Goal: Download file/media

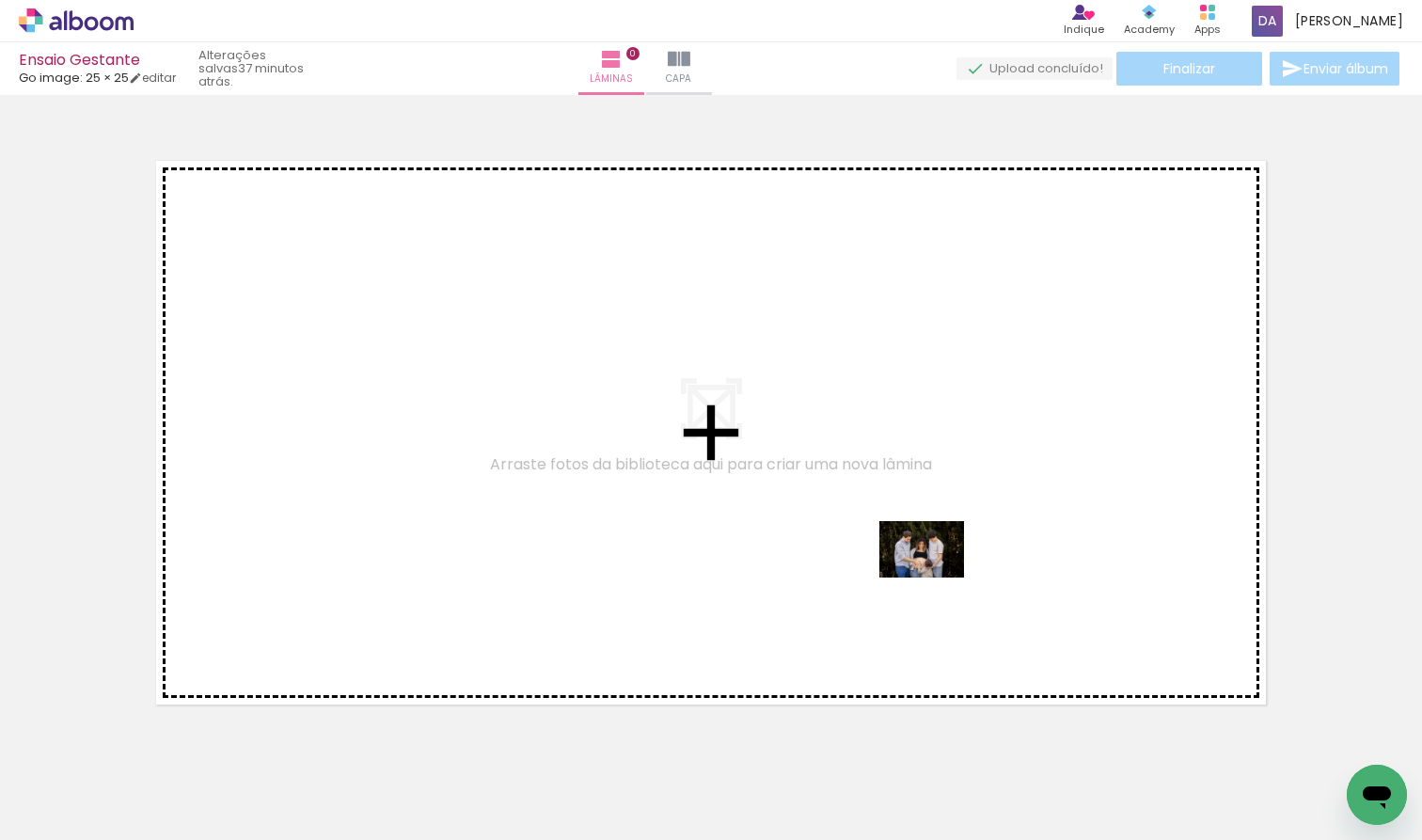
drag, startPoint x: 1135, startPoint y: 791, endPoint x: 931, endPoint y: 572, distance: 299.3
click at [931, 572] on quentale-workspace at bounding box center [711, 420] width 1422 height 840
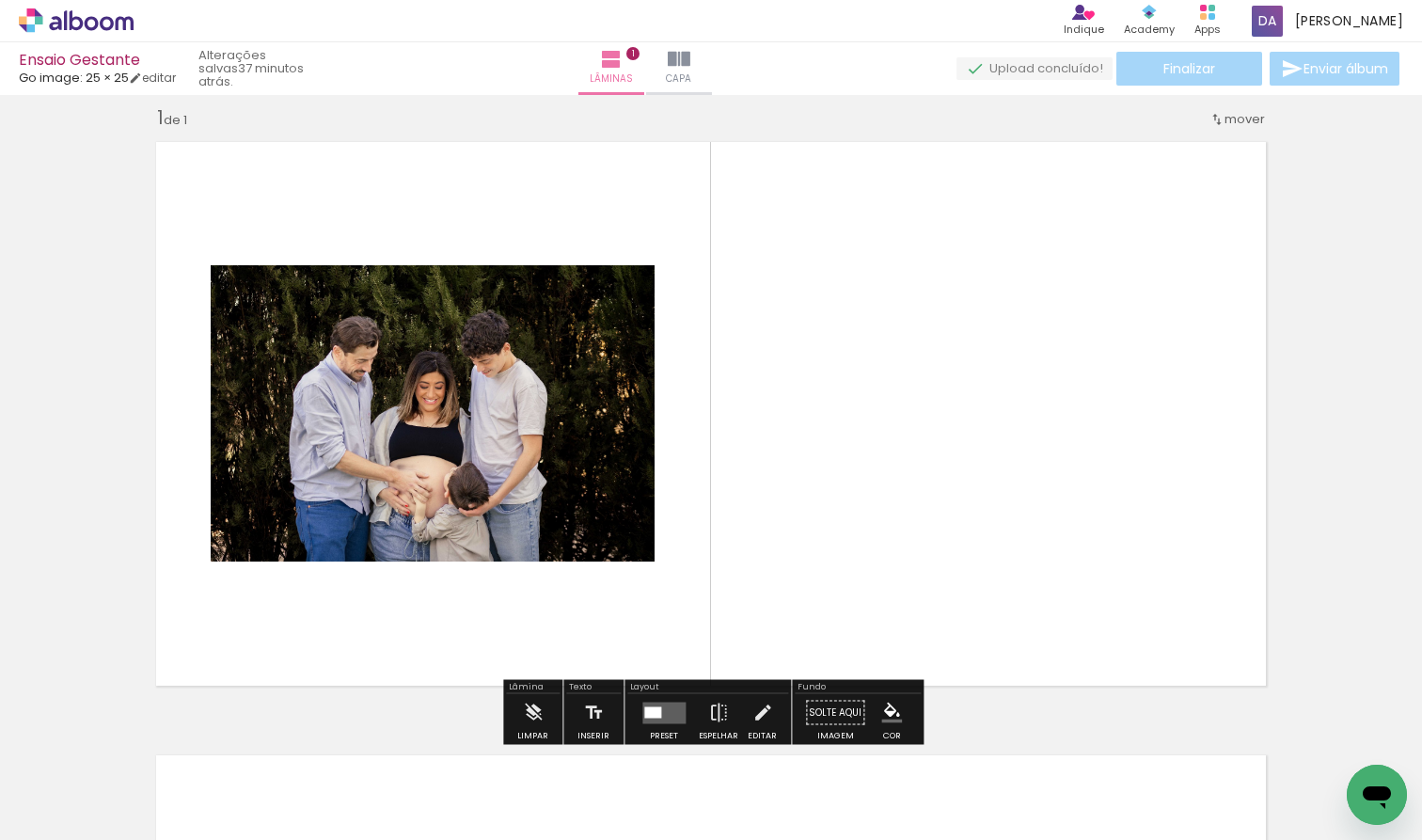
scroll to position [23, 0]
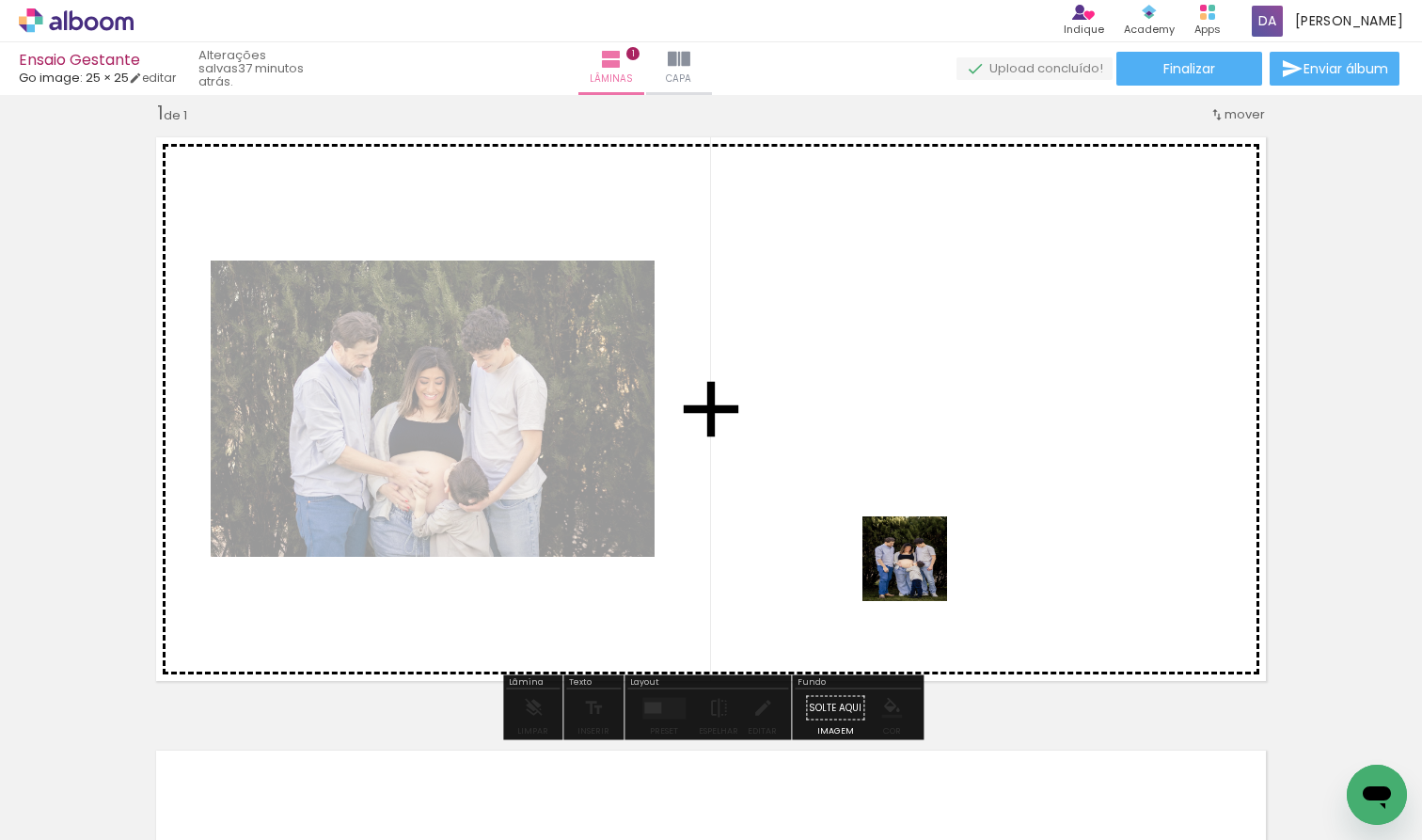
drag, startPoint x: 1047, startPoint y: 797, endPoint x: 904, endPoint y: 548, distance: 287.1
click at [904, 548] on quentale-workspace at bounding box center [711, 420] width 1422 height 840
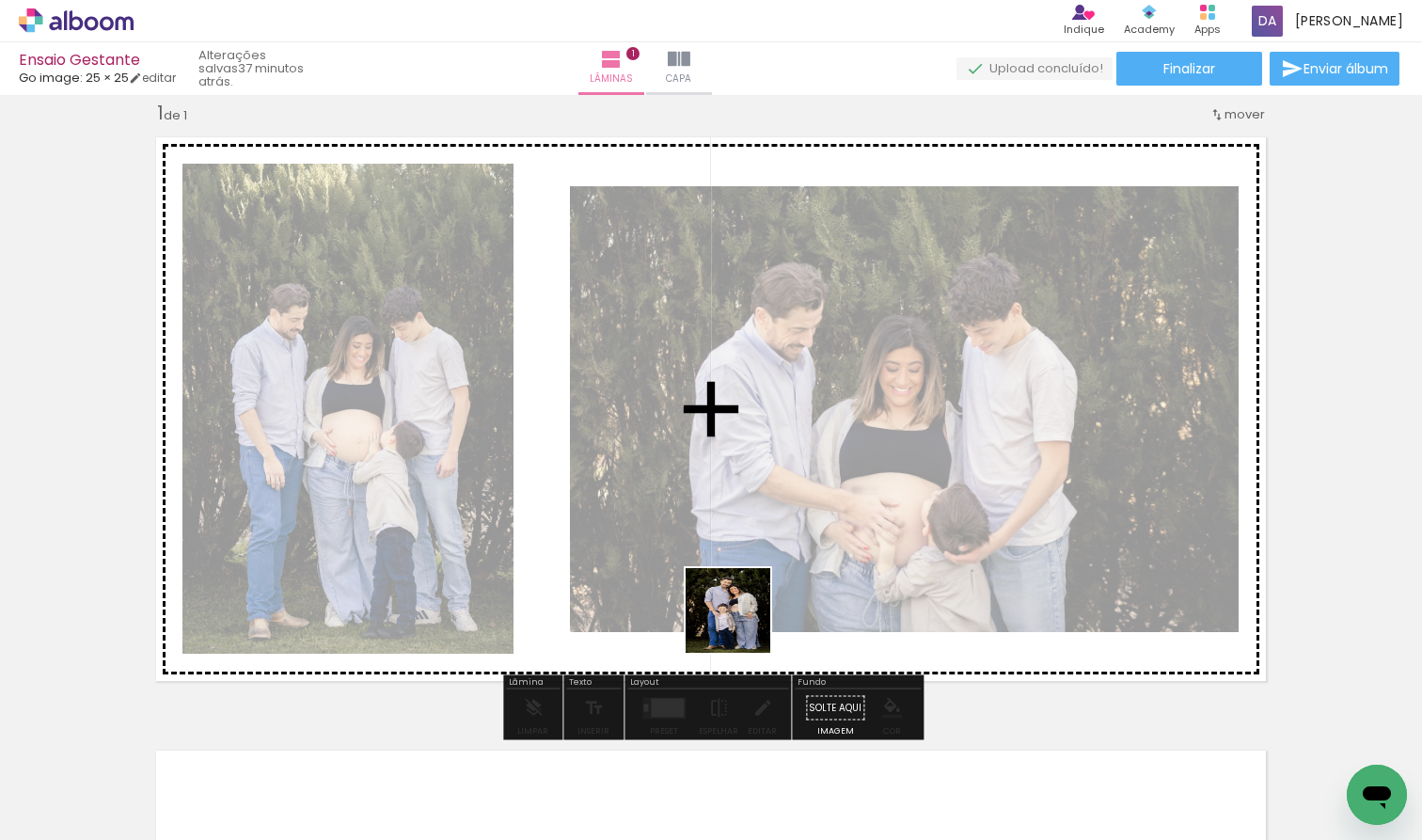
drag, startPoint x: 740, startPoint y: 794, endPoint x: 745, endPoint y: 619, distance: 175.1
click at [745, 619] on quentale-workspace at bounding box center [711, 420] width 1422 height 840
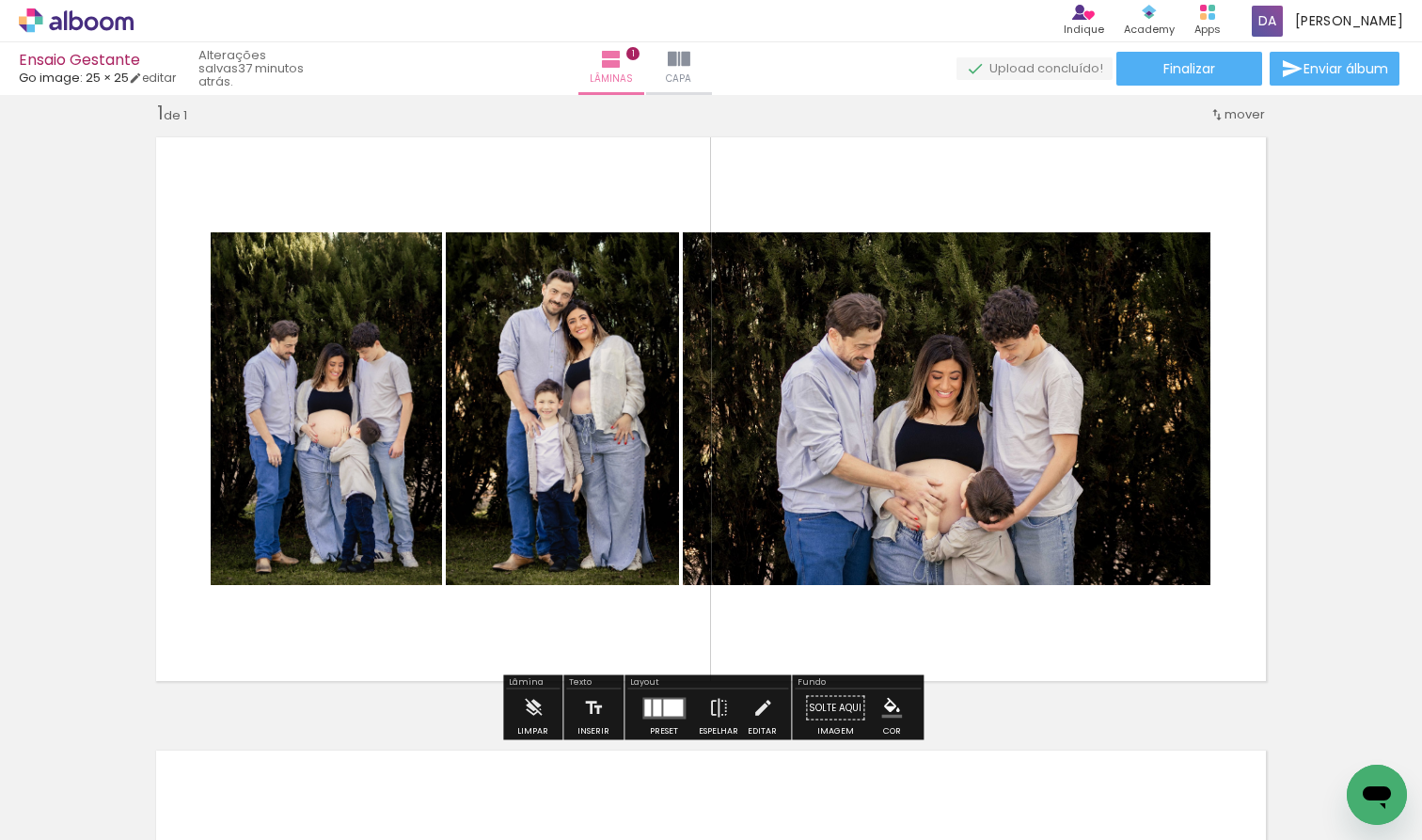
click at [655, 699] on div at bounding box center [657, 707] width 9 height 17
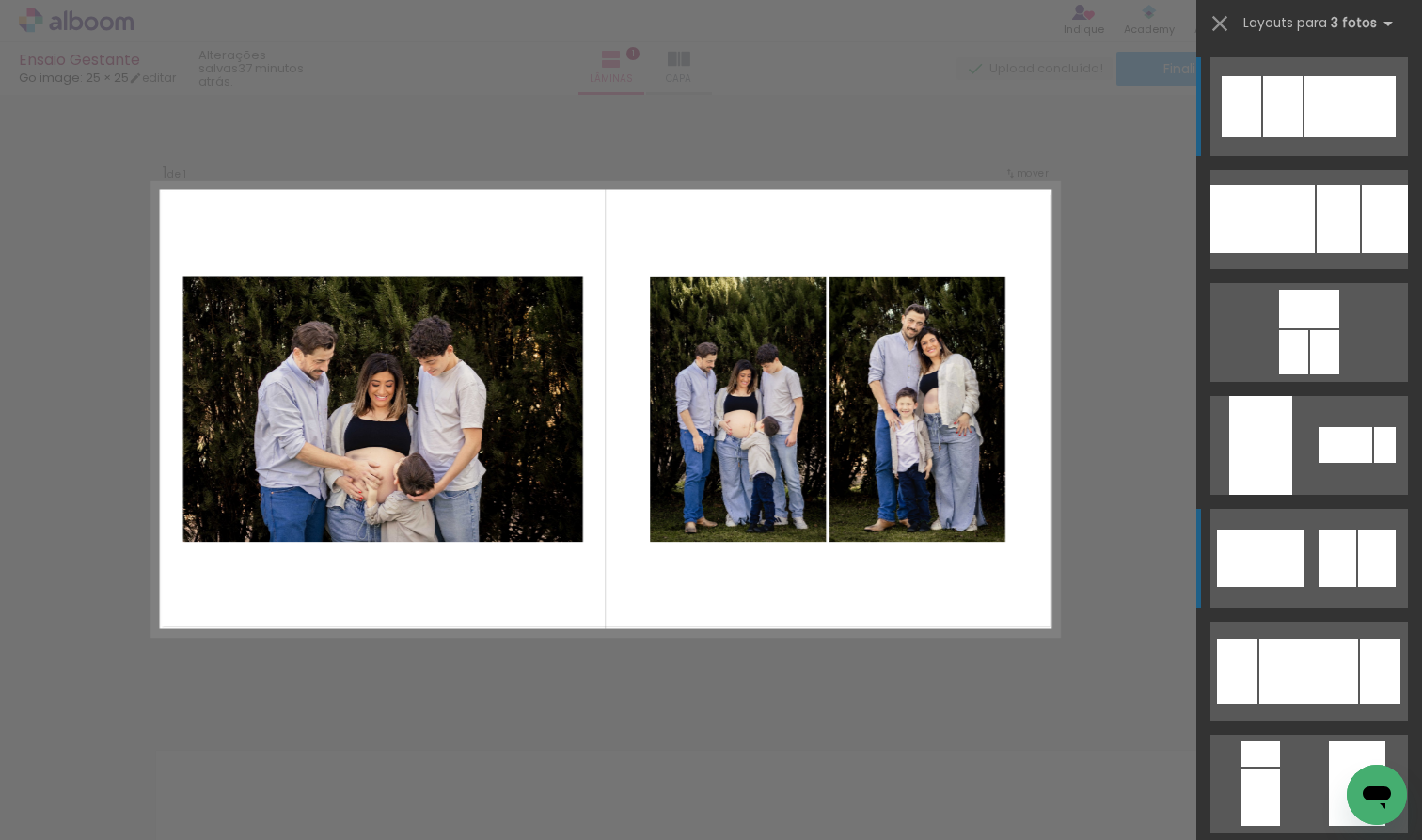
click at [947, 137] on div at bounding box center [1241, 106] width 40 height 61
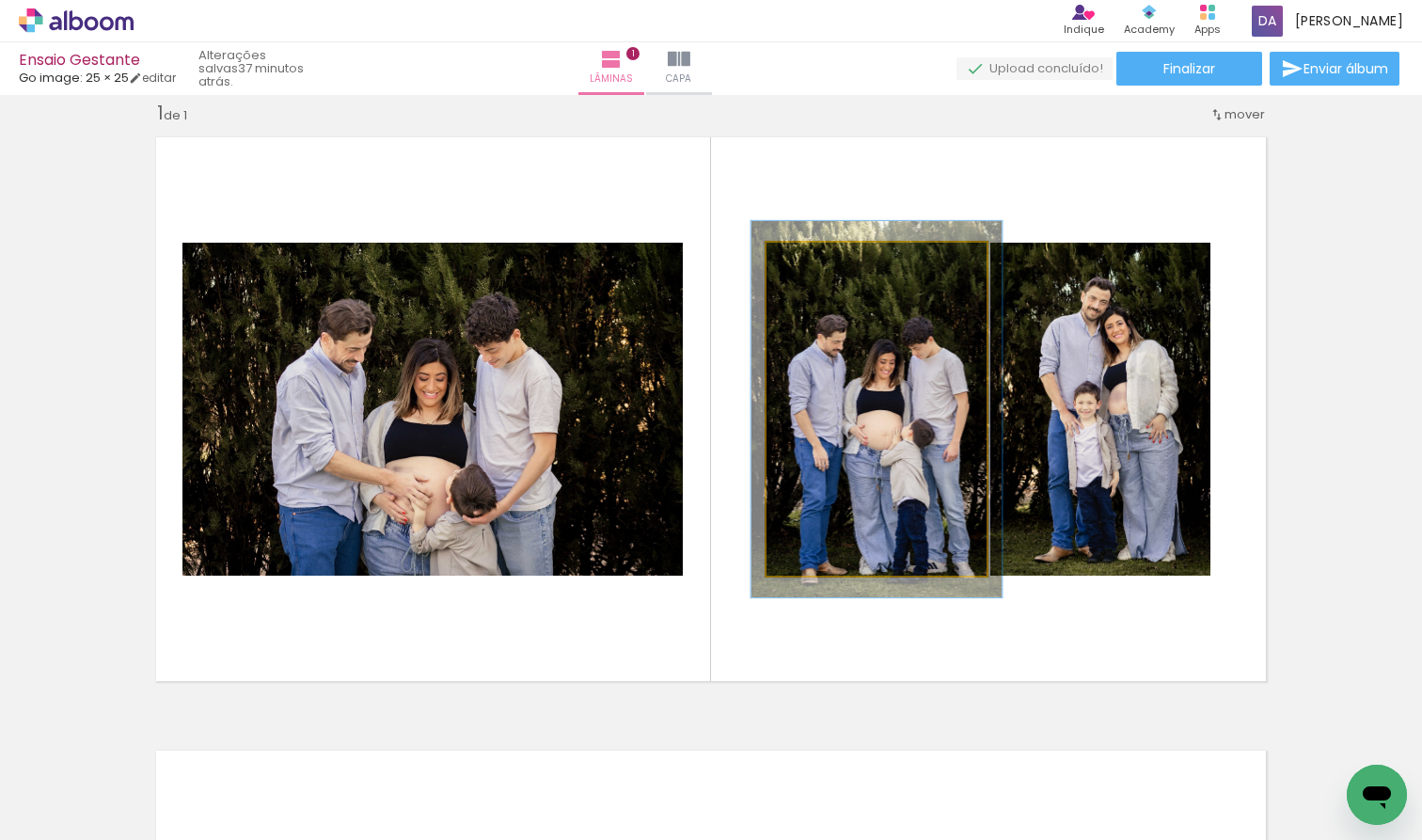
type paper-slider "113"
click at [820, 266] on div at bounding box center [819, 261] width 17 height 17
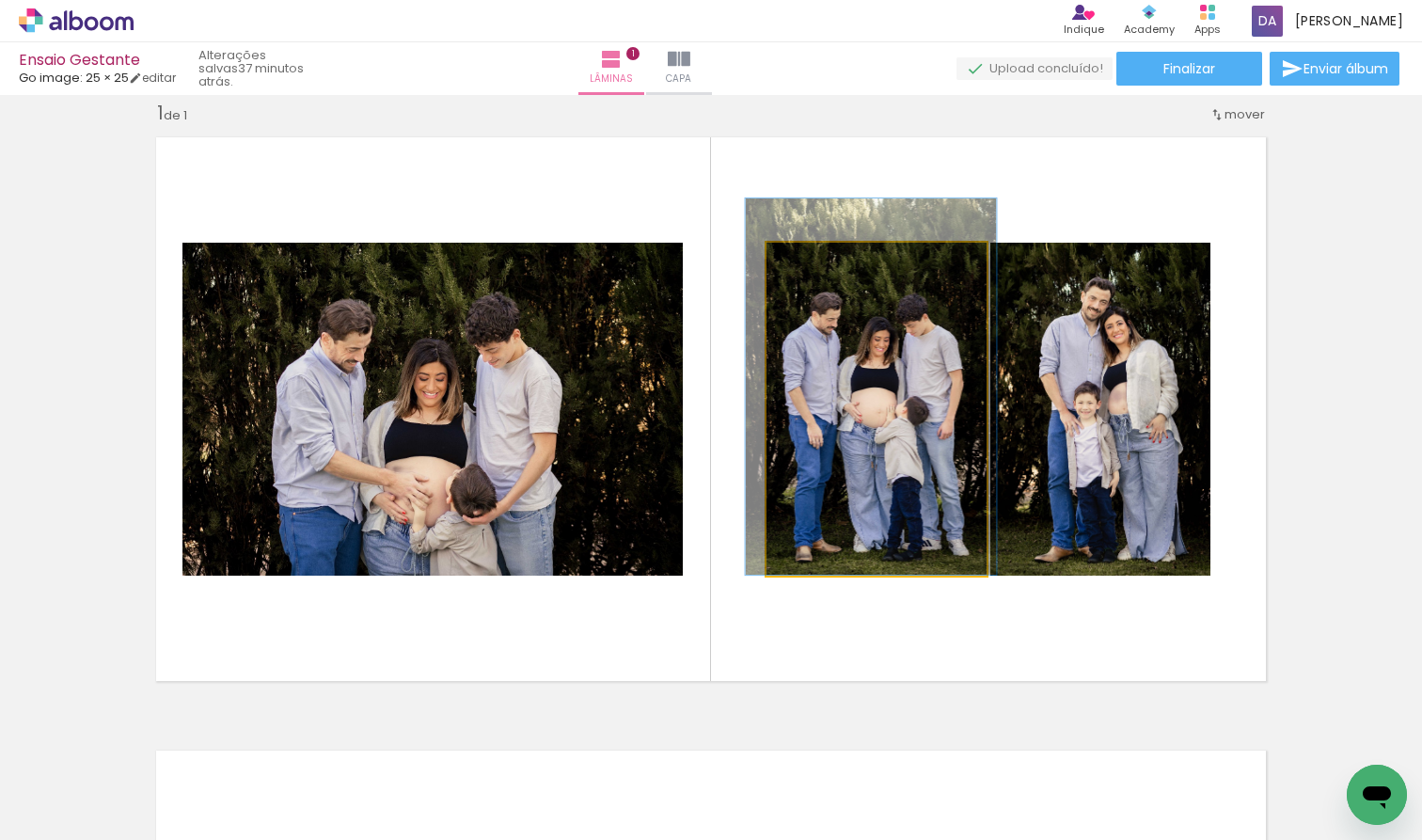
drag, startPoint x: 871, startPoint y: 386, endPoint x: 865, endPoint y: 360, distance: 26.7
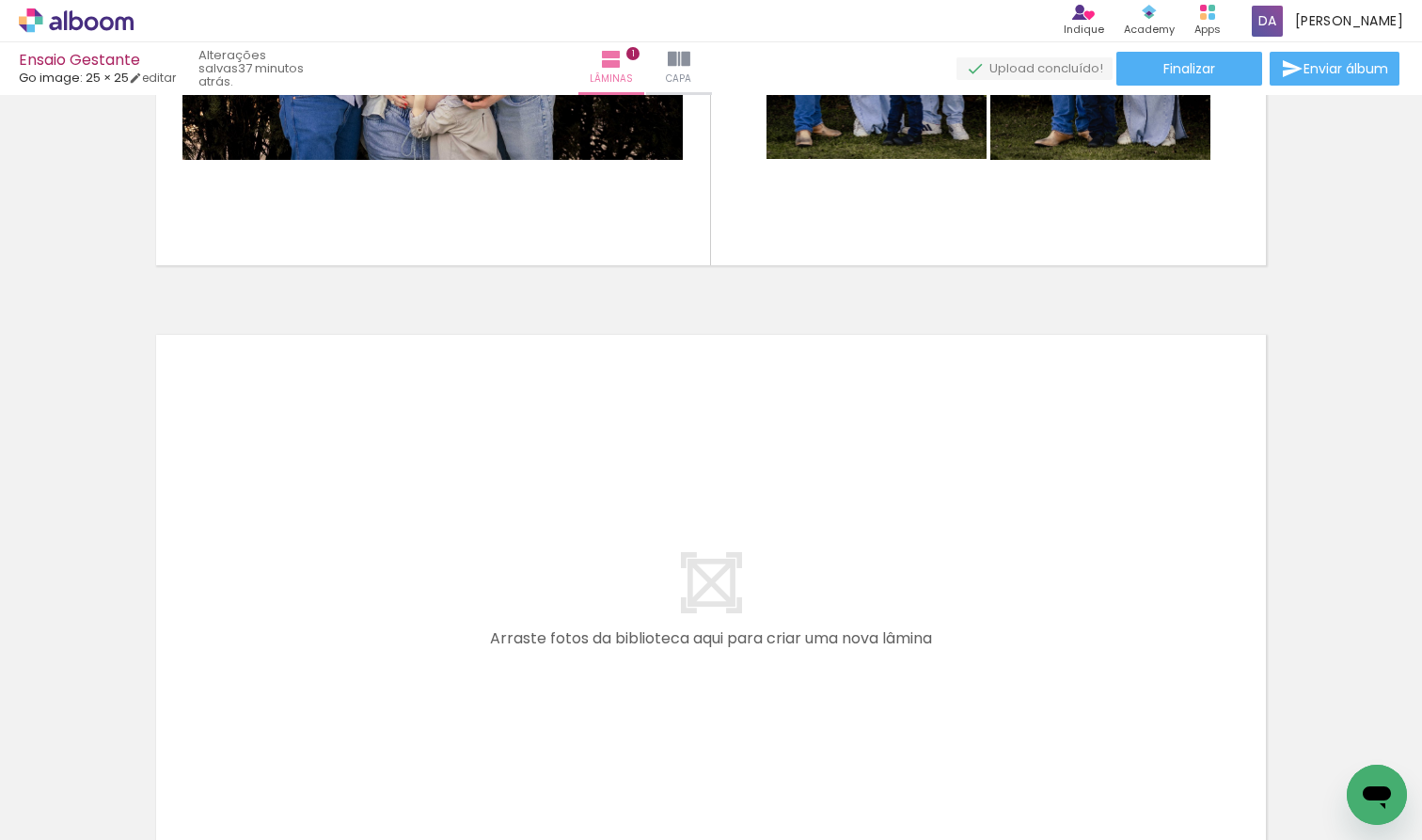
scroll to position [0, 858]
drag, startPoint x: 923, startPoint y: 800, endPoint x: 784, endPoint y: 621, distance: 226.6
click at [784, 621] on quentale-workspace at bounding box center [711, 420] width 1422 height 840
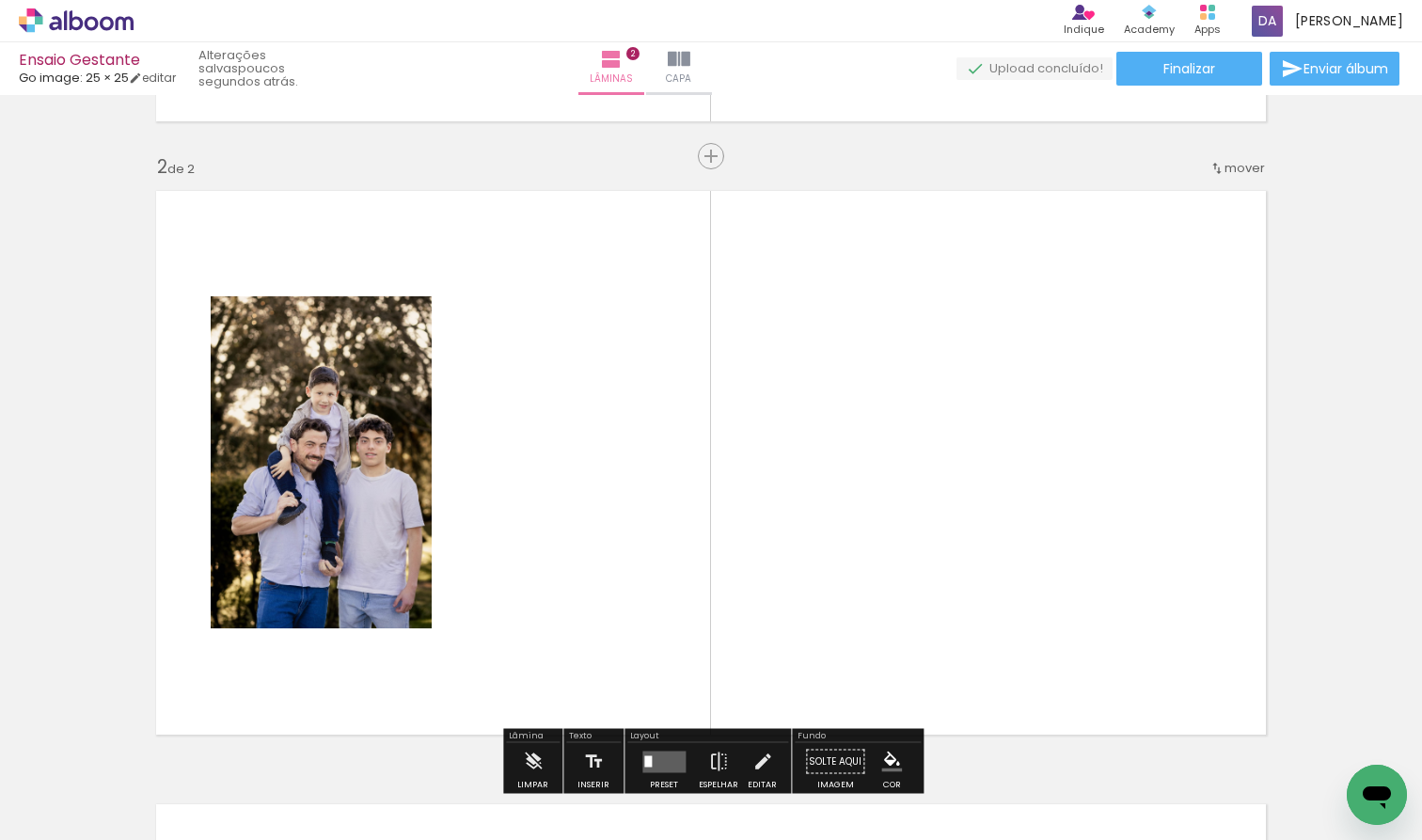
scroll to position [637, 0]
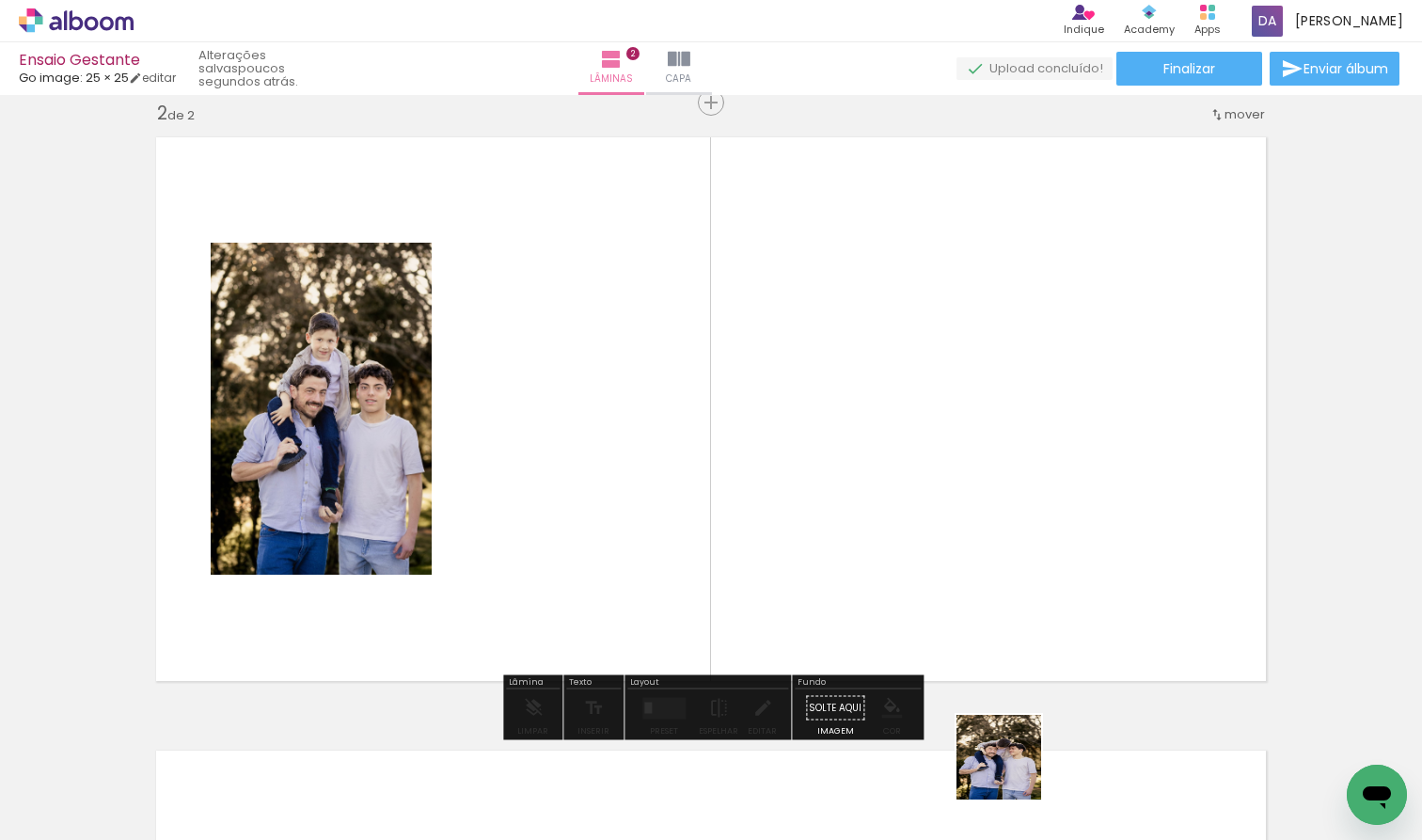
drag, startPoint x: 1020, startPoint y: 775, endPoint x: 892, endPoint y: 636, distance: 189.0
click at [892, 636] on quentale-workspace at bounding box center [711, 420] width 1422 height 840
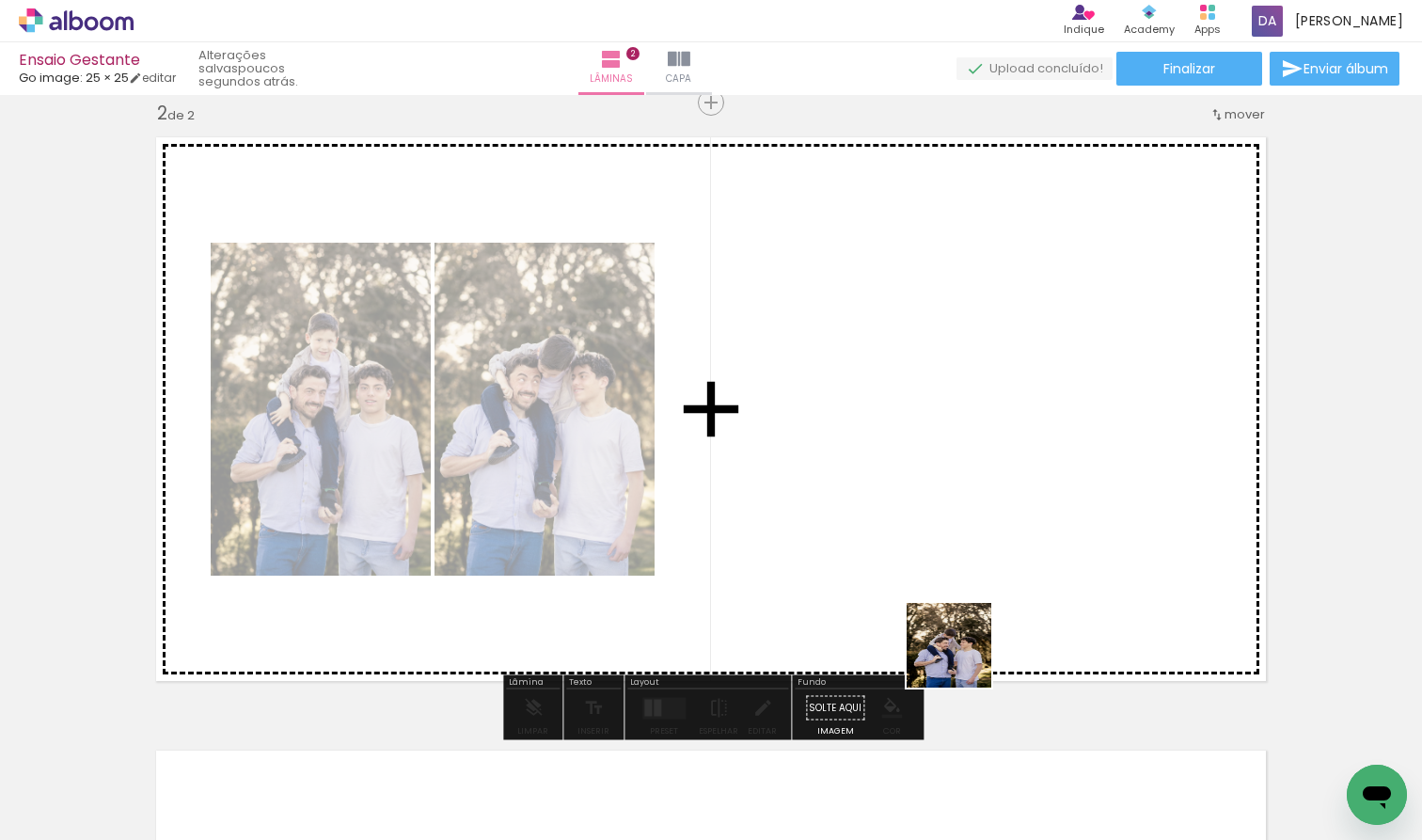
drag, startPoint x: 1120, startPoint y: 792, endPoint x: 938, endPoint y: 630, distance: 243.7
click at [938, 630] on quentale-workspace at bounding box center [711, 420] width 1422 height 840
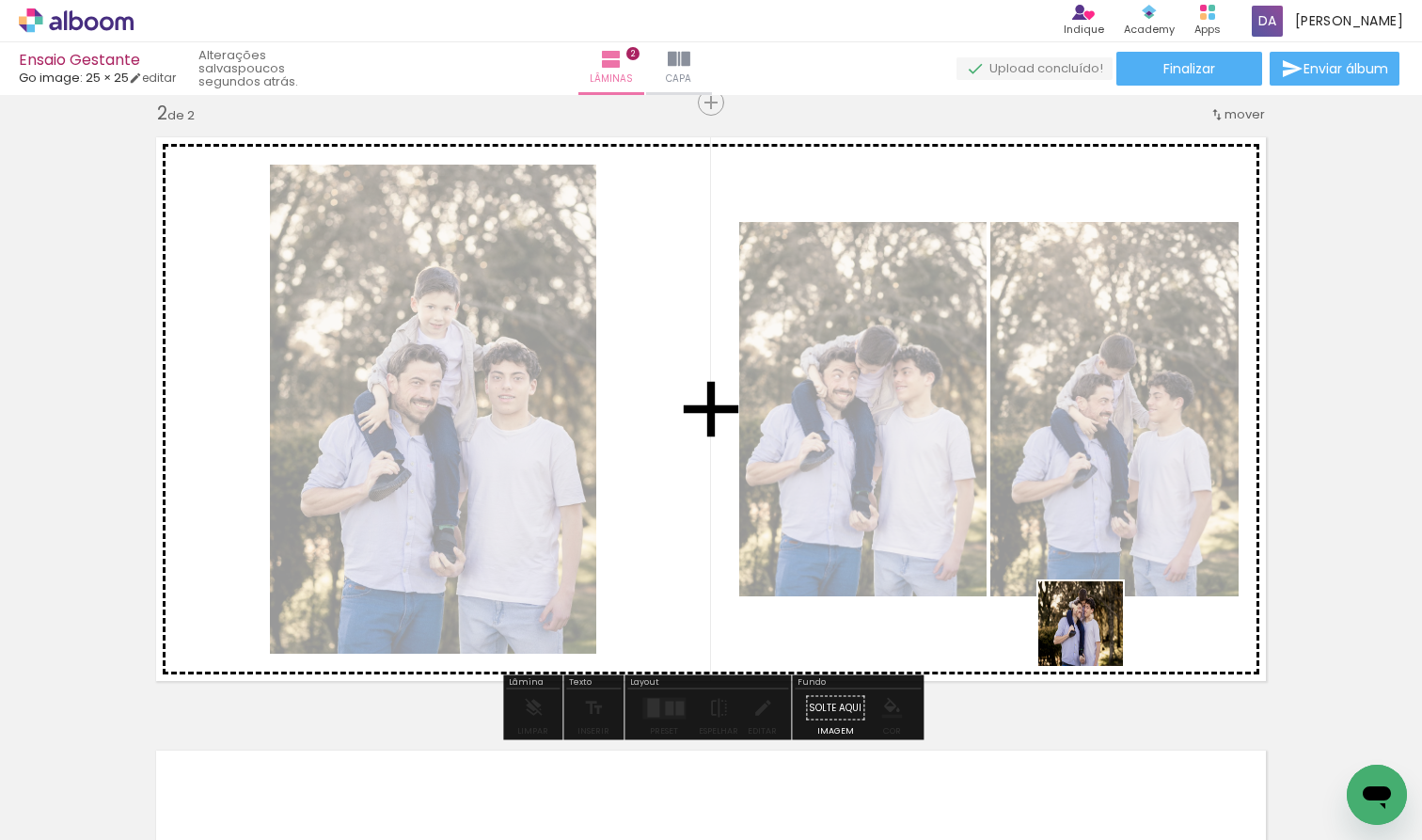
drag, startPoint x: 1227, startPoint y: 771, endPoint x: 1095, endPoint y: 638, distance: 187.4
click at [947, 638] on quentale-workspace at bounding box center [711, 420] width 1422 height 840
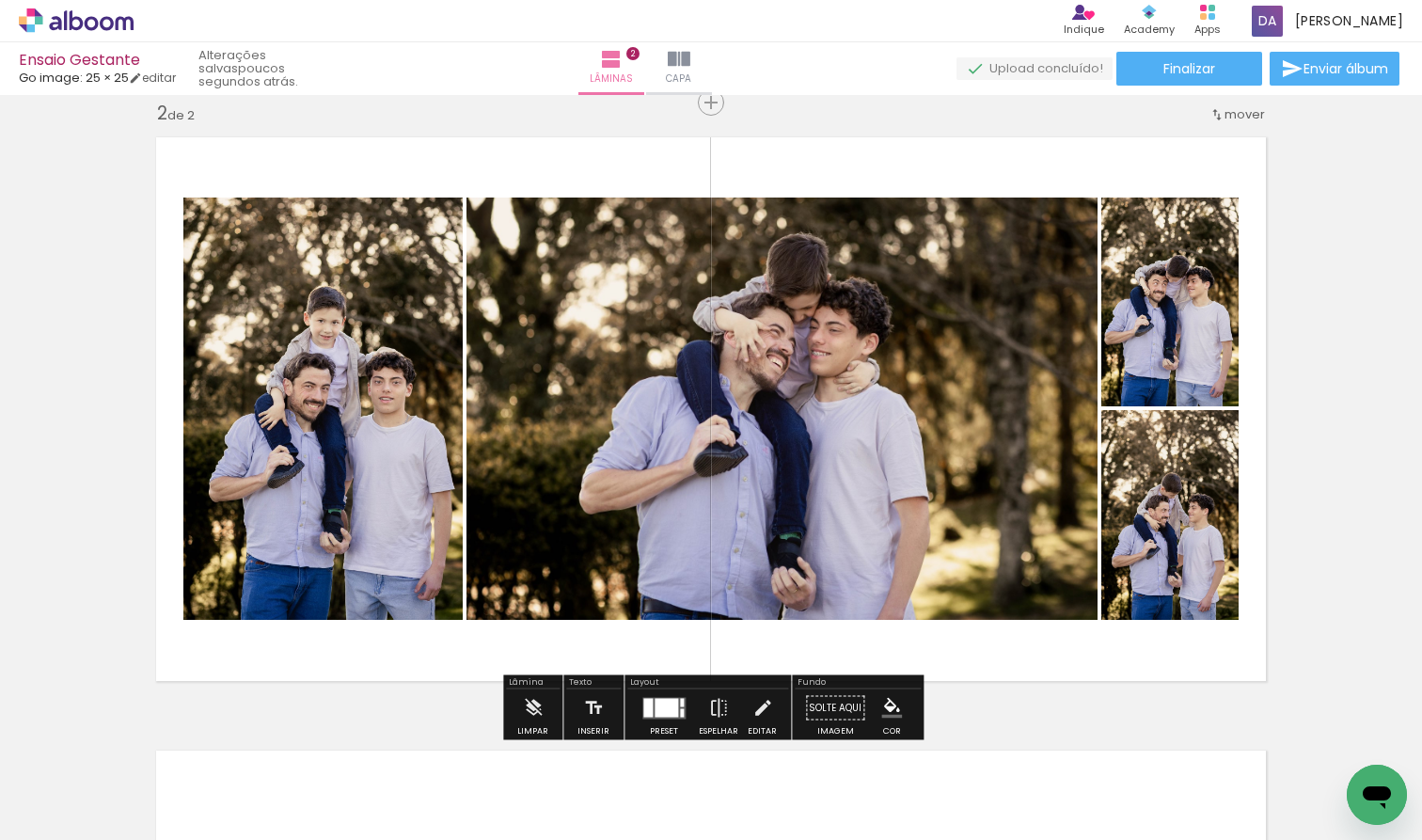
click at [659, 706] on div at bounding box center [666, 707] width 23 height 18
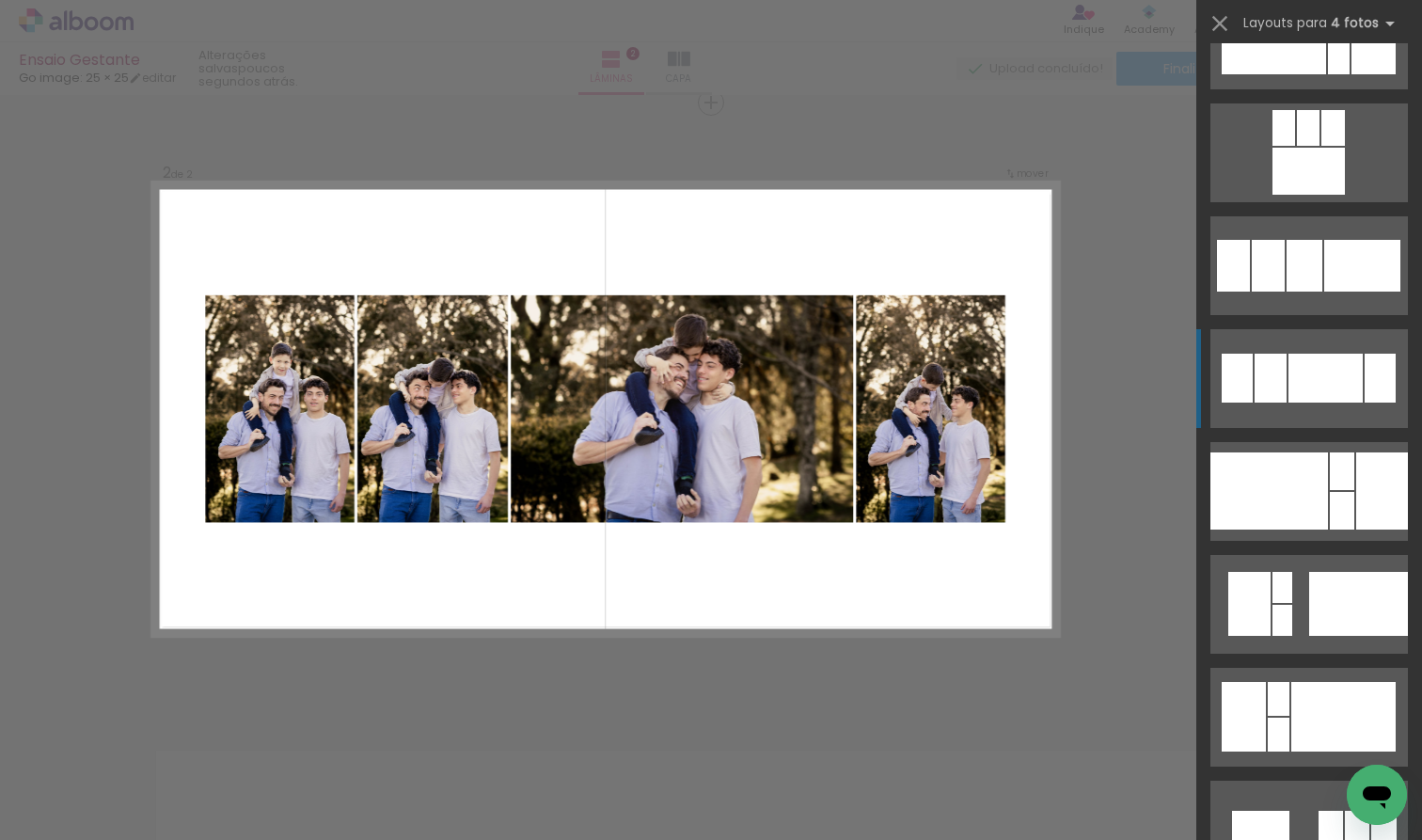
scroll to position [2479, 0]
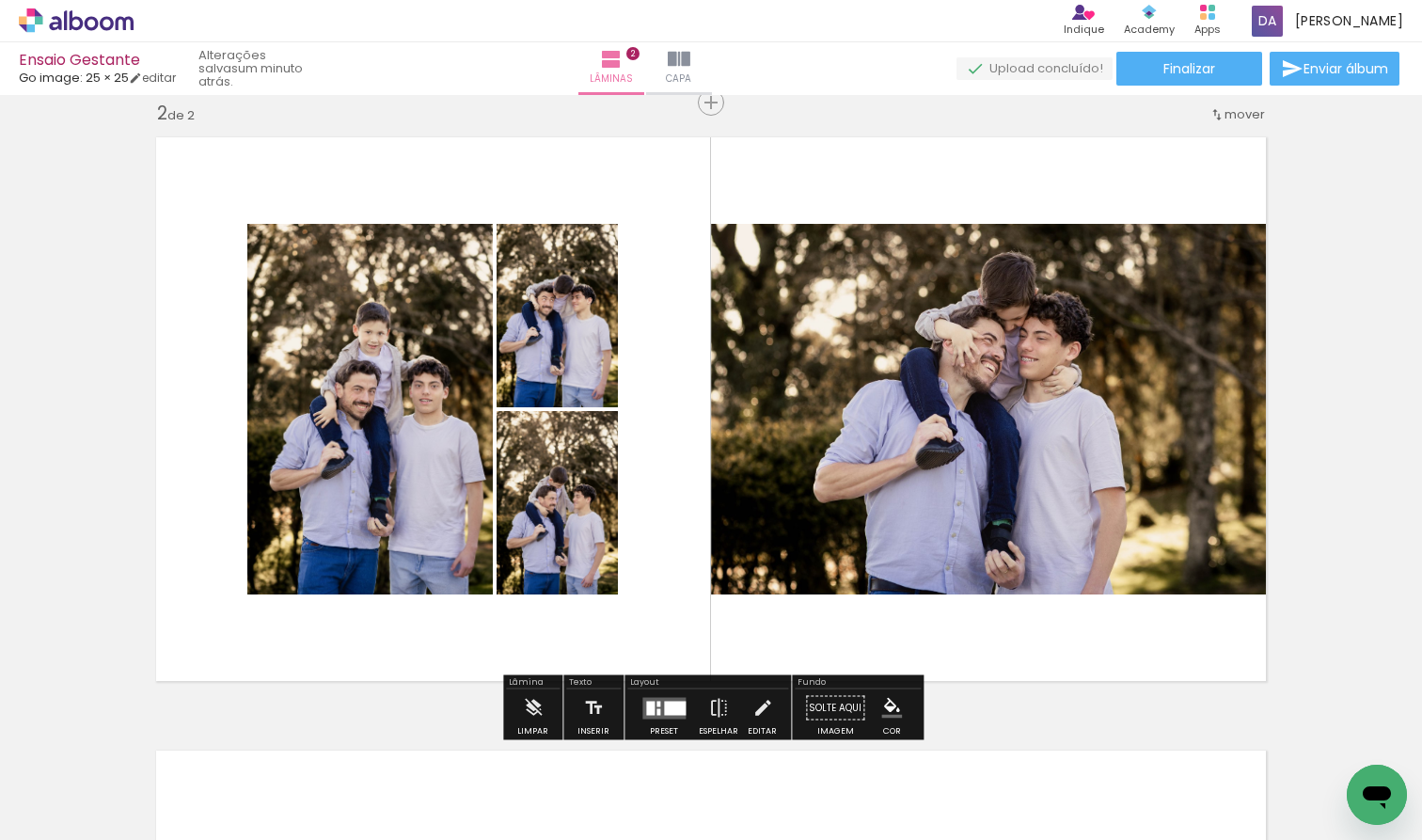
click at [664, 702] on div at bounding box center [675, 708] width 21 height 15
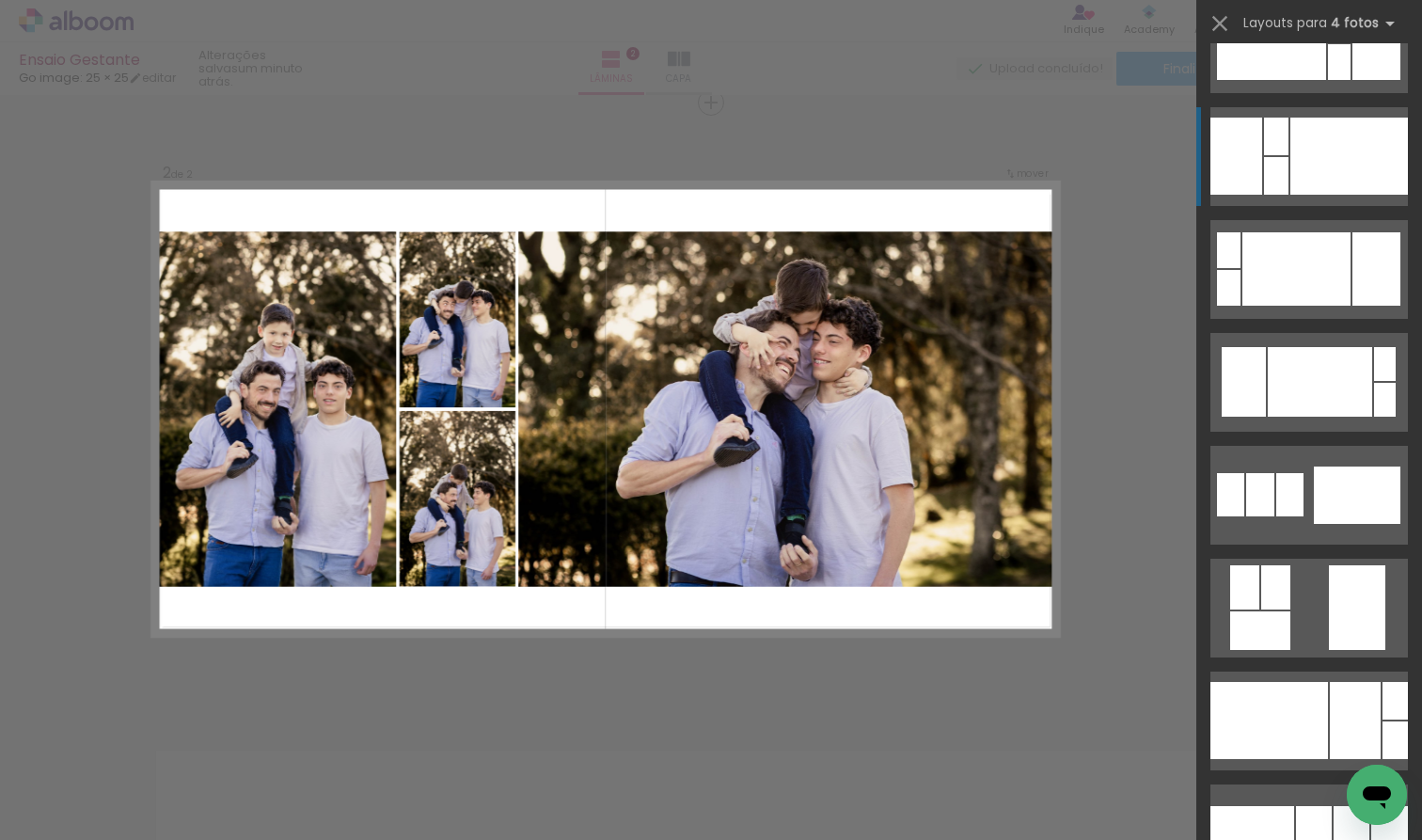
scroll to position [4466, 0]
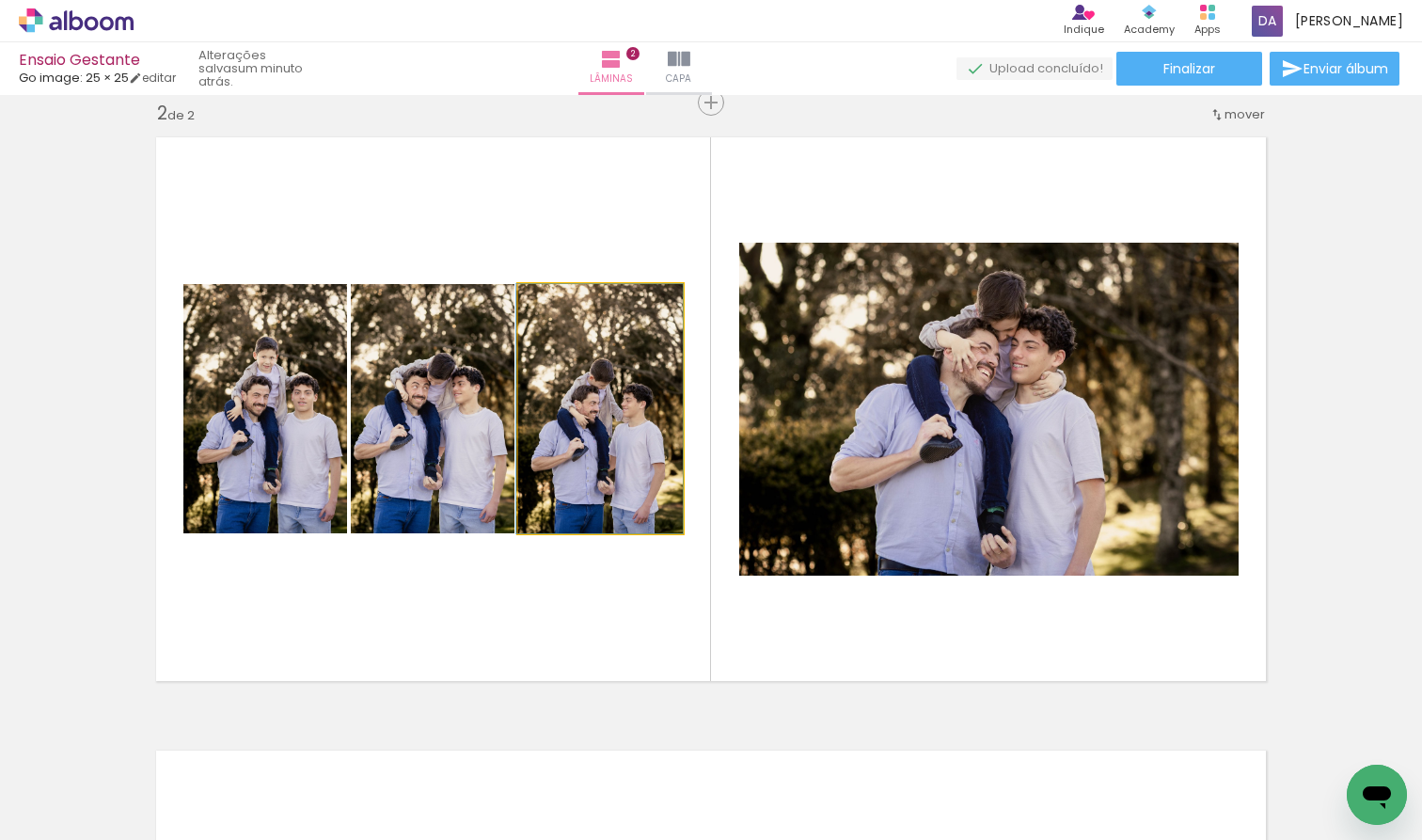
drag, startPoint x: 619, startPoint y: 480, endPoint x: 474, endPoint y: 465, distance: 145.8
click at [0, 0] on slot at bounding box center [0, 0] width 0 height 0
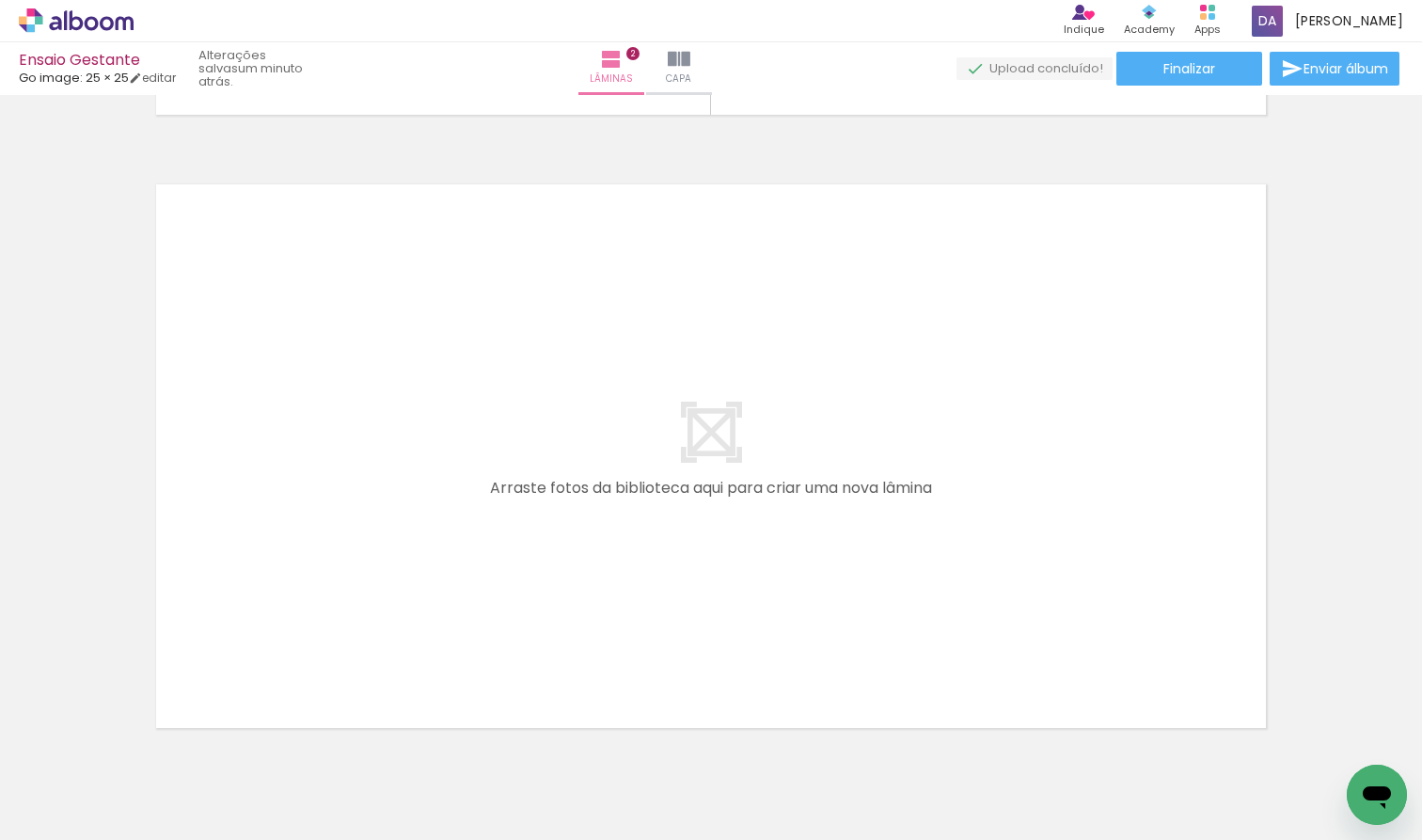
scroll to position [1224, 0]
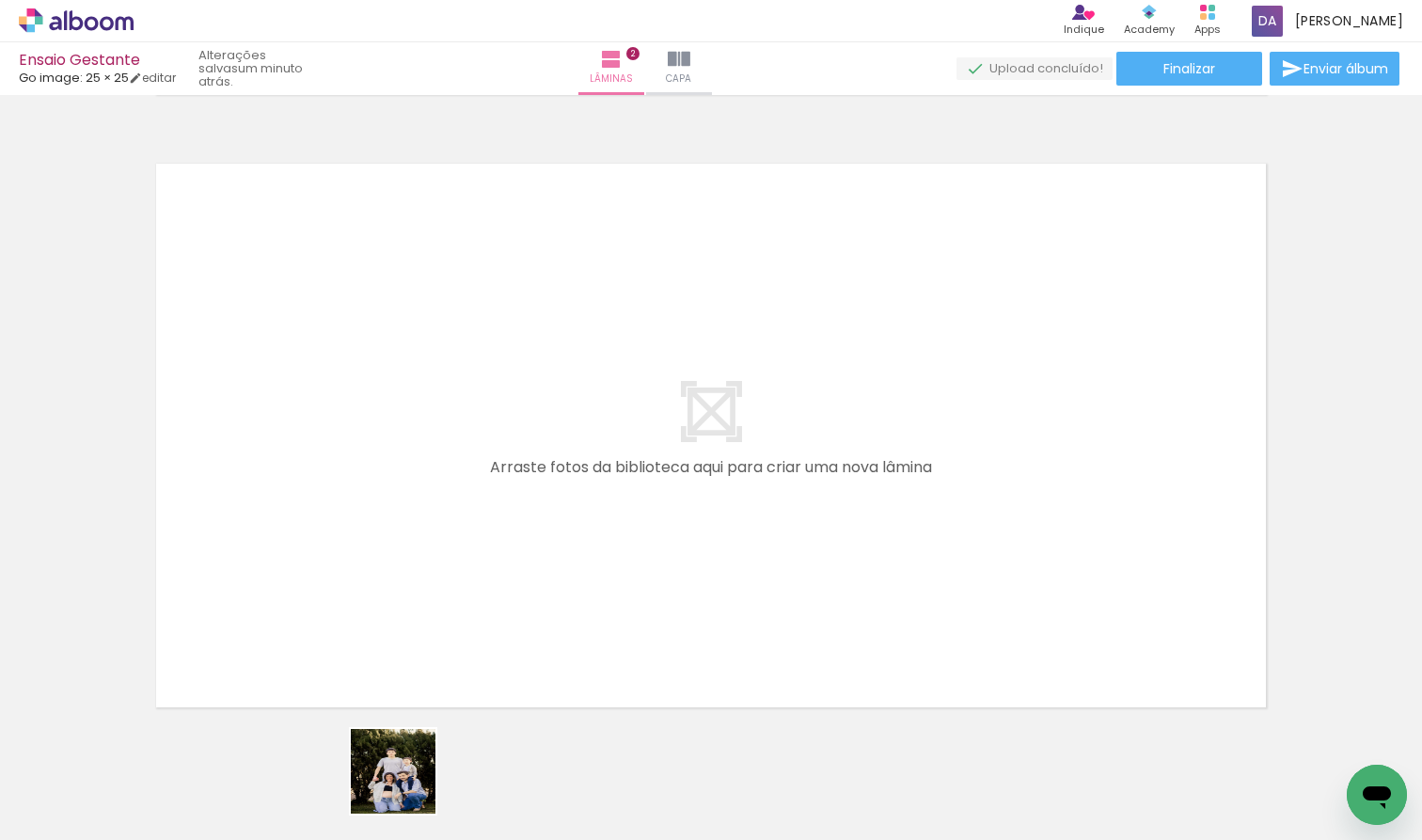
drag, startPoint x: 407, startPoint y: 790, endPoint x: 407, endPoint y: 576, distance: 214.0
click at [407, 576] on quentale-workspace at bounding box center [711, 420] width 1422 height 840
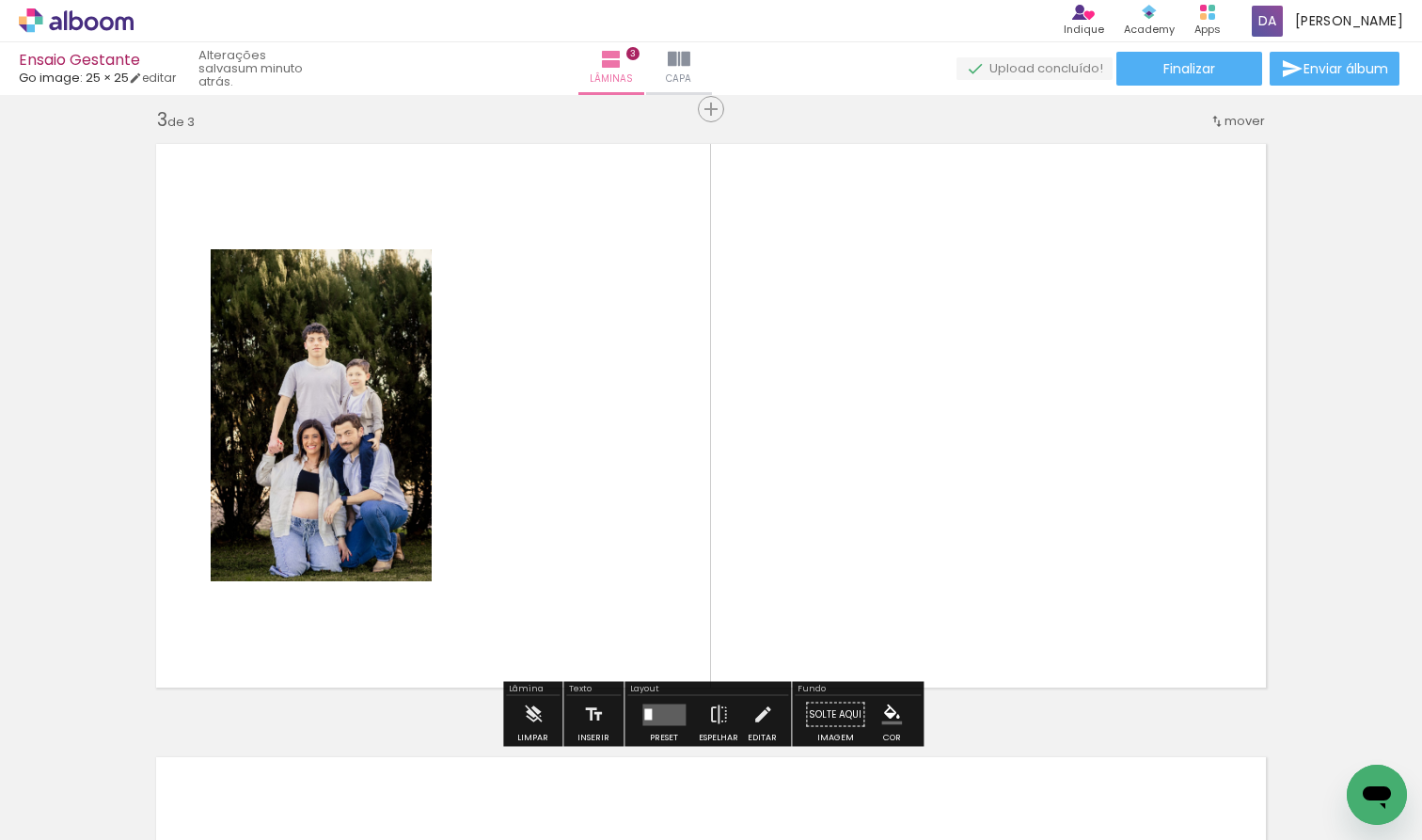
scroll to position [1250, 0]
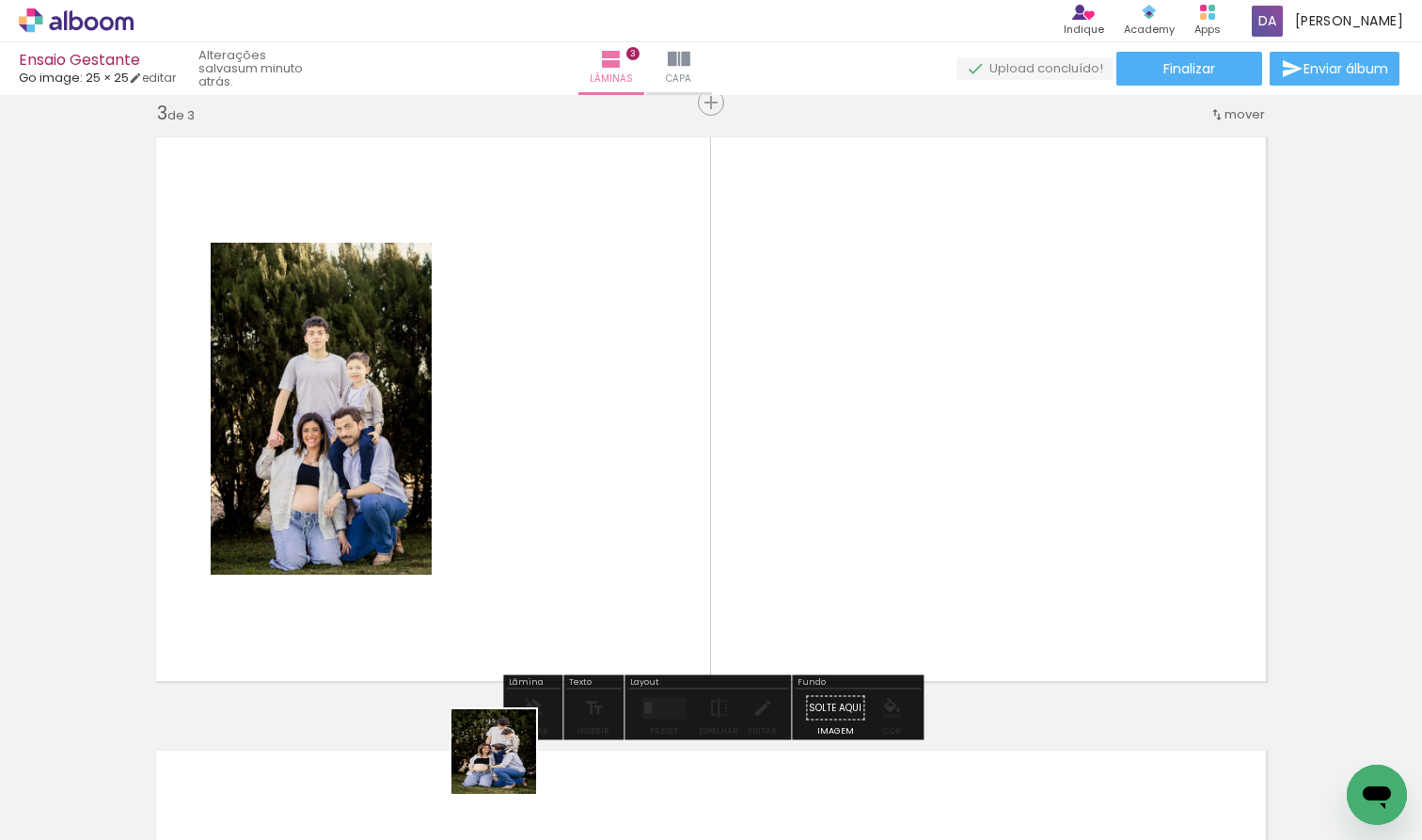
drag, startPoint x: 508, startPoint y: 785, endPoint x: 511, endPoint y: 568, distance: 217.0
click at [511, 568] on quentale-workspace at bounding box center [711, 420] width 1422 height 840
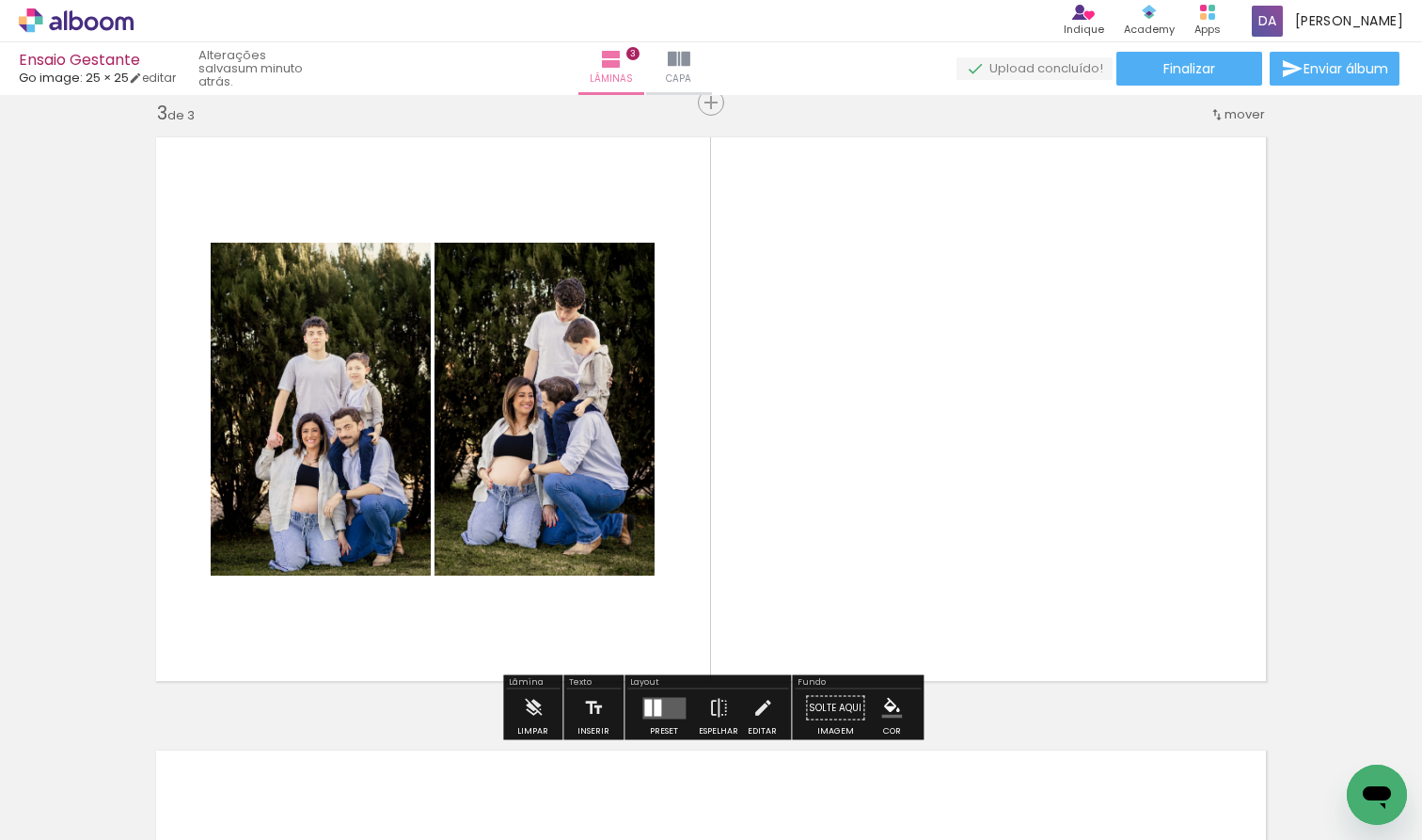
scroll to position [0, 257]
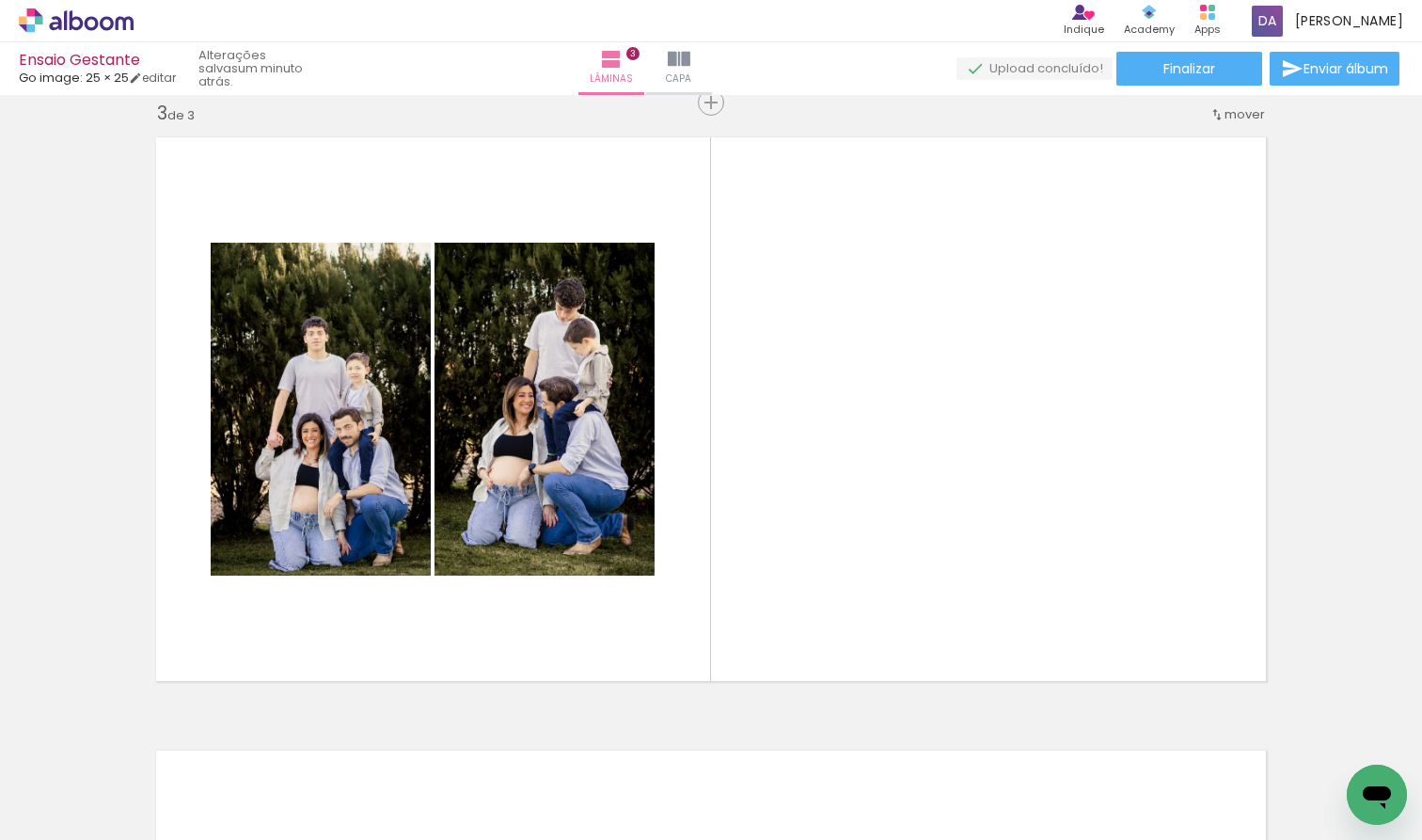
drag, startPoint x: 680, startPoint y: 785, endPoint x: 899, endPoint y: 464, distance: 388.6
click at [899, 464] on quentale-workspace at bounding box center [711, 420] width 1422 height 840
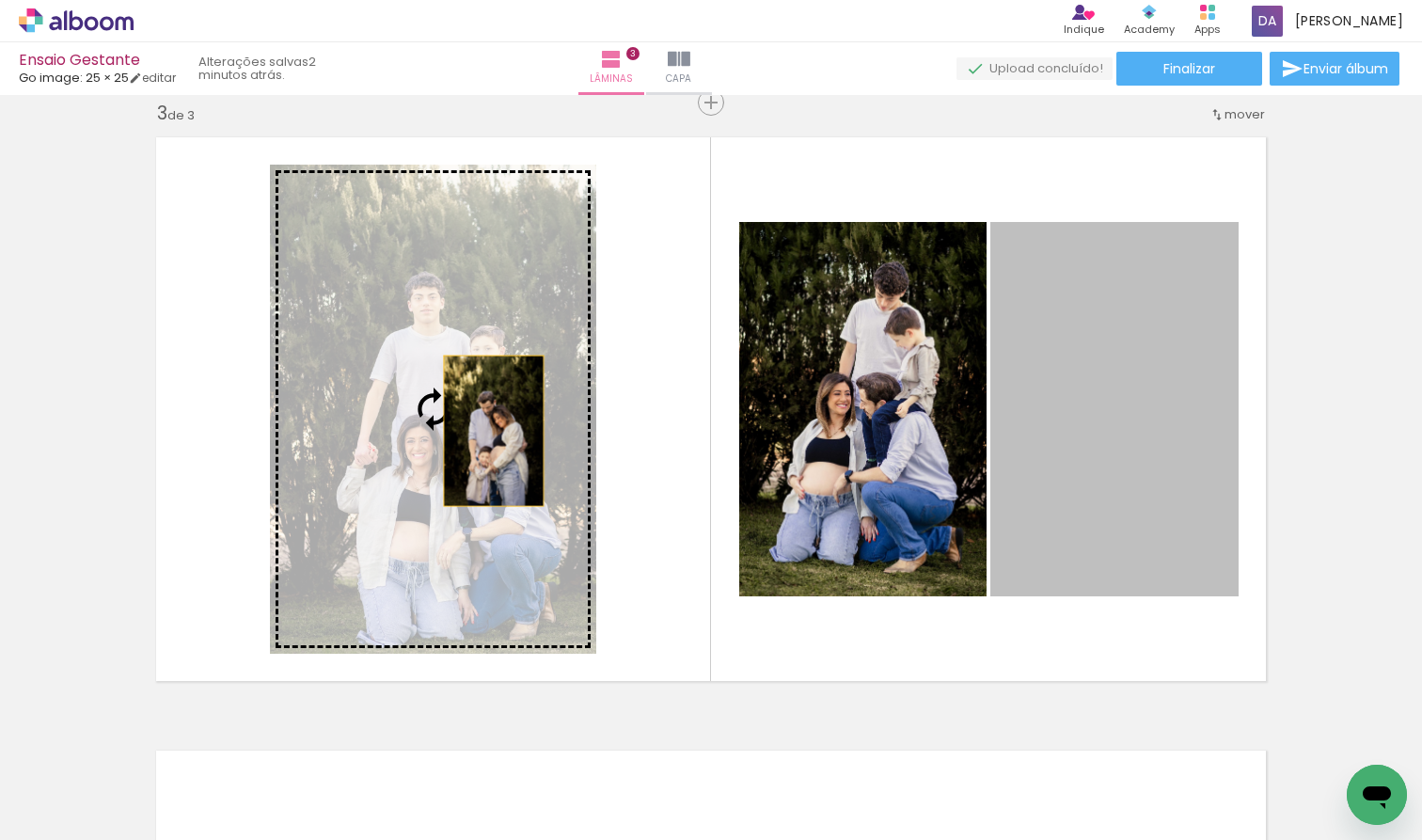
drag, startPoint x: 1142, startPoint y: 458, endPoint x: 493, endPoint y: 431, distance: 649.6
click at [0, 0] on slot at bounding box center [0, 0] width 0 height 0
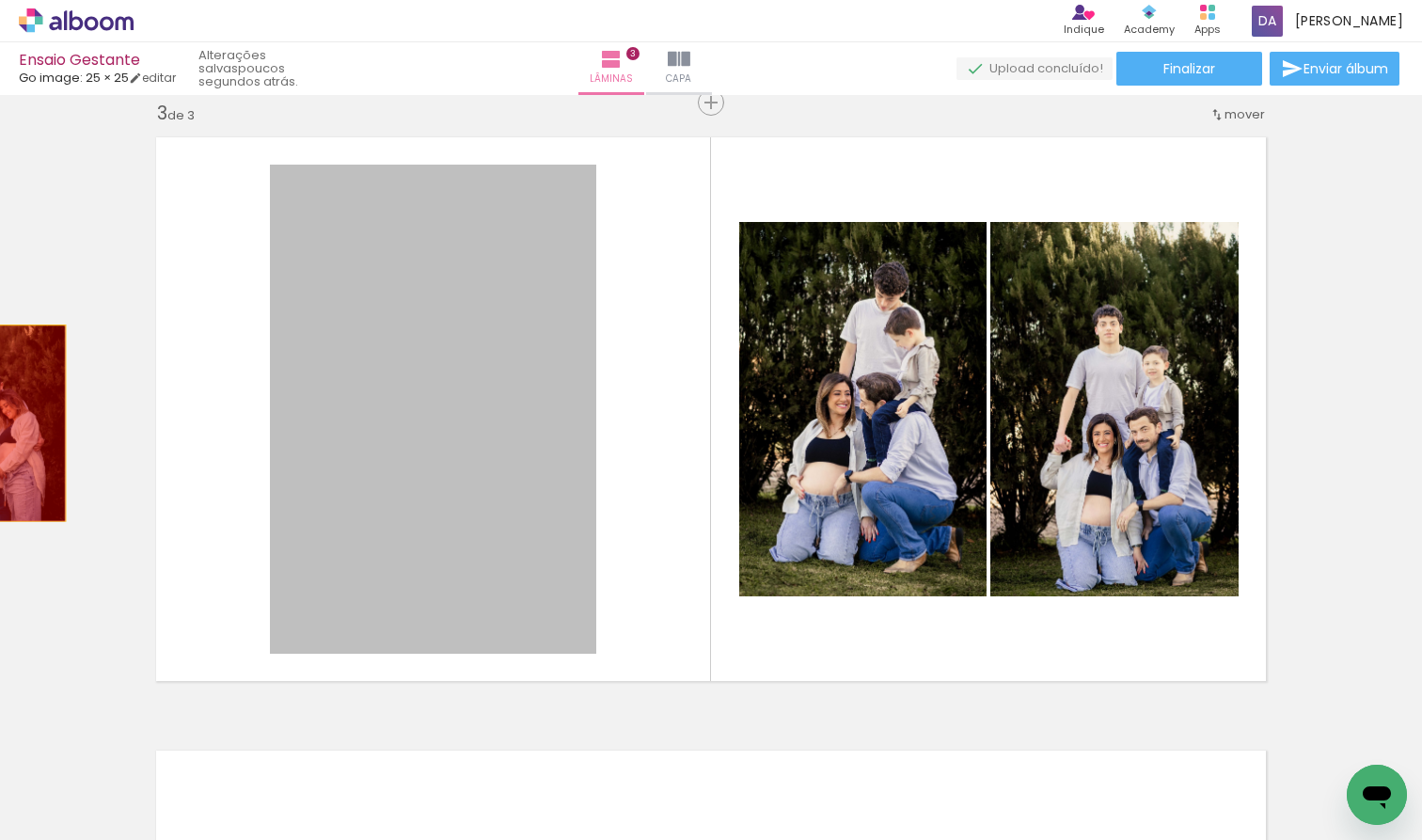
drag, startPoint x: 363, startPoint y: 493, endPoint x: 0, endPoint y: 423, distance: 369.7
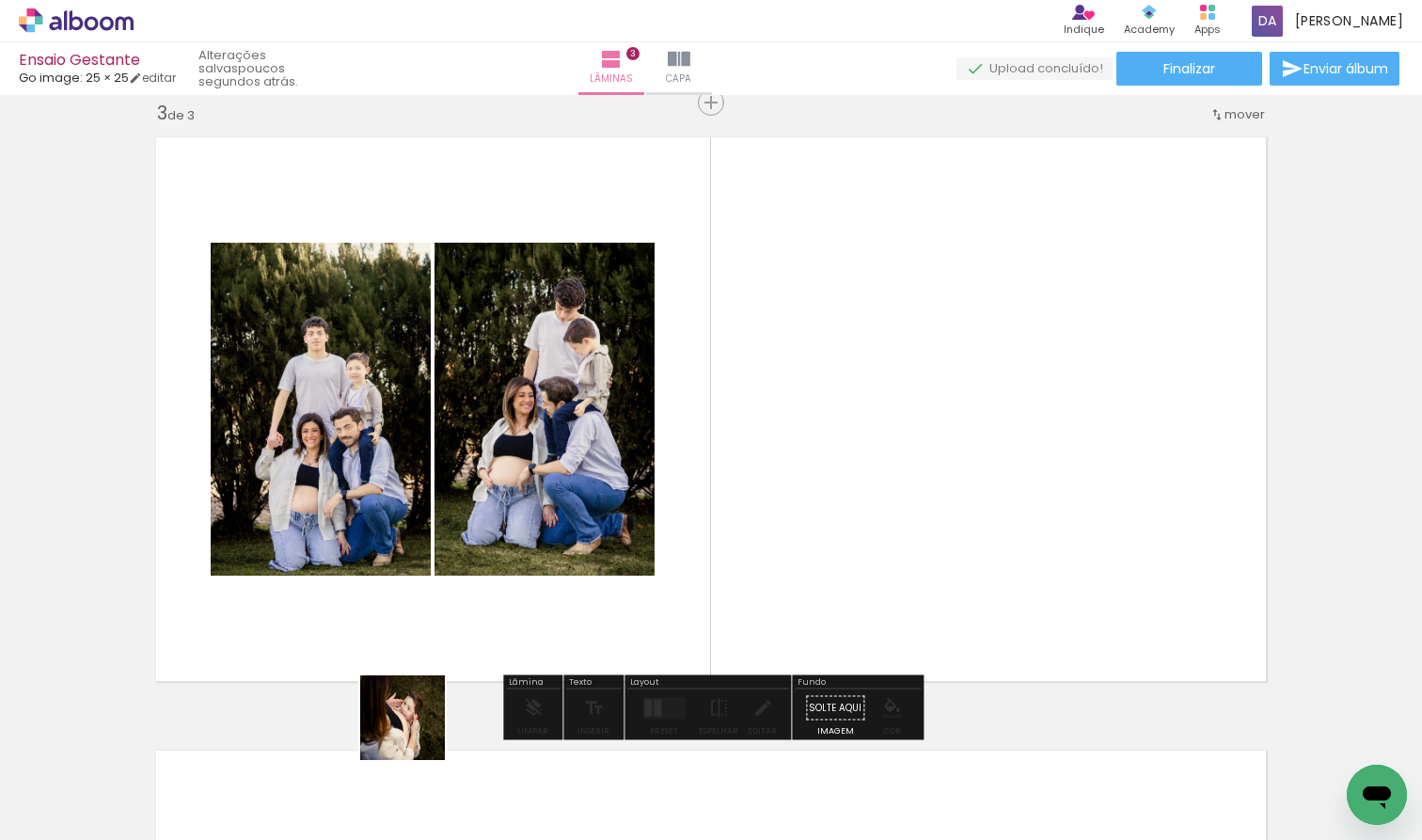
drag, startPoint x: 347, startPoint y: 783, endPoint x: 774, endPoint y: 550, distance: 486.4
click at [774, 550] on quentale-workspace at bounding box center [711, 420] width 1422 height 840
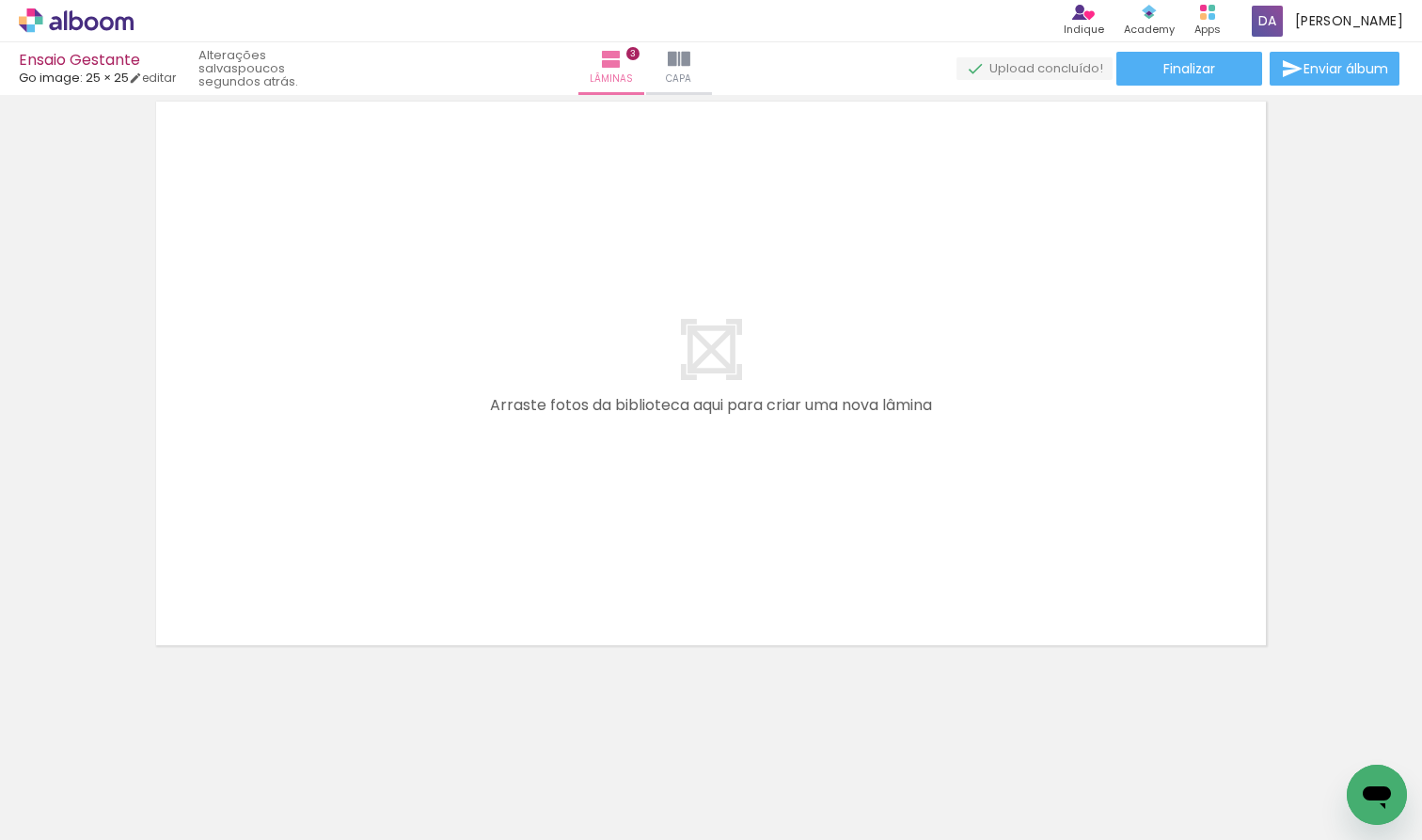
scroll to position [0, 901]
drag, startPoint x: 563, startPoint y: 795, endPoint x: 592, endPoint y: 606, distance: 191.2
click at [592, 606] on quentale-workspace at bounding box center [711, 420] width 1422 height 840
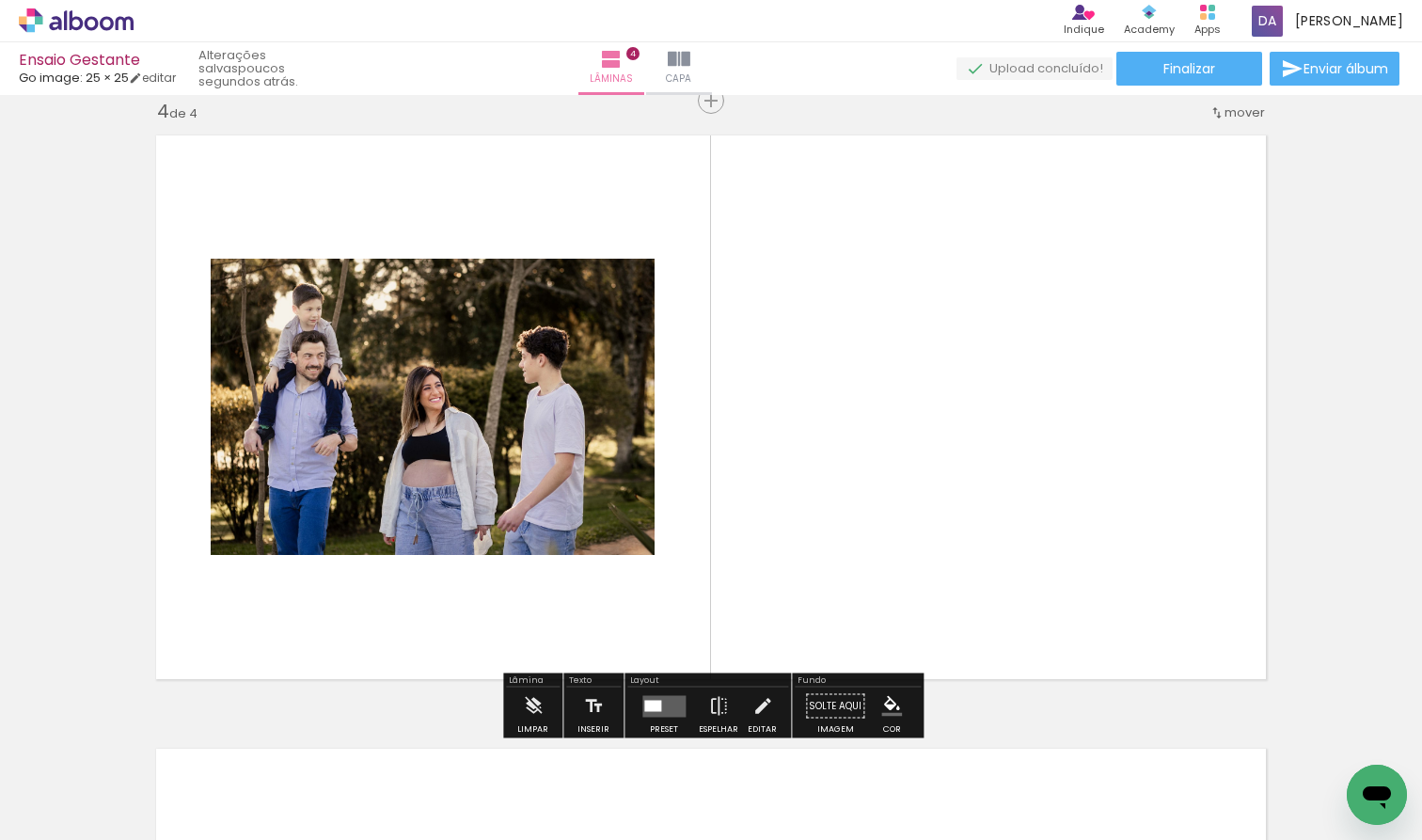
scroll to position [1864, 0]
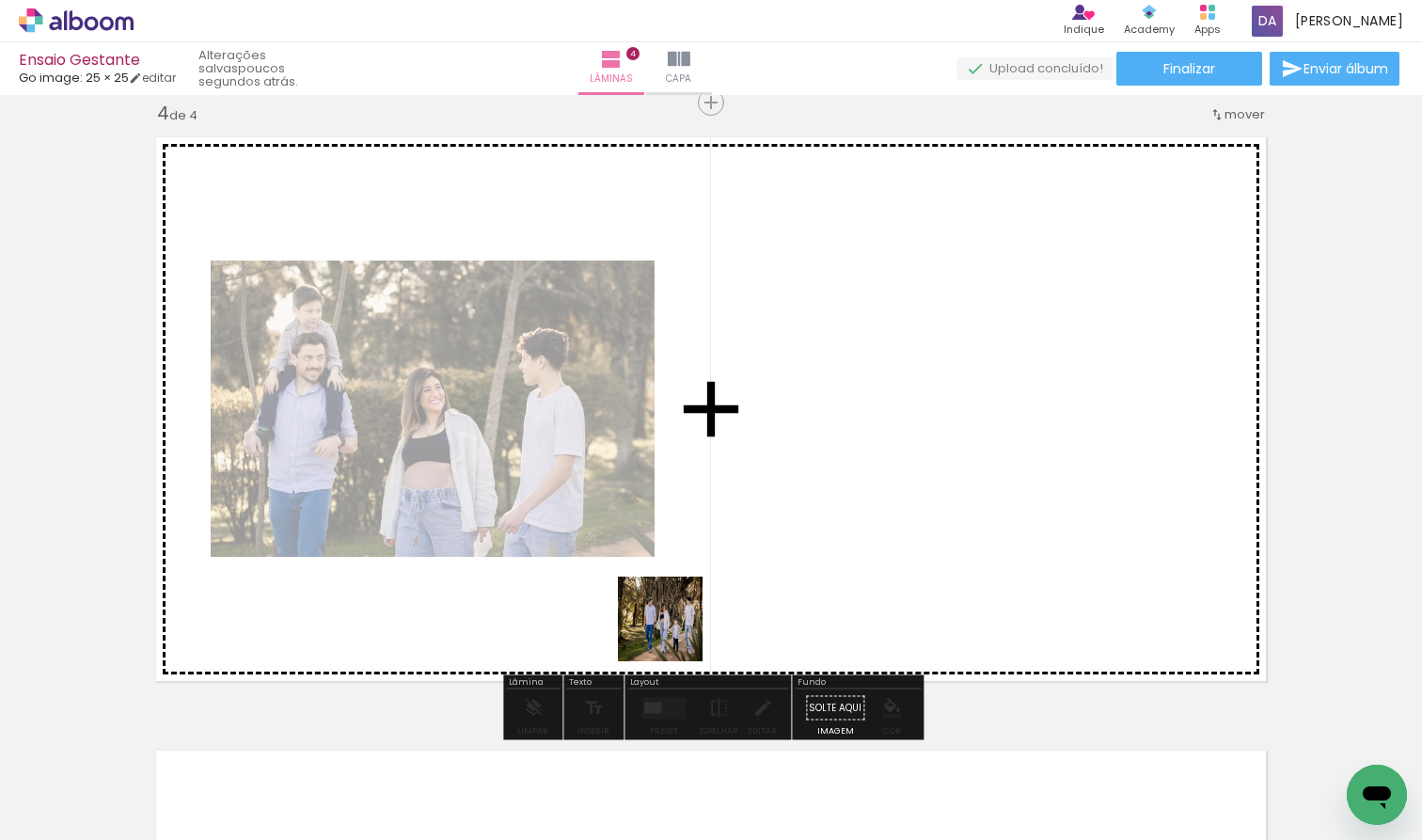
drag, startPoint x: 670, startPoint y: 684, endPoint x: 678, endPoint y: 595, distance: 89.4
click at [678, 595] on quentale-workspace at bounding box center [711, 420] width 1422 height 840
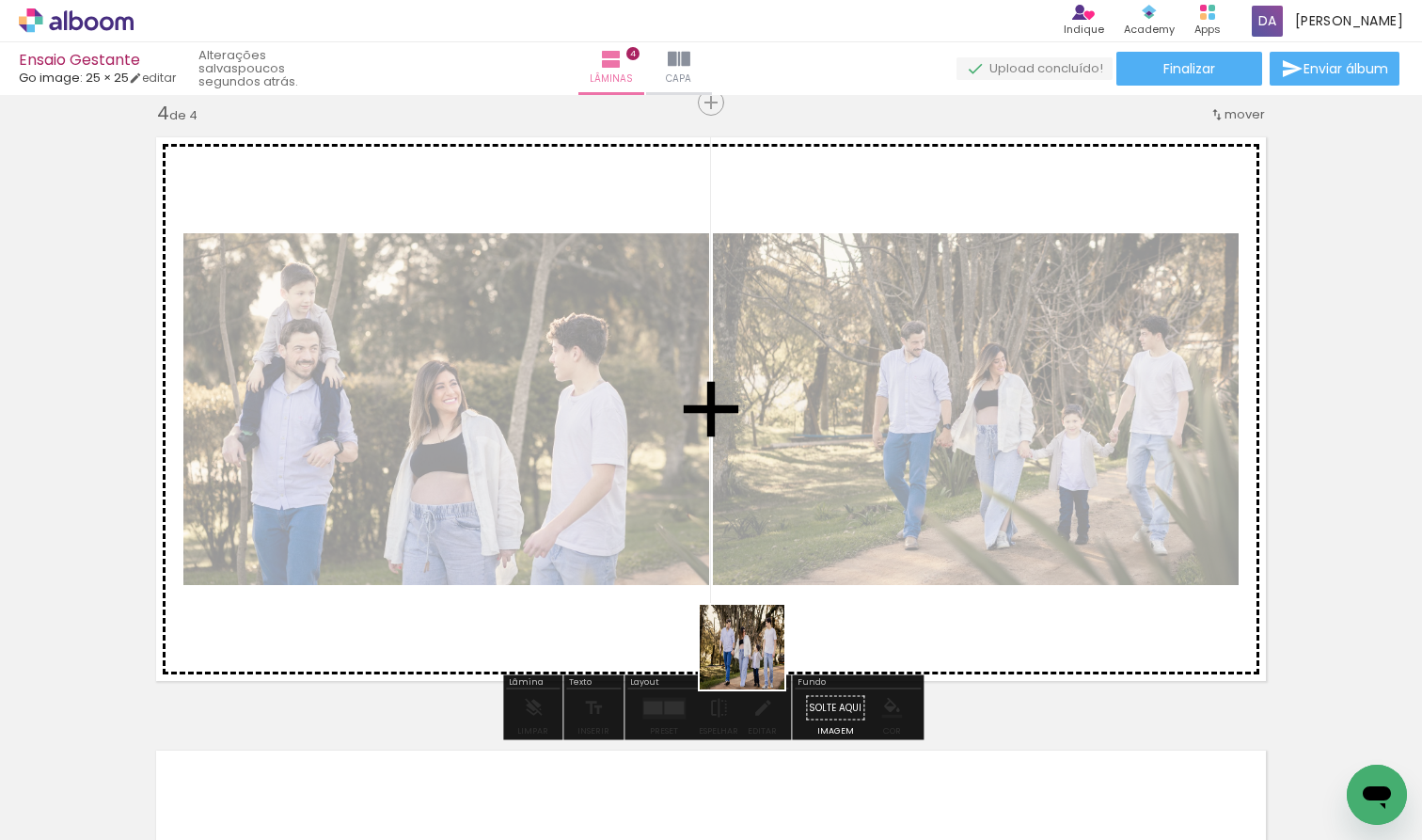
drag, startPoint x: 769, startPoint y: 769, endPoint x: 750, endPoint y: 586, distance: 184.0
click at [750, 586] on quentale-workspace at bounding box center [711, 420] width 1422 height 840
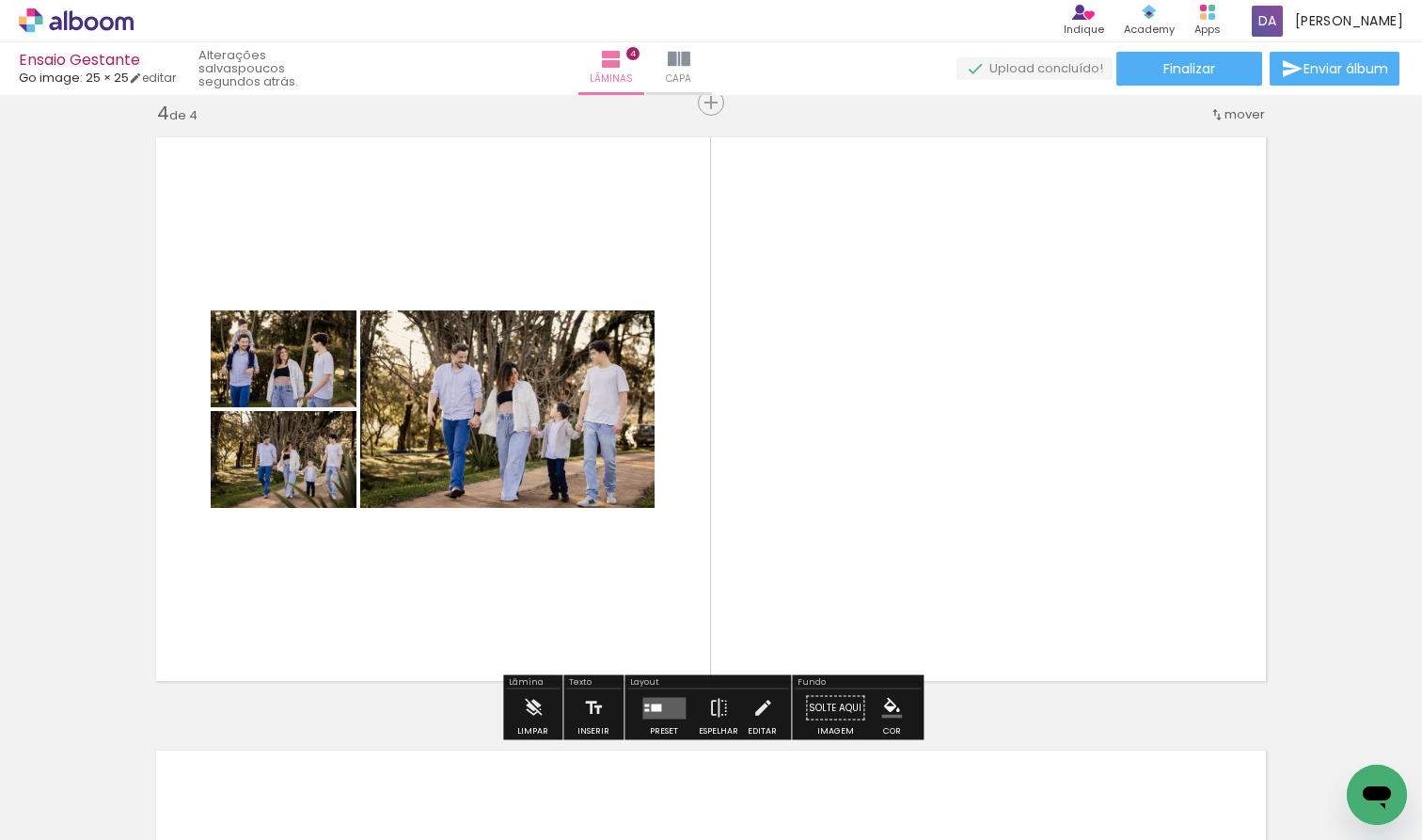
click at [659, 698] on quentale-layouter at bounding box center [663, 708] width 44 height 21
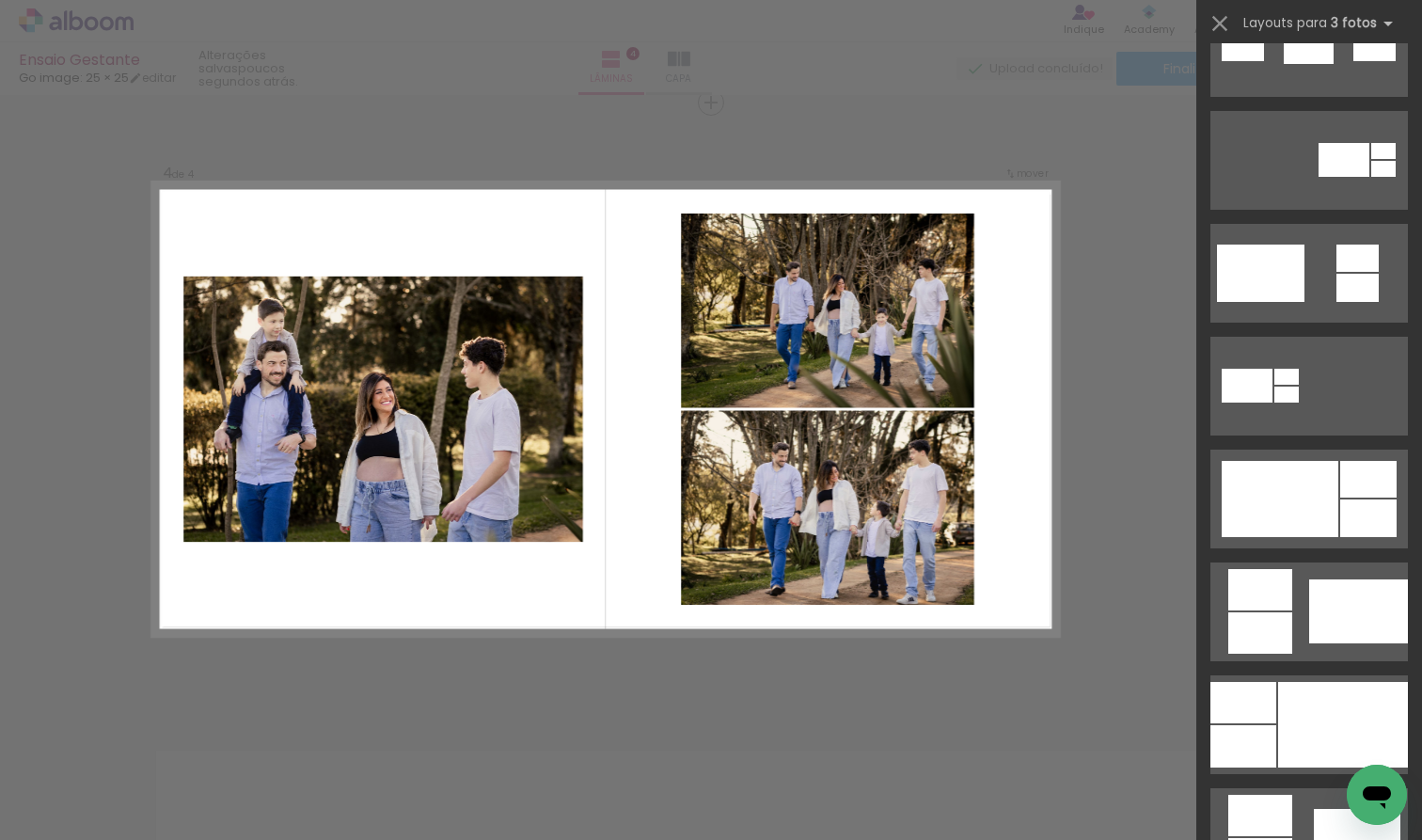
scroll to position [630, 0]
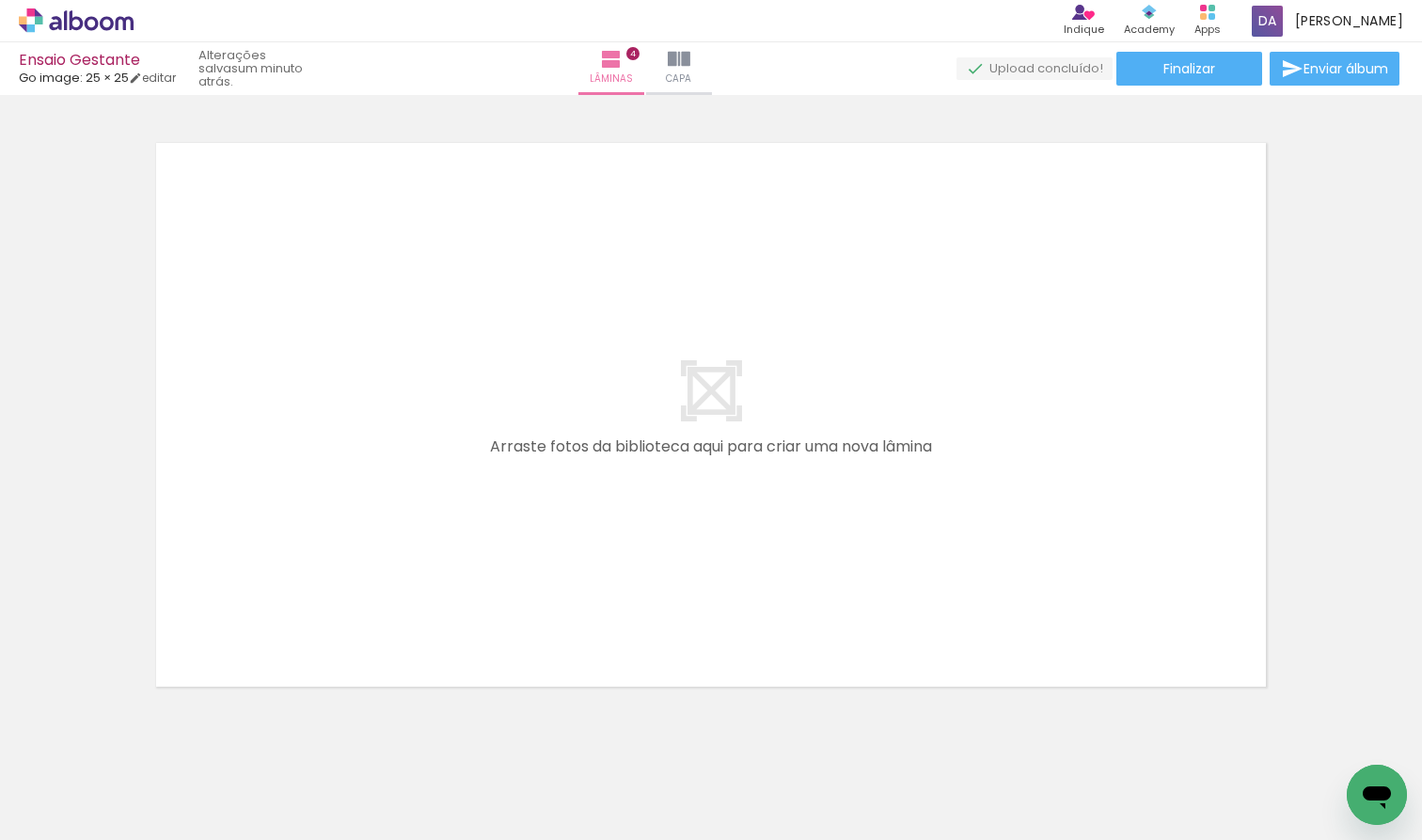
scroll to position [0, 0]
drag, startPoint x: 199, startPoint y: 781, endPoint x: 278, endPoint y: 575, distance: 220.6
click at [278, 575] on quentale-workspace at bounding box center [711, 420] width 1422 height 840
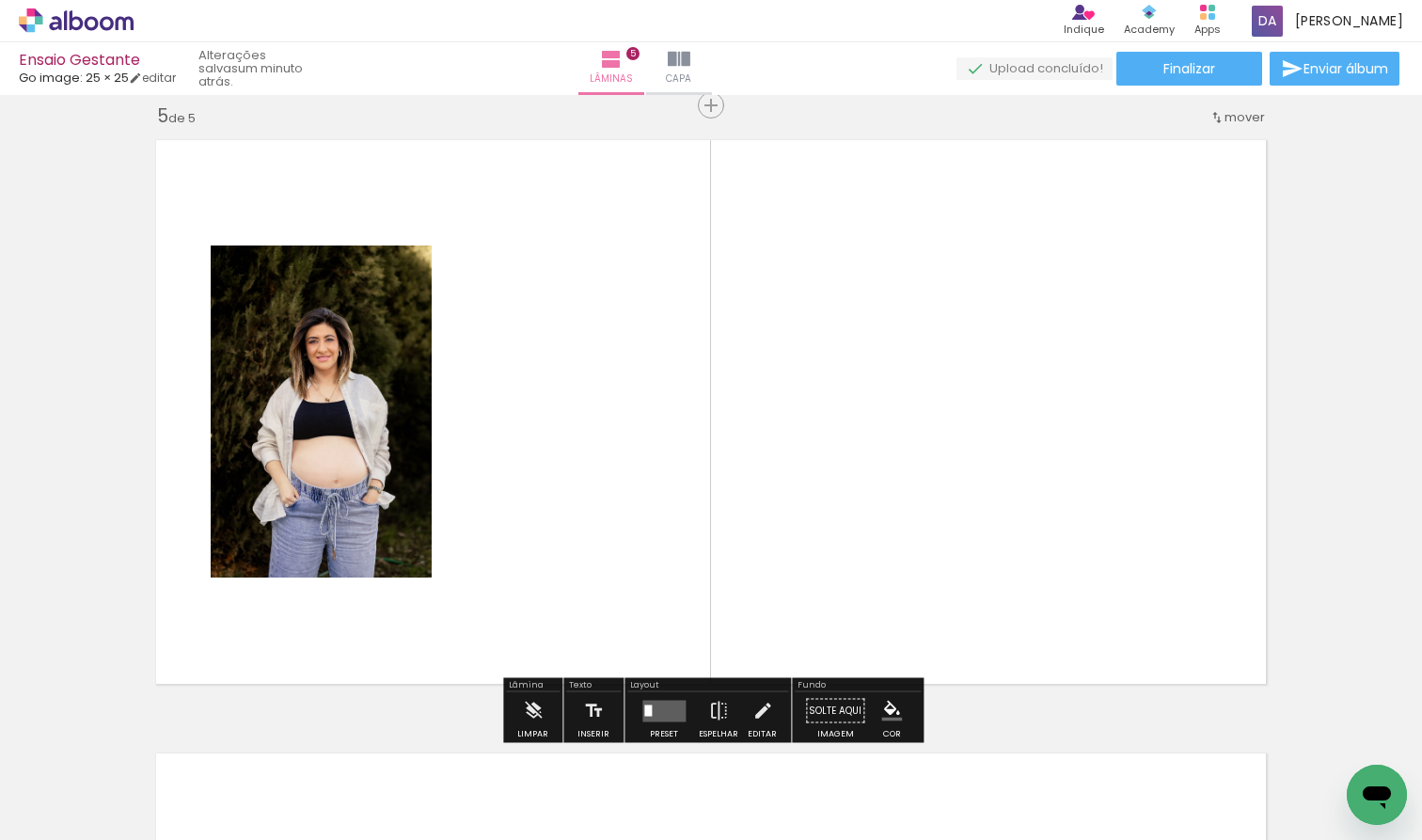
scroll to position [2476, 0]
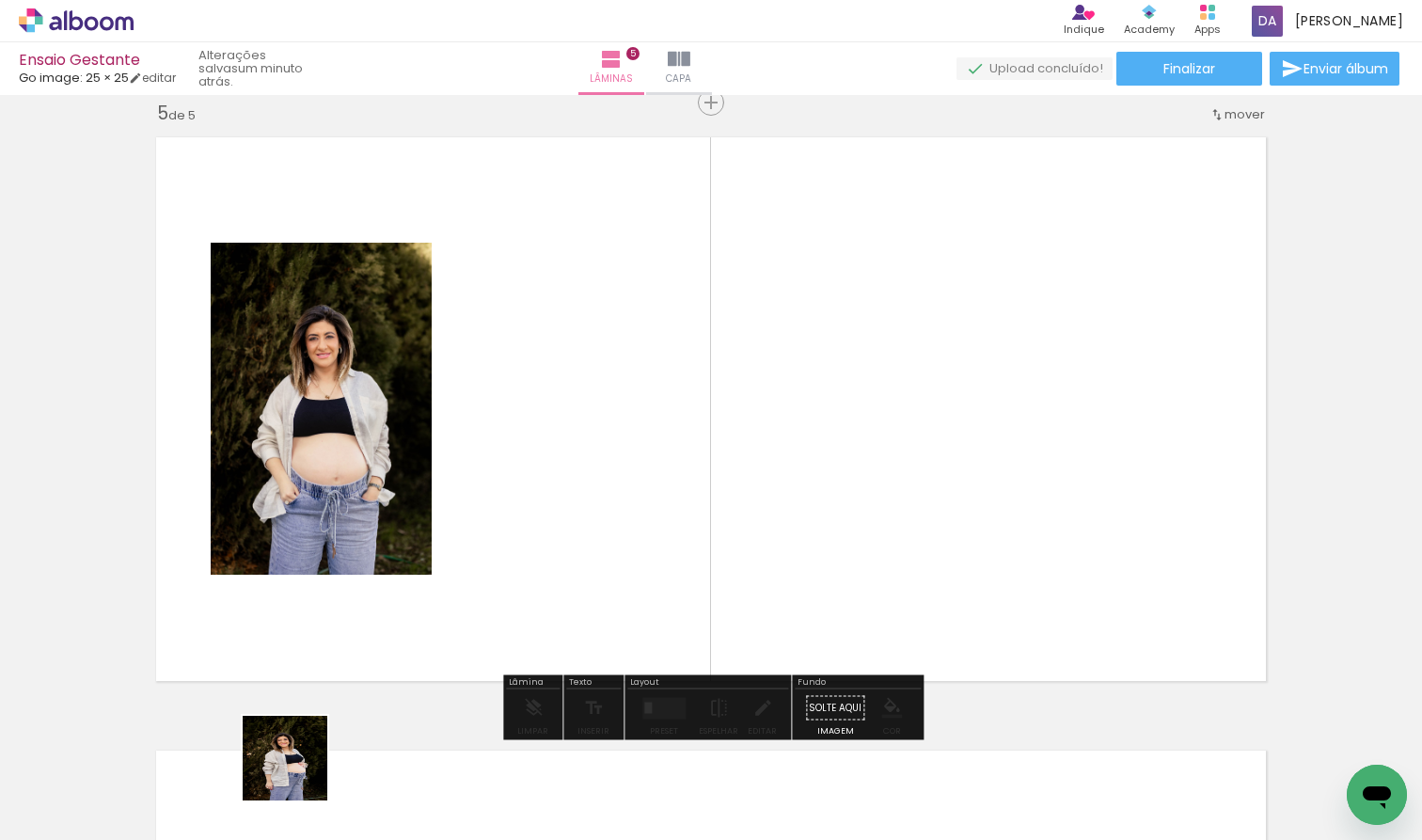
drag, startPoint x: 299, startPoint y: 772, endPoint x: 350, endPoint y: 583, distance: 195.8
click at [350, 583] on quentale-workspace at bounding box center [711, 420] width 1422 height 840
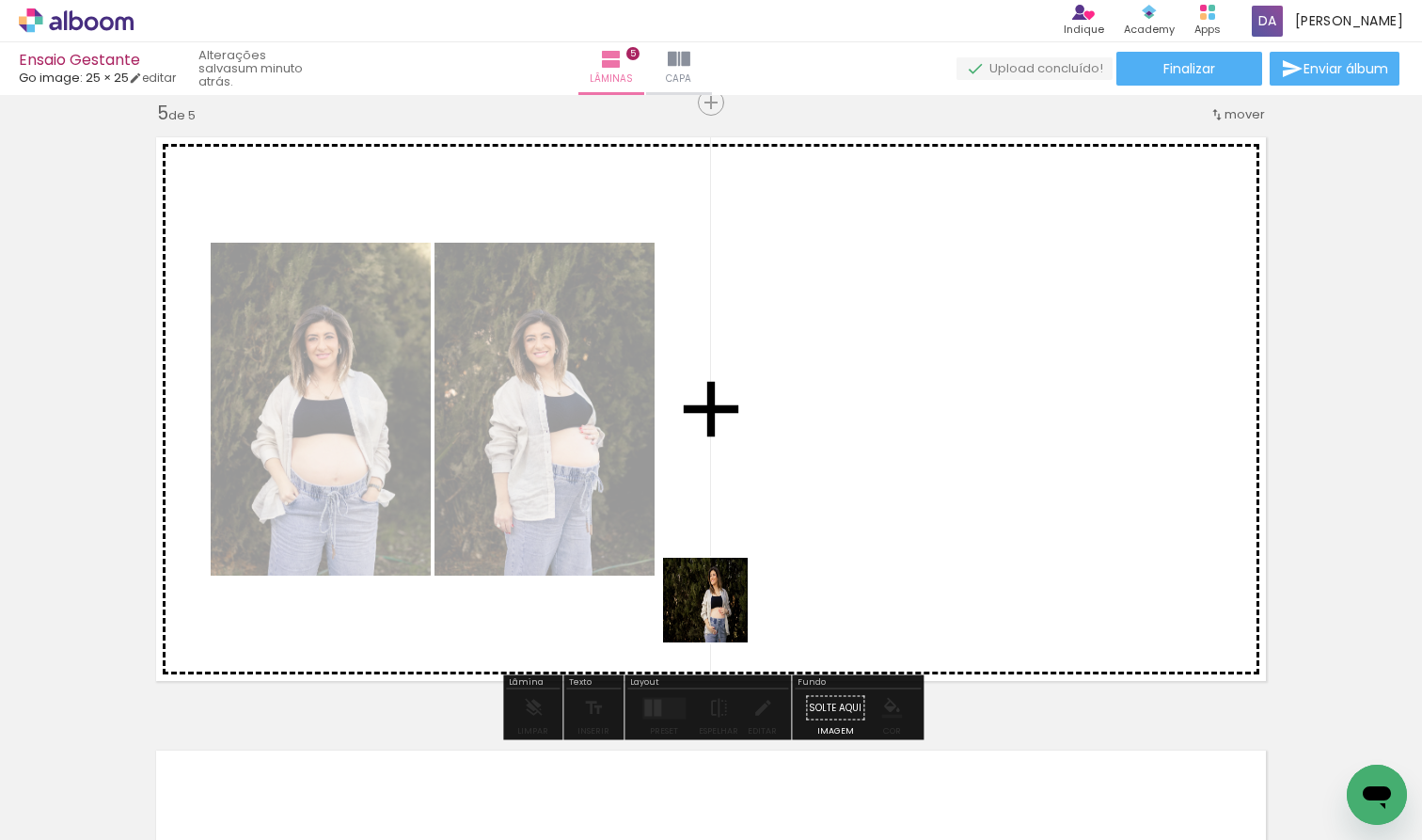
drag, startPoint x: 427, startPoint y: 778, endPoint x: 720, endPoint y: 614, distance: 335.8
click at [720, 614] on quentale-workspace at bounding box center [711, 420] width 1422 height 840
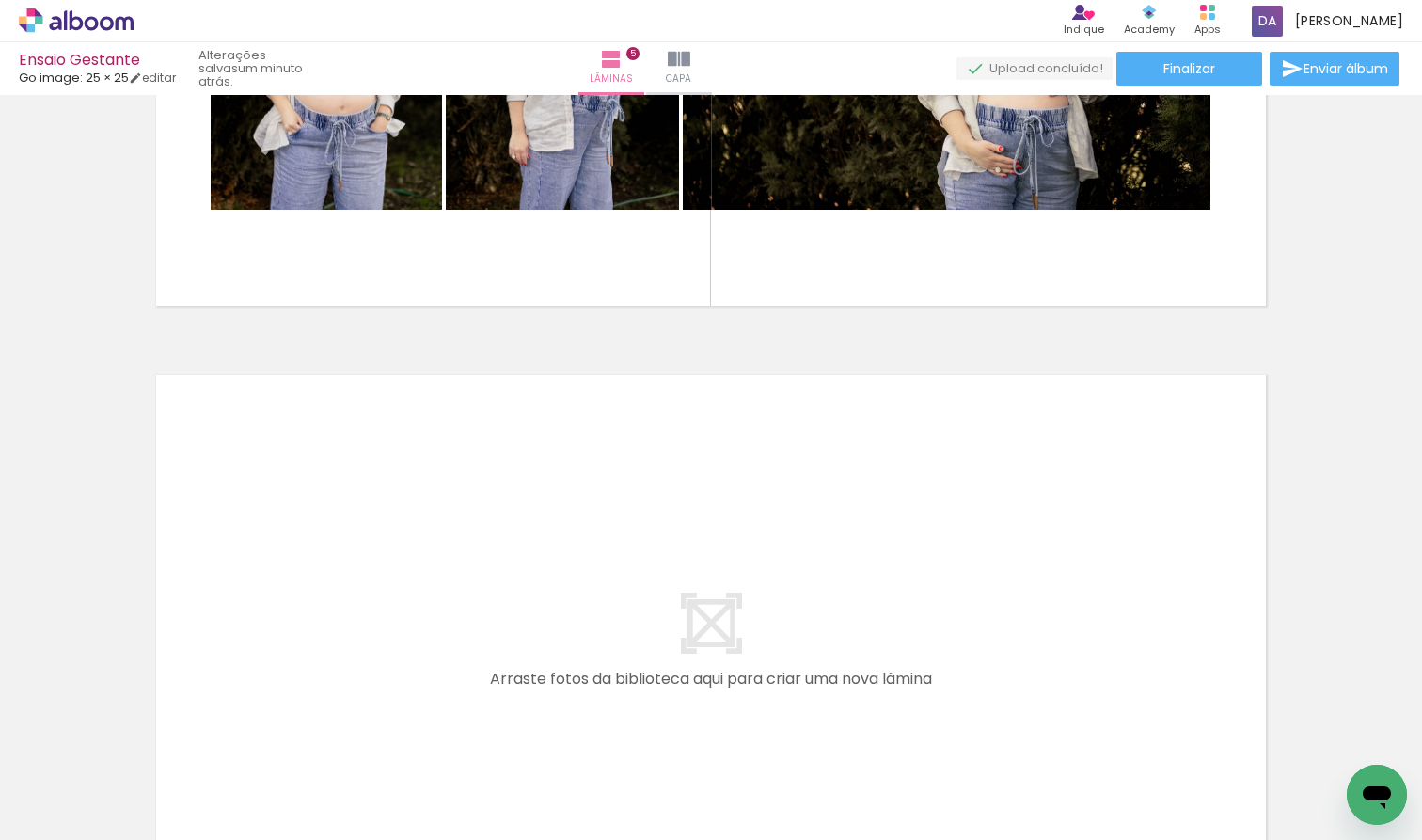
scroll to position [0, 2095]
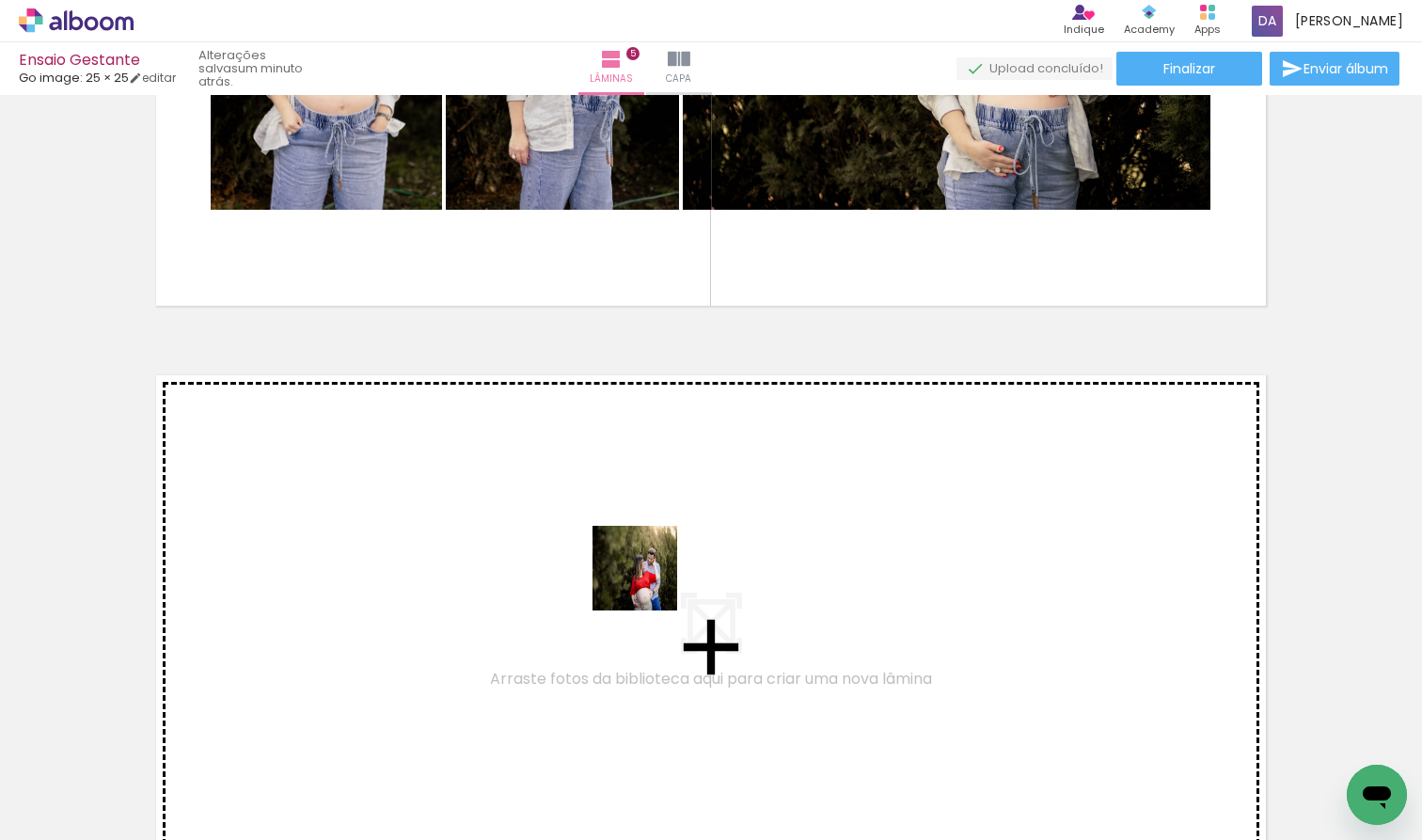
drag, startPoint x: 644, startPoint y: 789, endPoint x: 649, endPoint y: 583, distance: 206.1
click at [649, 583] on quentale-workspace at bounding box center [711, 420] width 1422 height 840
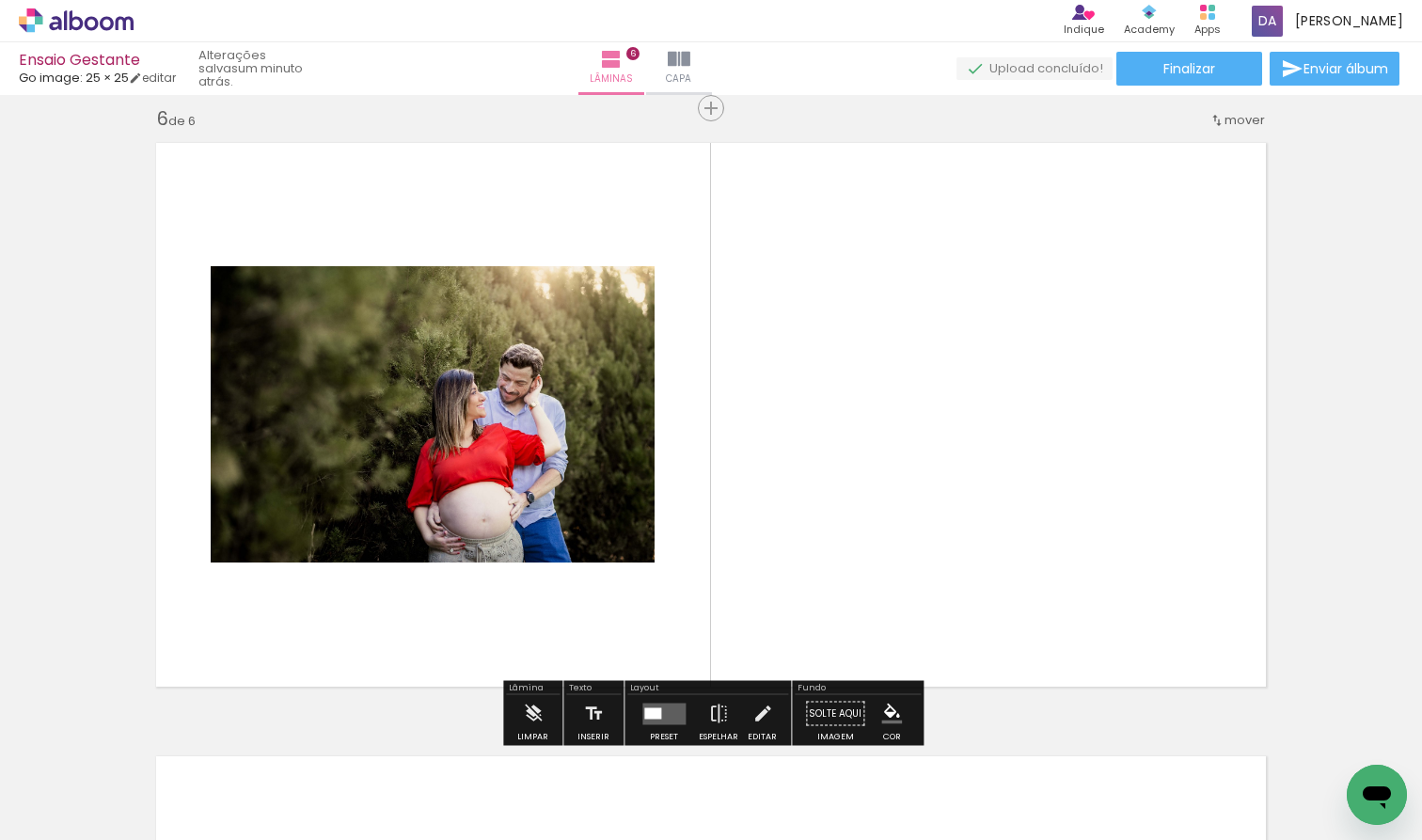
scroll to position [3090, 0]
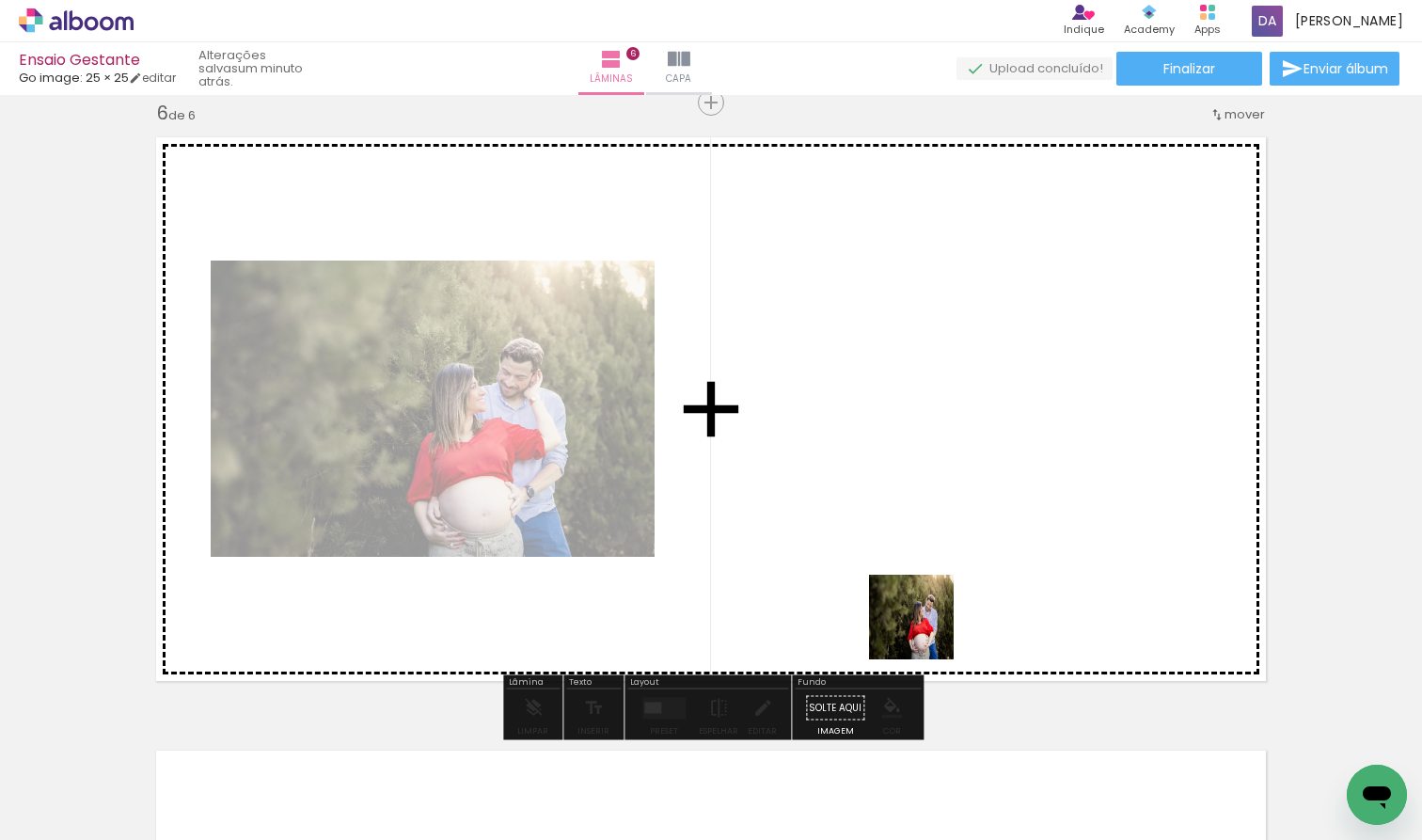
drag, startPoint x: 948, startPoint y: 800, endPoint x: 926, endPoint y: 631, distance: 170.4
click at [926, 631] on quentale-workspace at bounding box center [711, 420] width 1422 height 840
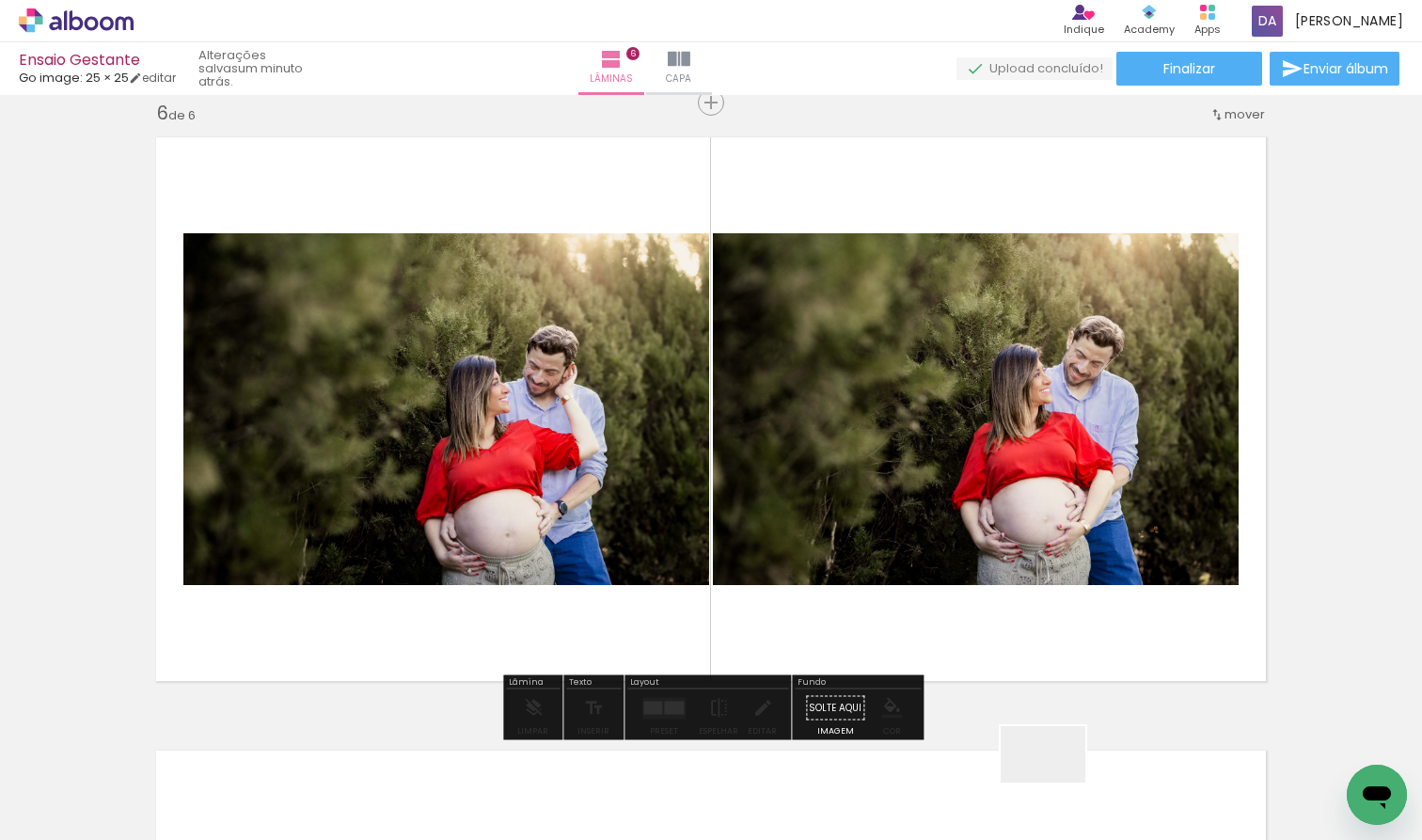
drag, startPoint x: 1061, startPoint y: 790, endPoint x: 1017, endPoint y: 606, distance: 189.2
click at [947, 606] on quentale-workspace at bounding box center [711, 420] width 1422 height 840
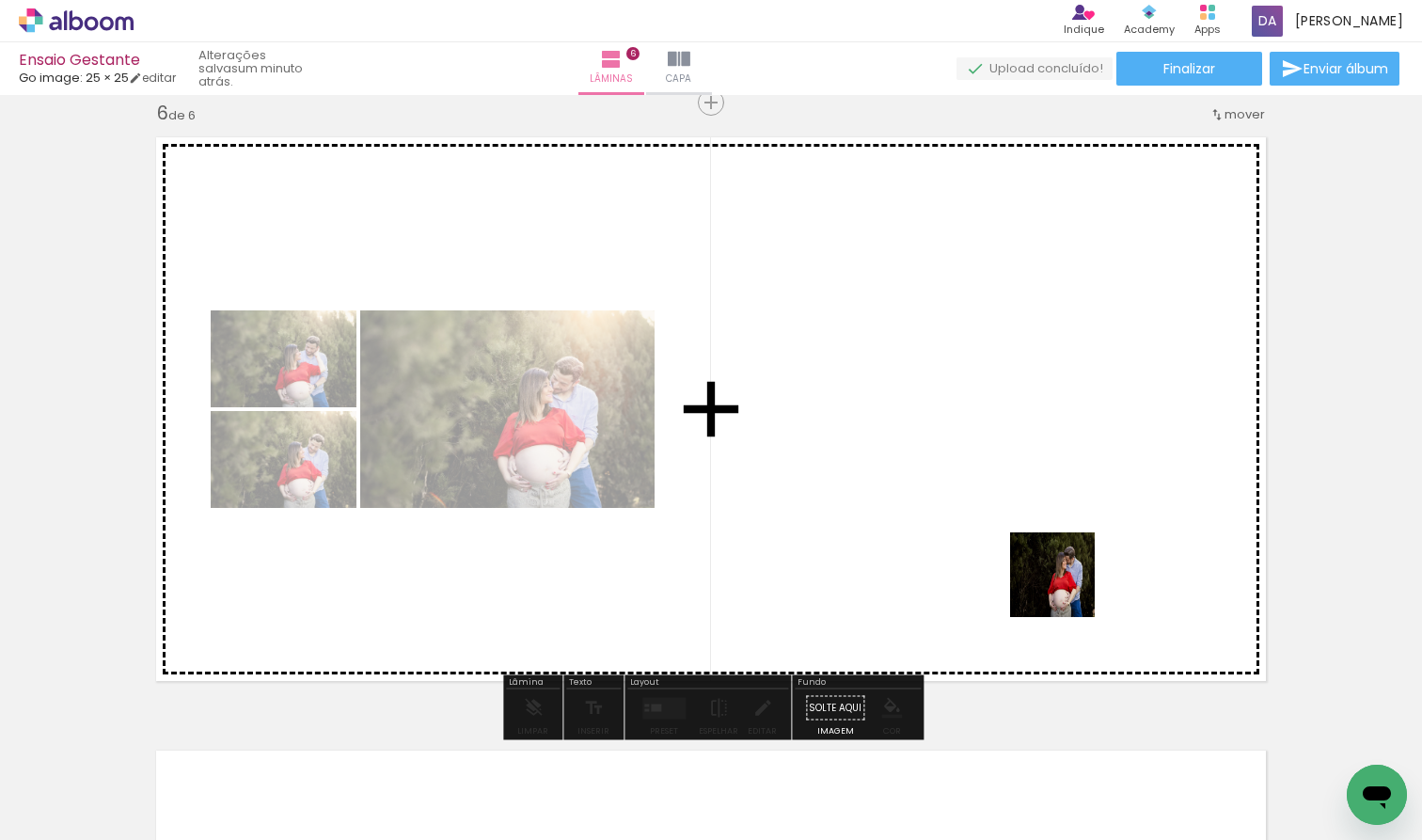
drag, startPoint x: 1091, startPoint y: 649, endPoint x: 1066, endPoint y: 588, distance: 65.9
click at [947, 588] on quentale-workspace at bounding box center [711, 420] width 1422 height 840
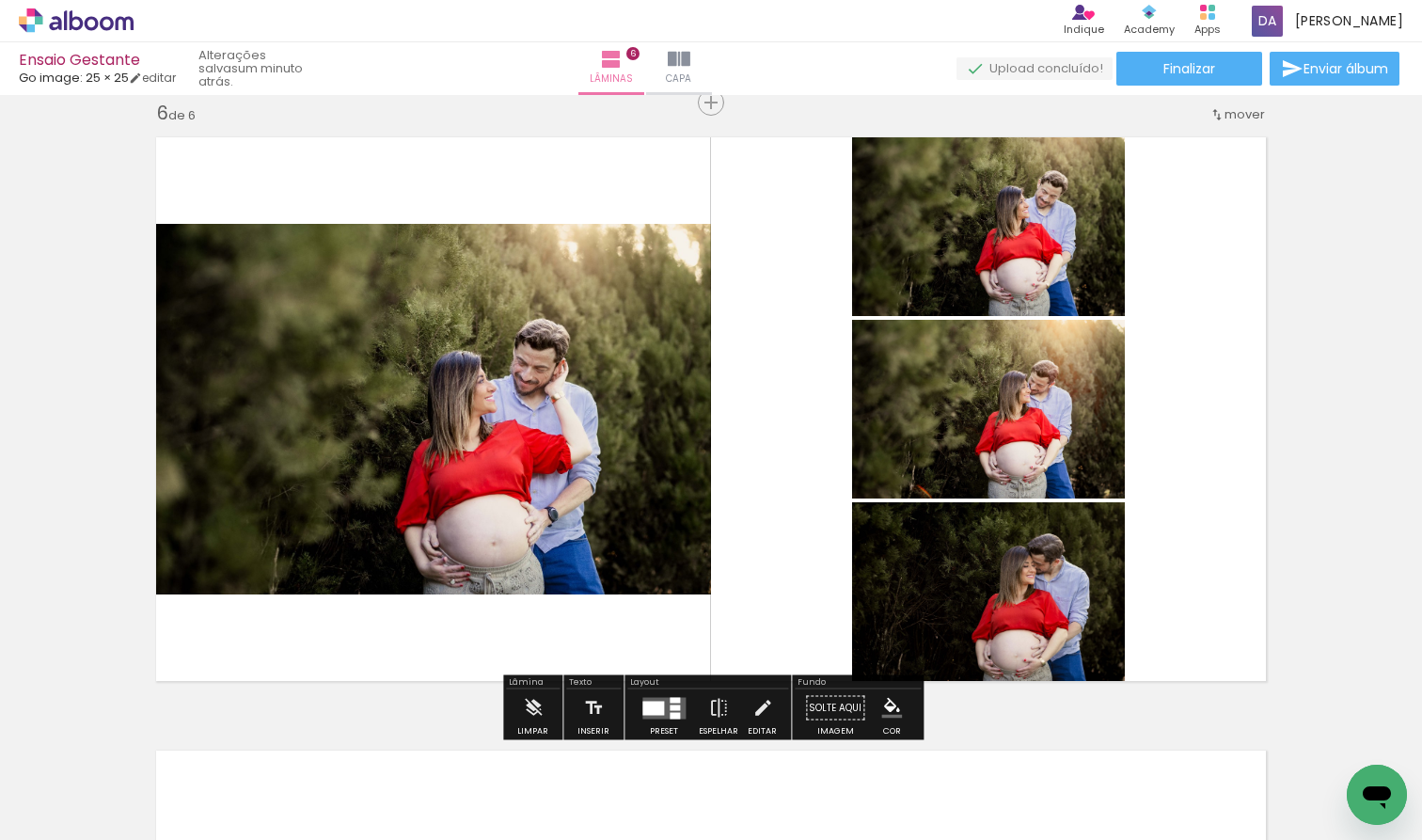
click at [648, 701] on div at bounding box center [653, 708] width 21 height 15
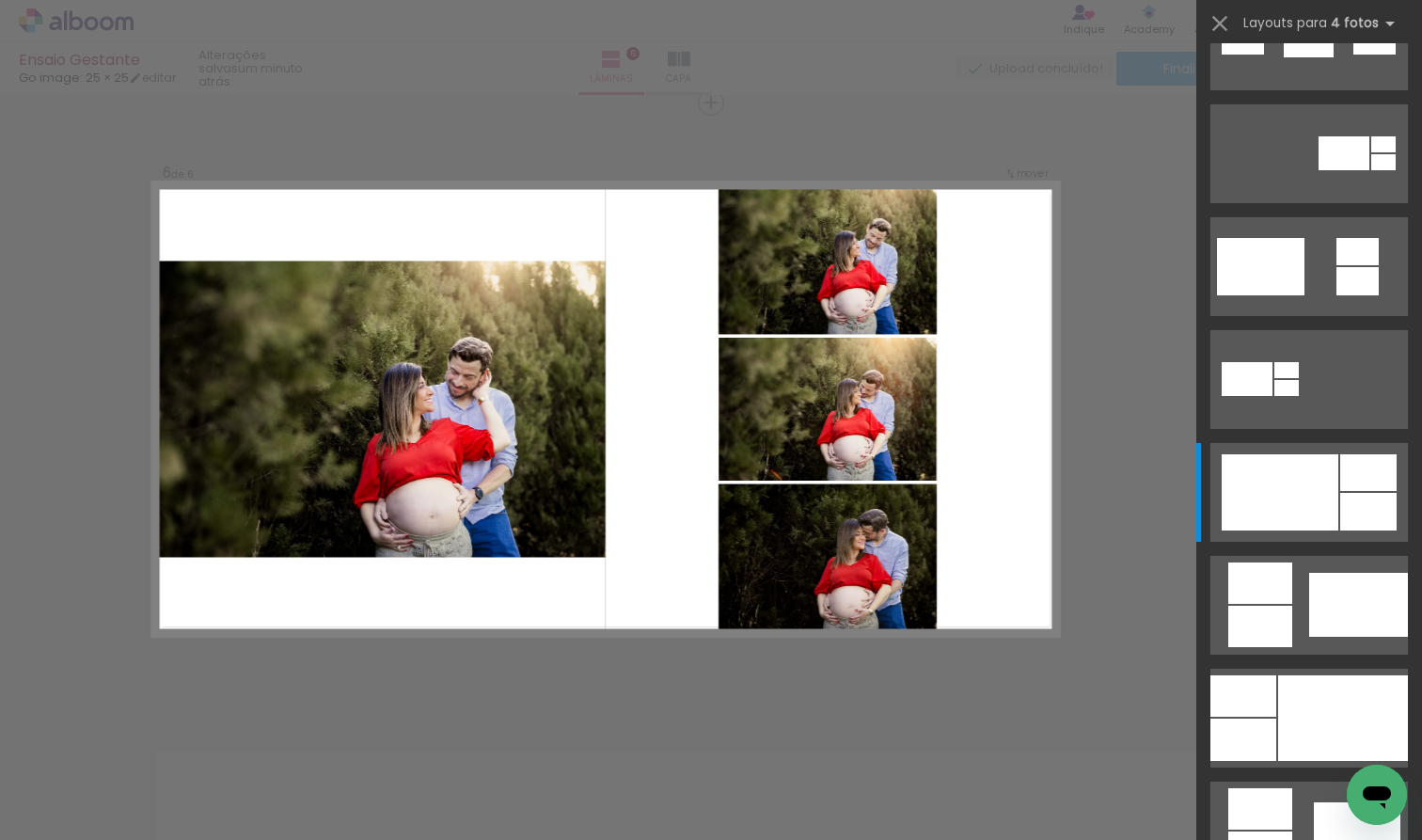
scroll to position [0, 0]
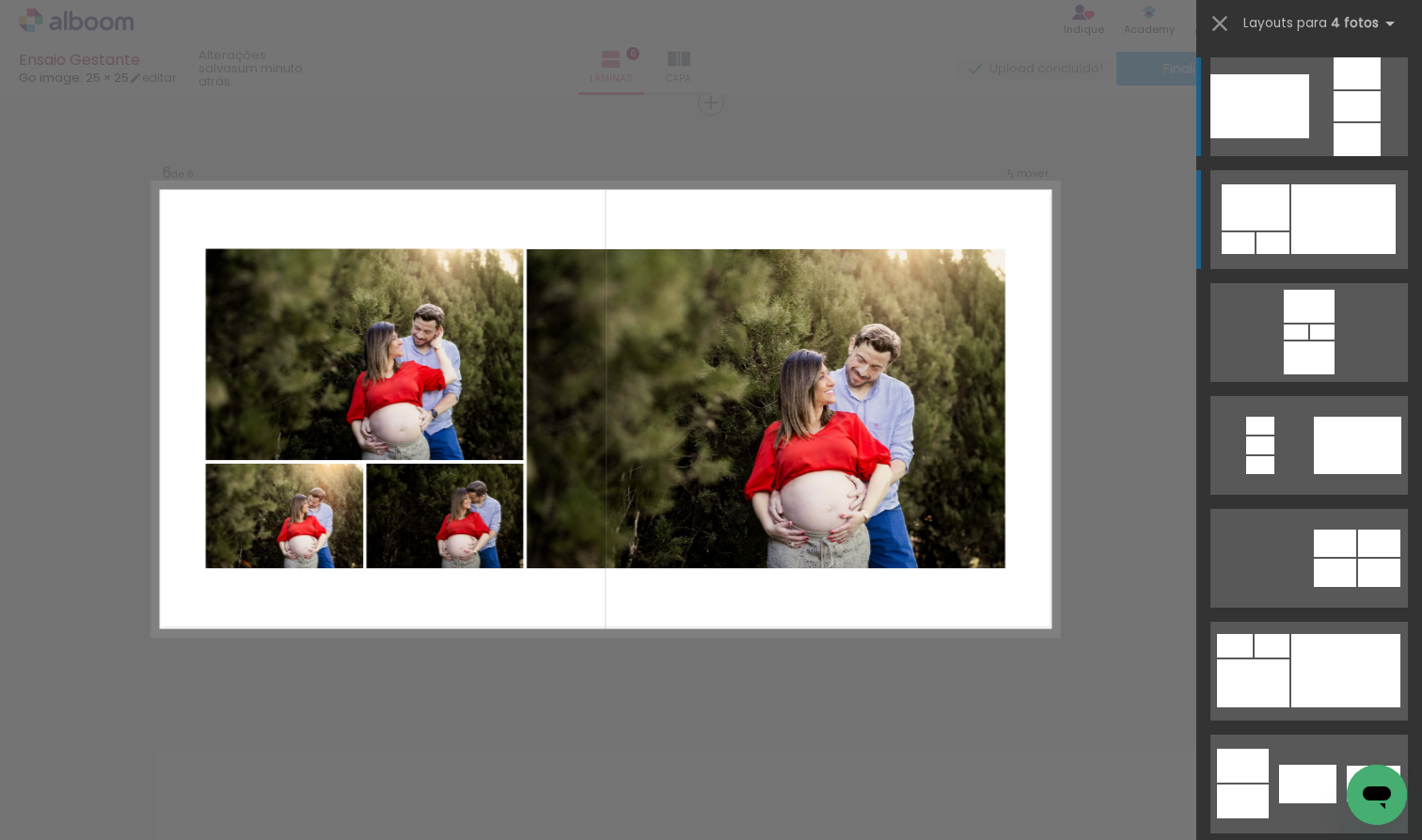
click at [947, 209] on div at bounding box center [1344, 219] width 105 height 70
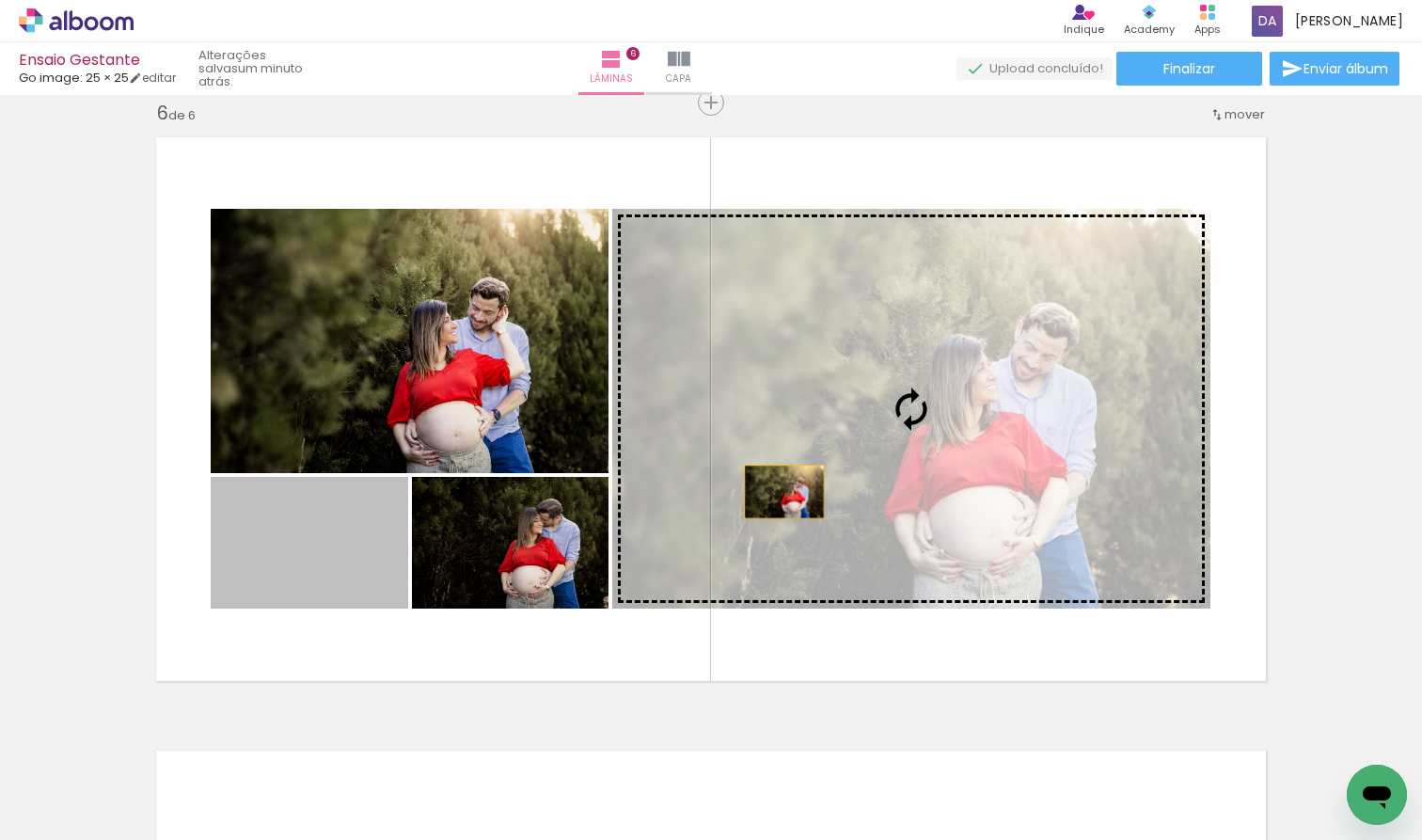
drag, startPoint x: 499, startPoint y: 531, endPoint x: 813, endPoint y: 487, distance: 317.1
click at [0, 0] on slot at bounding box center [0, 0] width 0 height 0
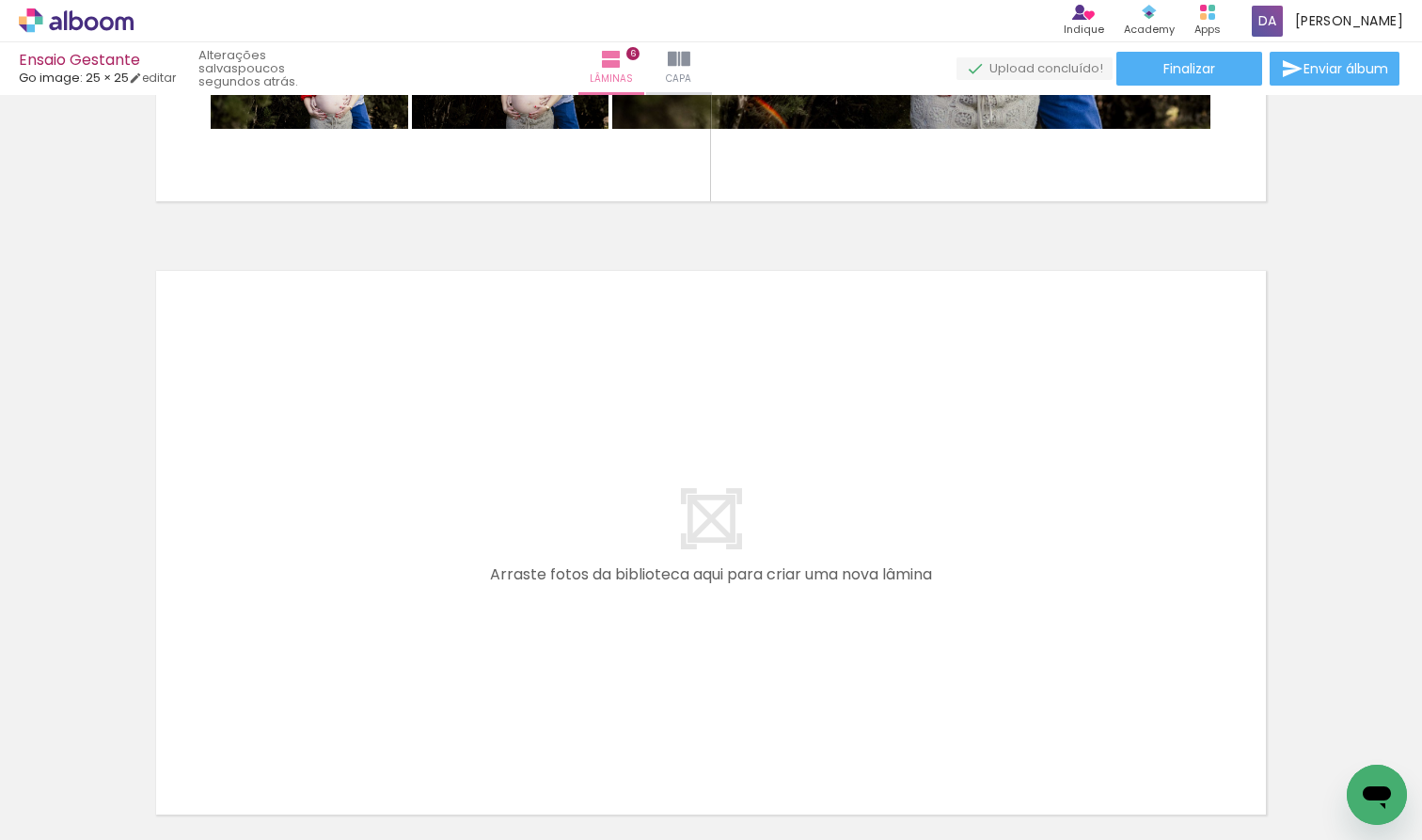
scroll to position [3599, 0]
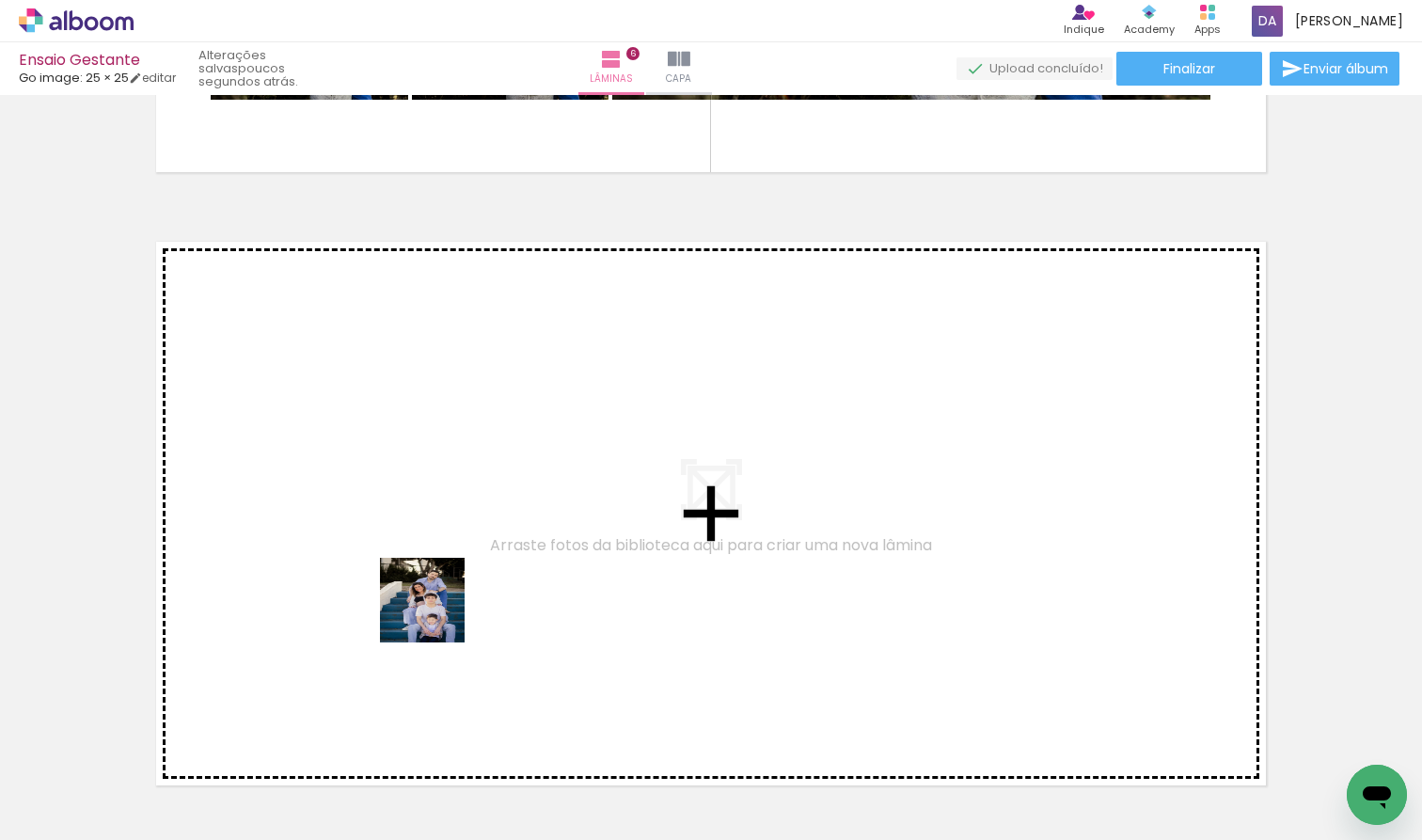
drag, startPoint x: 403, startPoint y: 787, endPoint x: 436, endPoint y: 614, distance: 176.1
click at [436, 614] on quentale-workspace at bounding box center [711, 420] width 1422 height 840
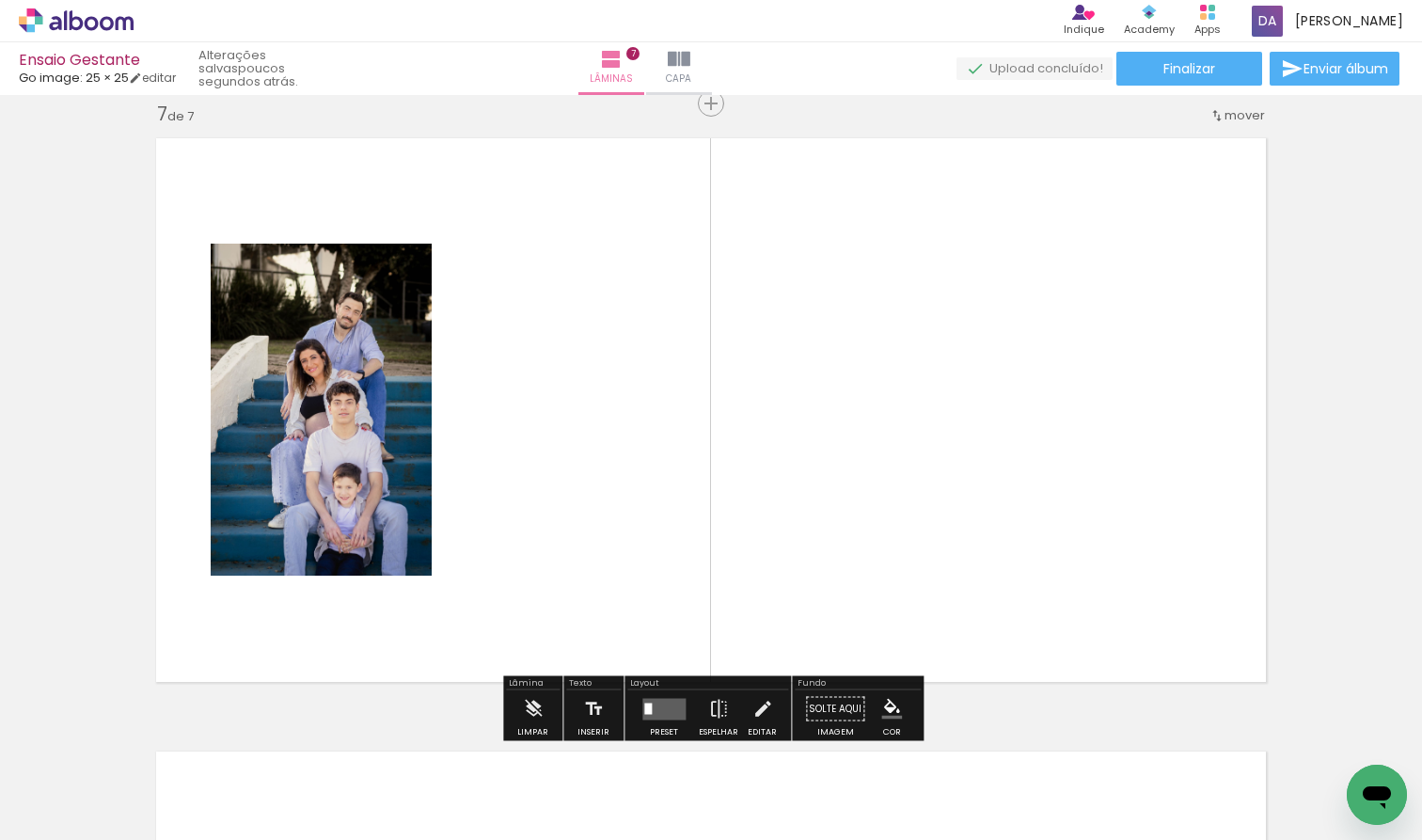
scroll to position [3703, 0]
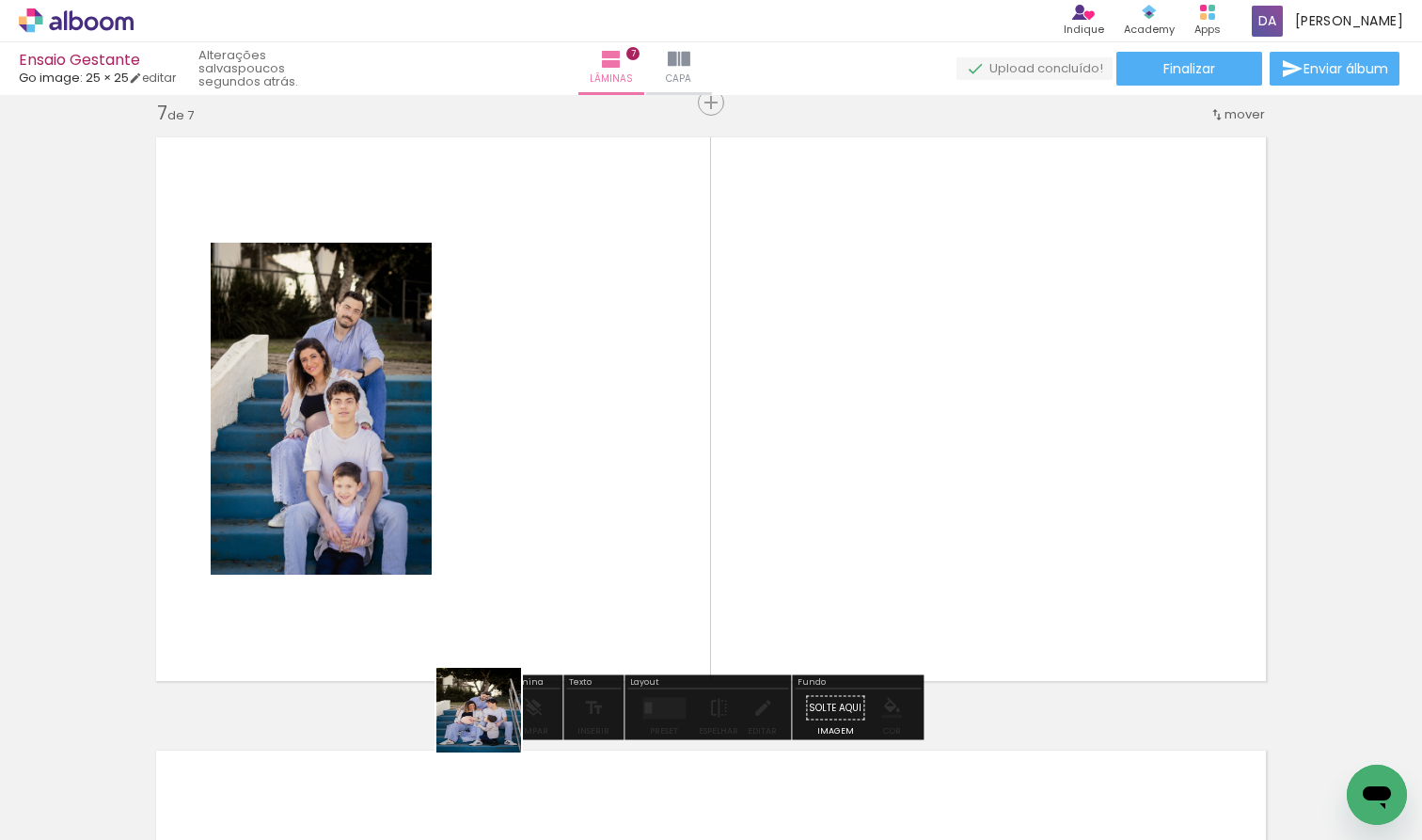
drag, startPoint x: 491, startPoint y: 769, endPoint x: 524, endPoint y: 603, distance: 169.2
click at [524, 603] on quentale-workspace at bounding box center [711, 420] width 1422 height 840
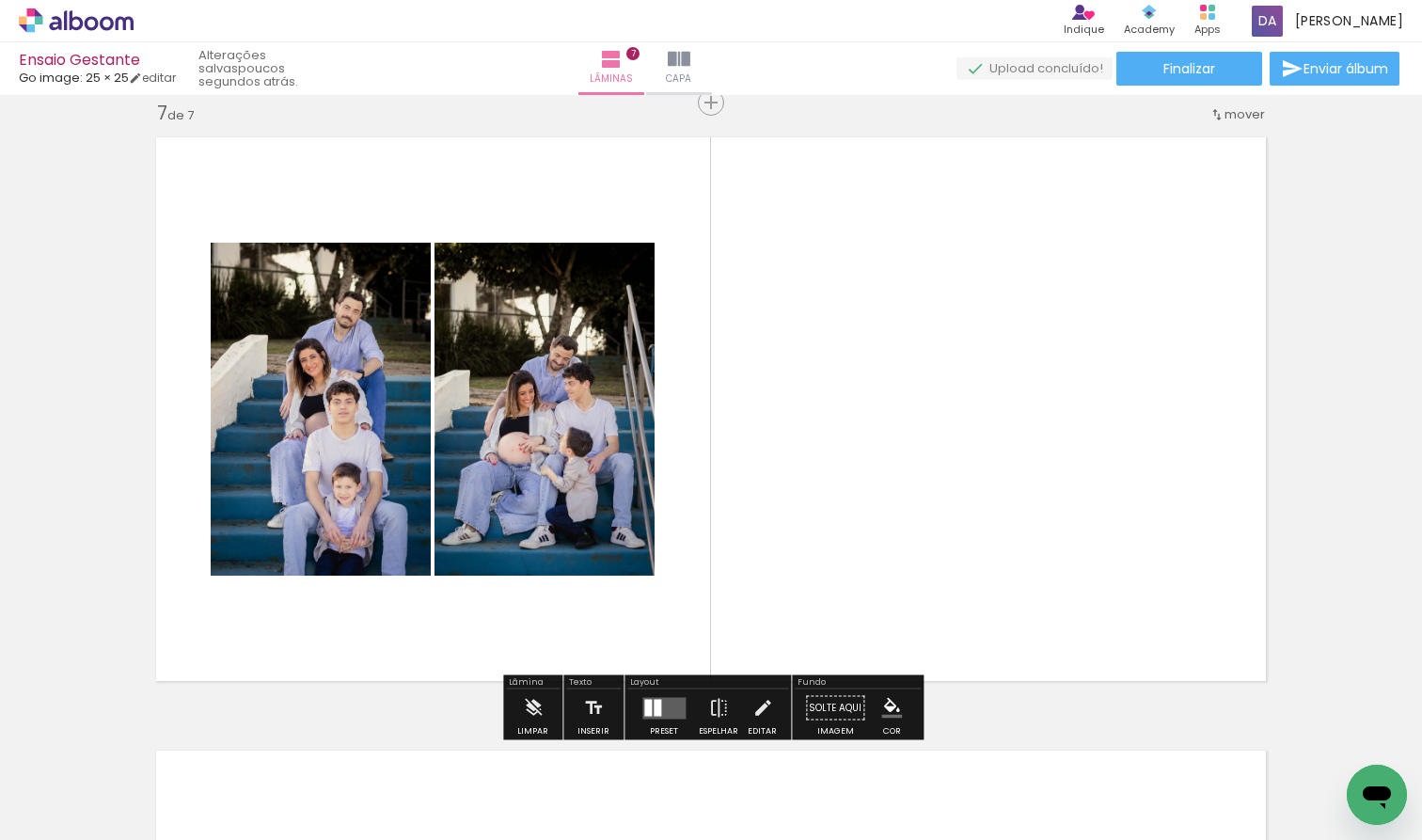
drag, startPoint x: 596, startPoint y: 780, endPoint x: 611, endPoint y: 615, distance: 165.7
click at [611, 615] on quentale-workspace at bounding box center [711, 420] width 1422 height 840
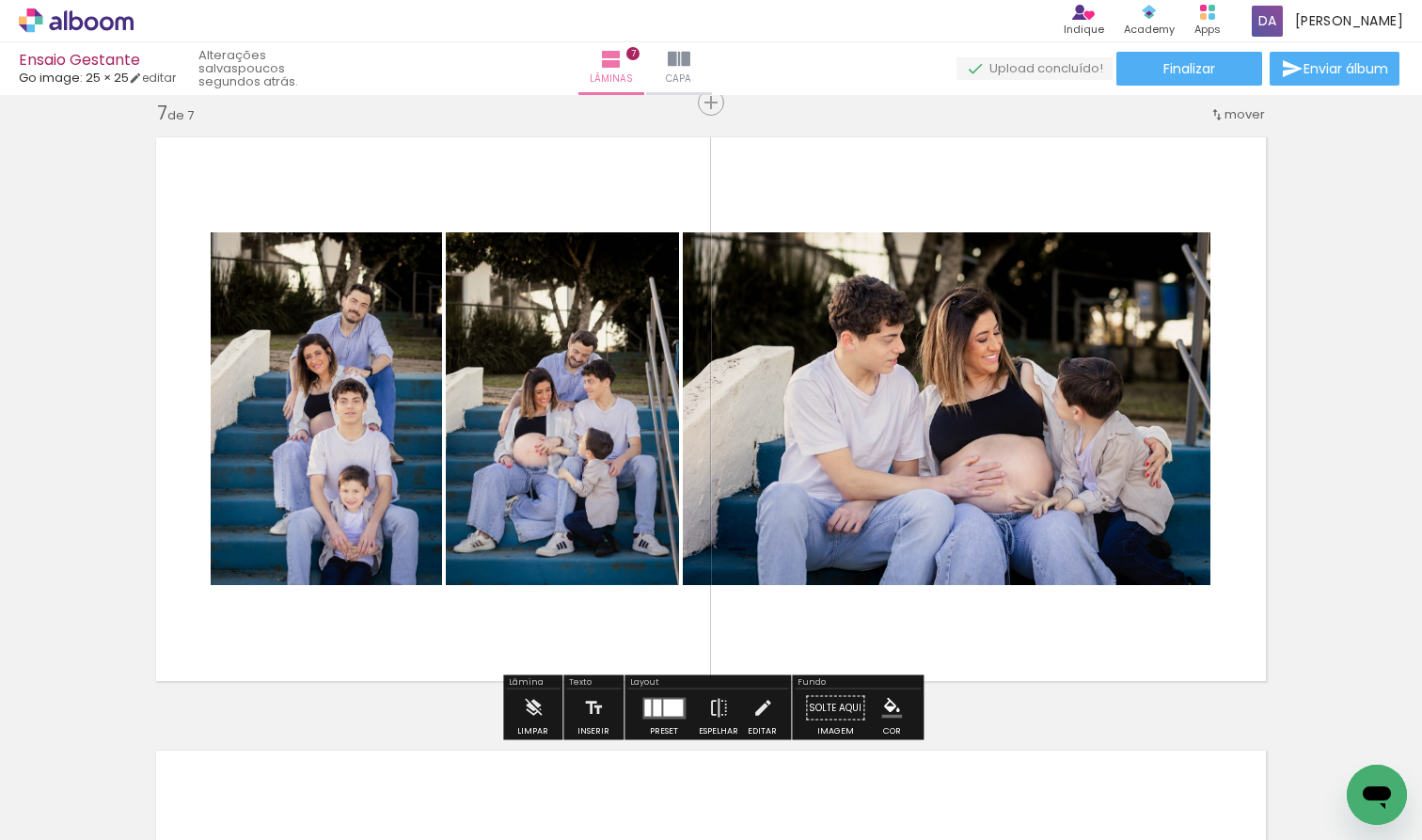
drag, startPoint x: 706, startPoint y: 804, endPoint x: 705, endPoint y: 646, distance: 158.0
click at [705, 646] on quentale-workspace at bounding box center [711, 420] width 1422 height 840
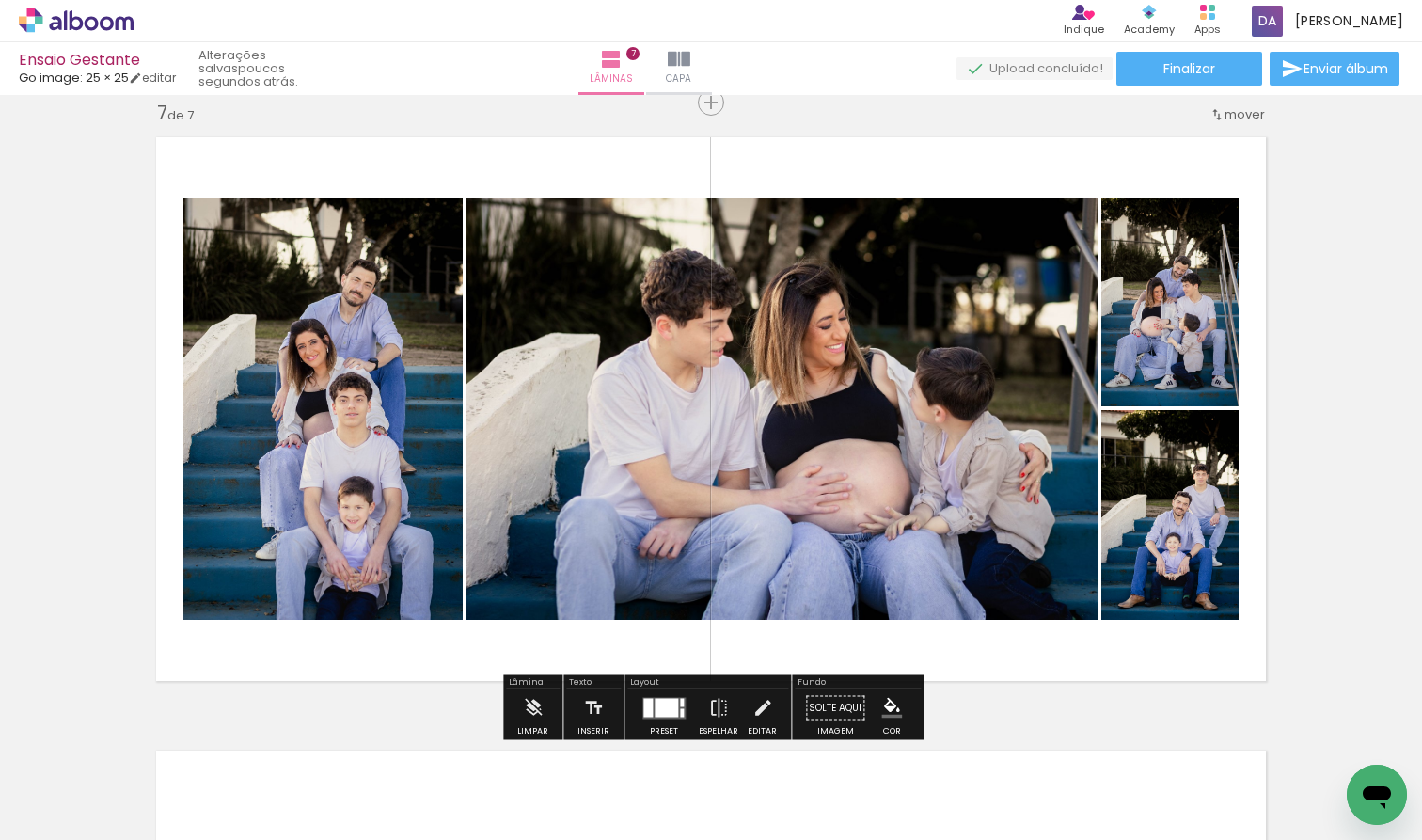
click at [667, 698] on div at bounding box center [666, 707] width 23 height 18
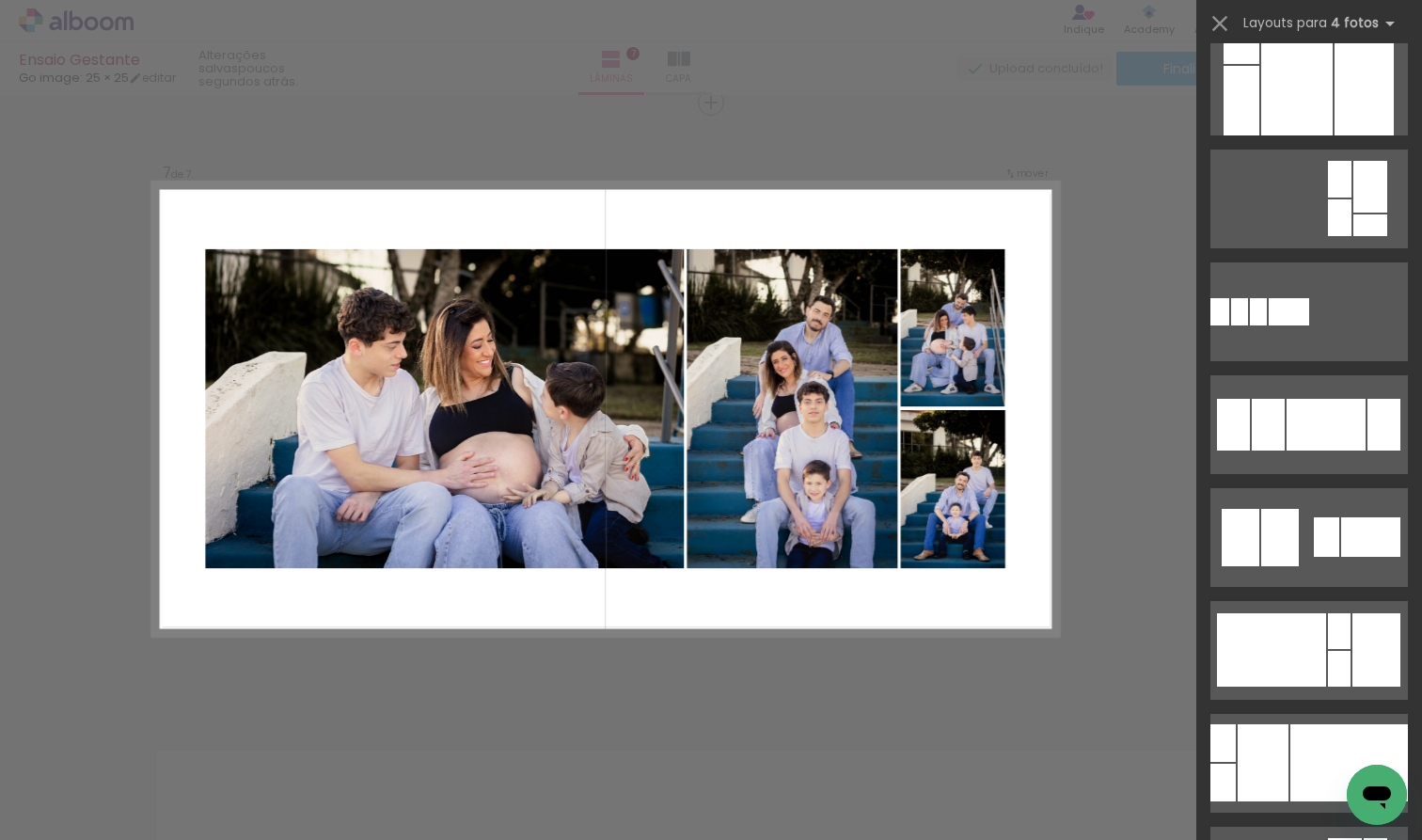
scroll to position [1514, 0]
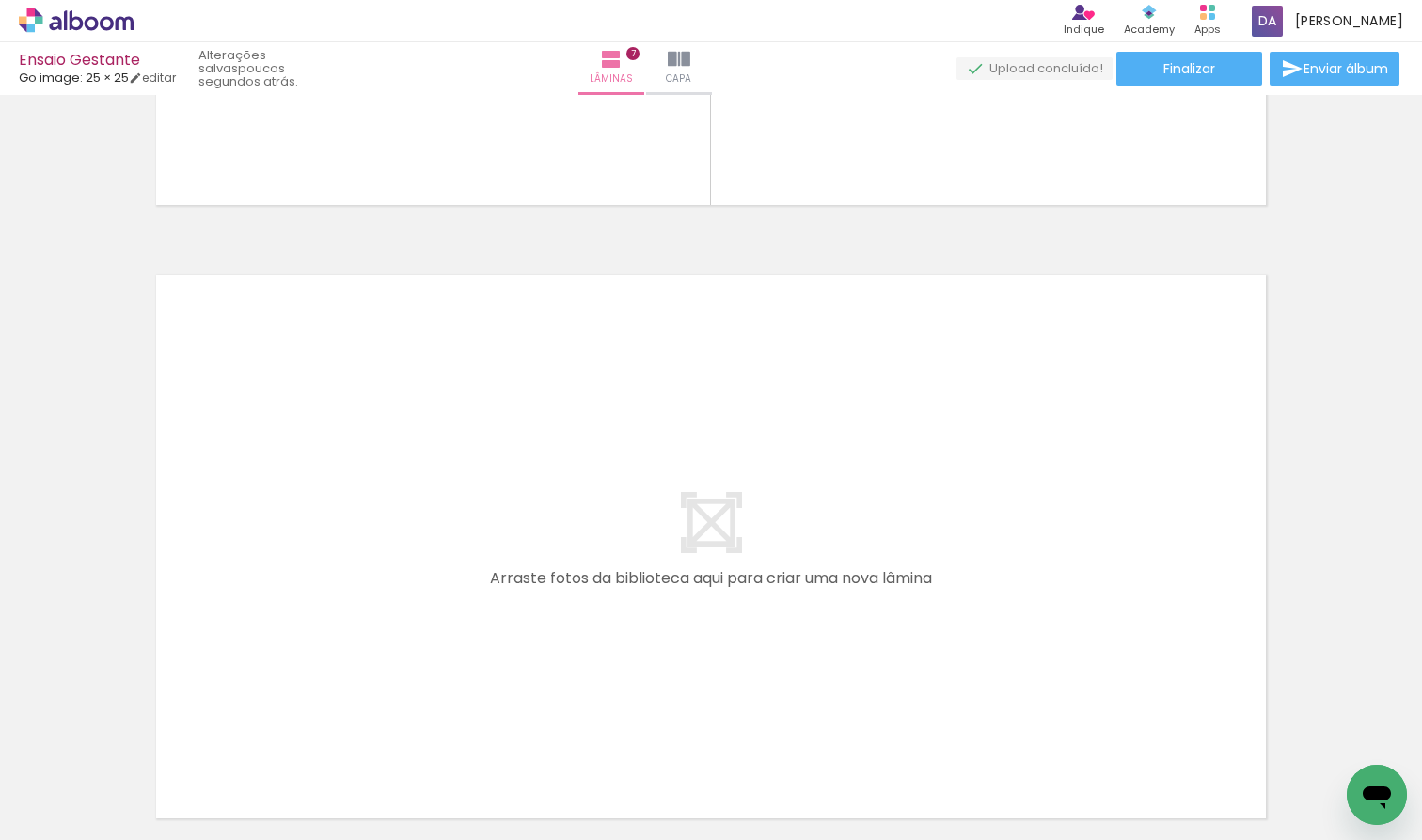
scroll to position [0, 2808]
drag, startPoint x: 552, startPoint y: 785, endPoint x: 552, endPoint y: 599, distance: 186.0
click at [552, 599] on quentale-workspace at bounding box center [711, 420] width 1422 height 840
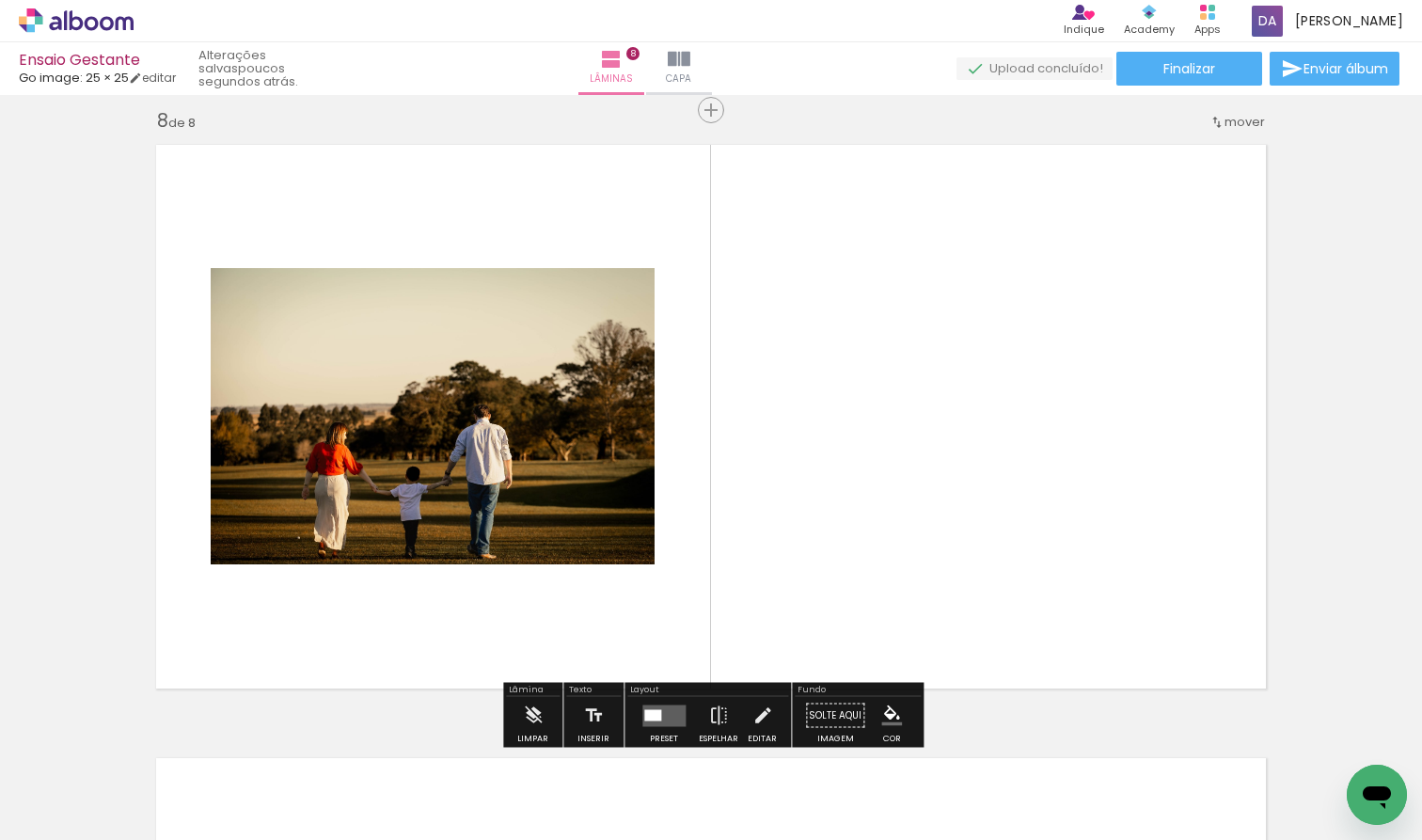
scroll to position [4317, 0]
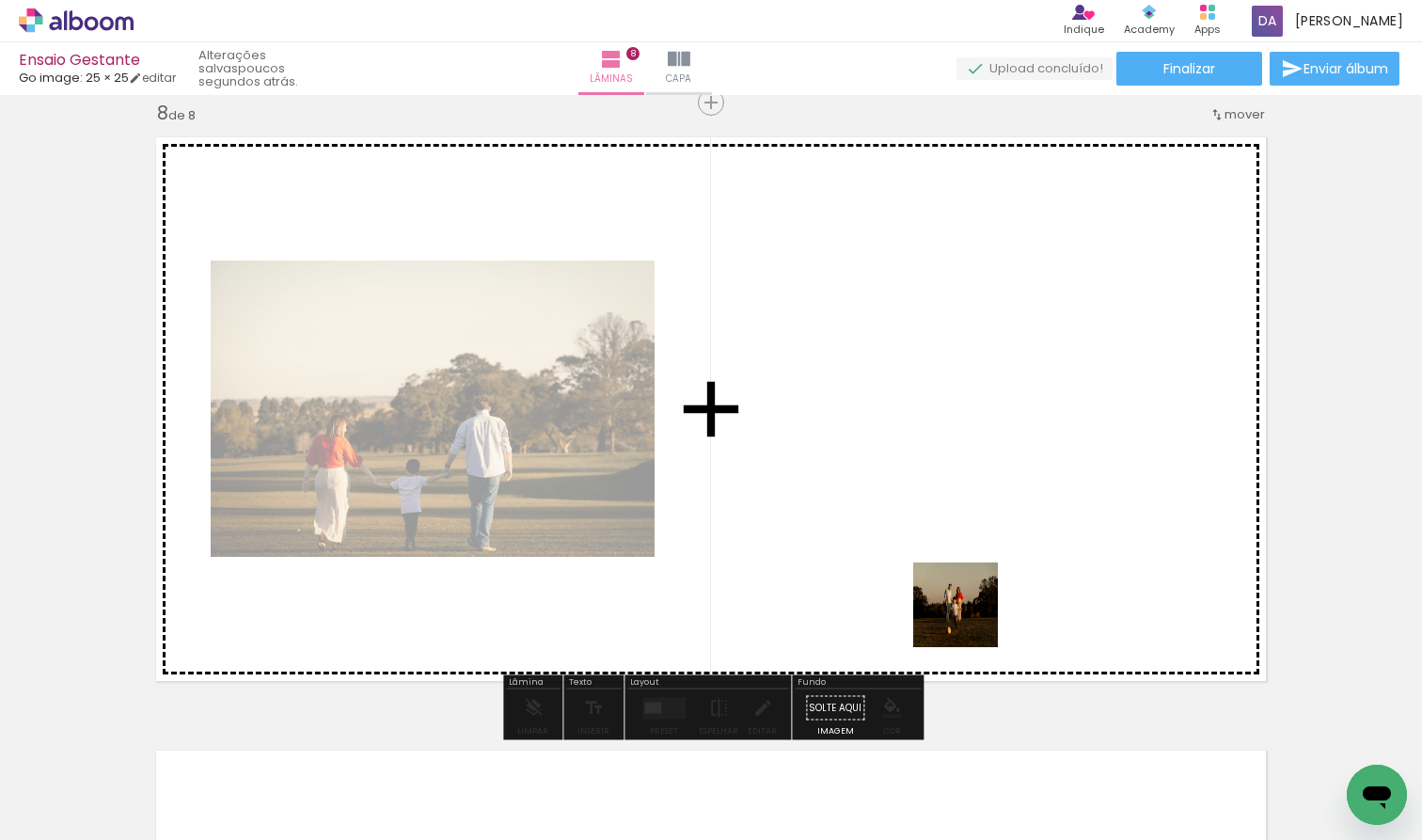
drag, startPoint x: 978, startPoint y: 798, endPoint x: 970, endPoint y: 596, distance: 202.2
click at [947, 596] on quentale-workspace at bounding box center [711, 420] width 1422 height 840
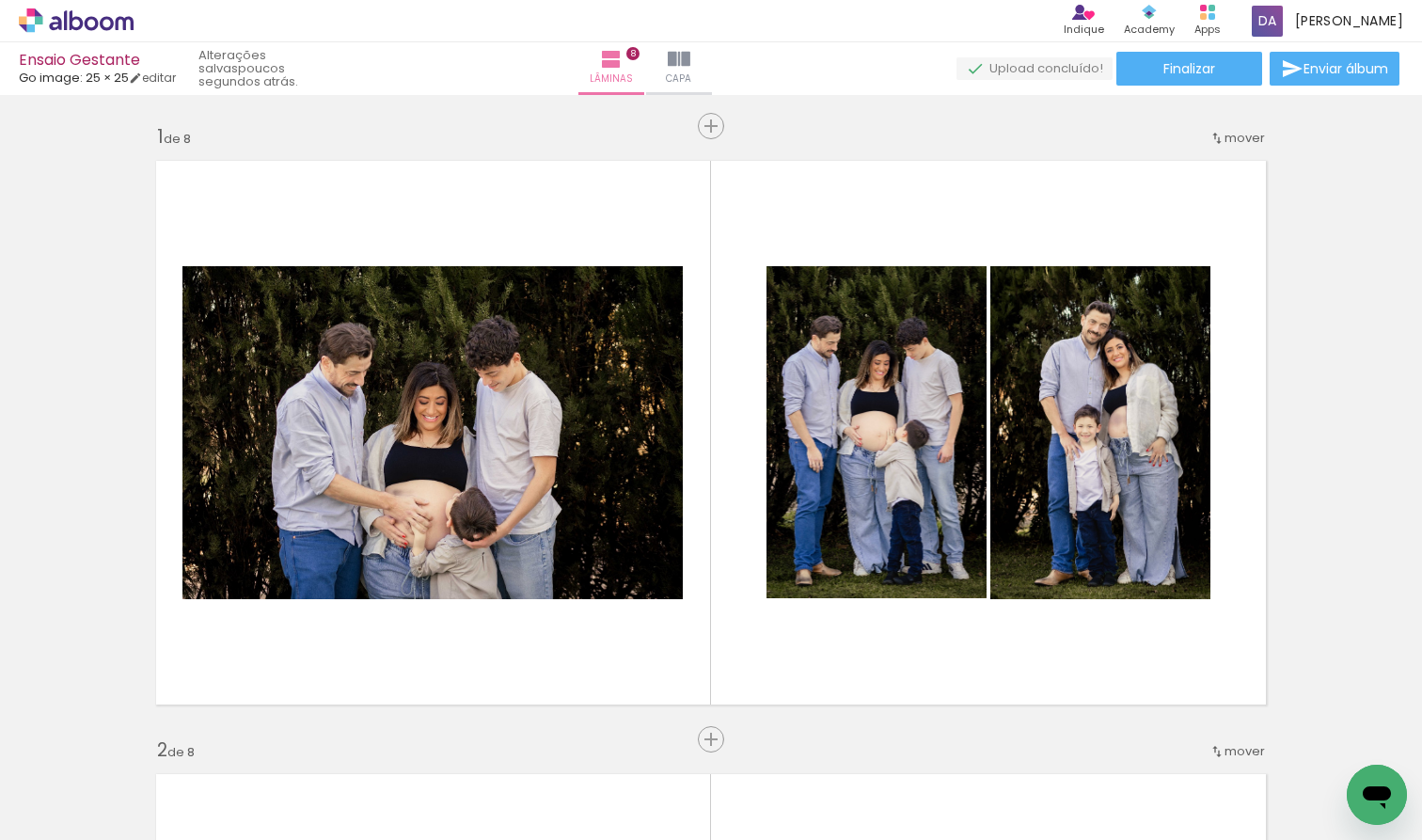
scroll to position [0, 2808]
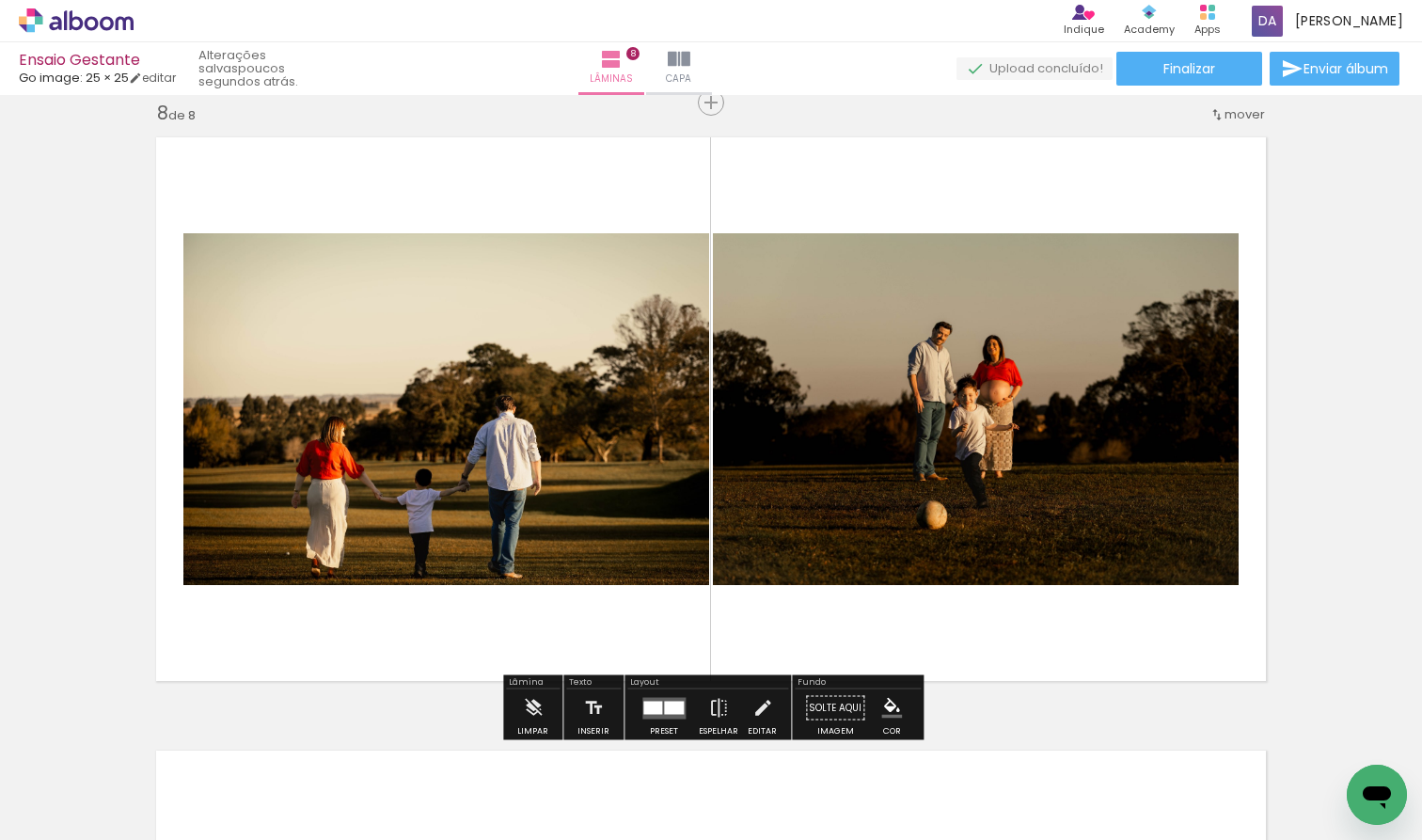
drag, startPoint x: 660, startPoint y: 786, endPoint x: 658, endPoint y: 618, distance: 168.0
click at [658, 618] on quentale-workspace at bounding box center [711, 420] width 1422 height 840
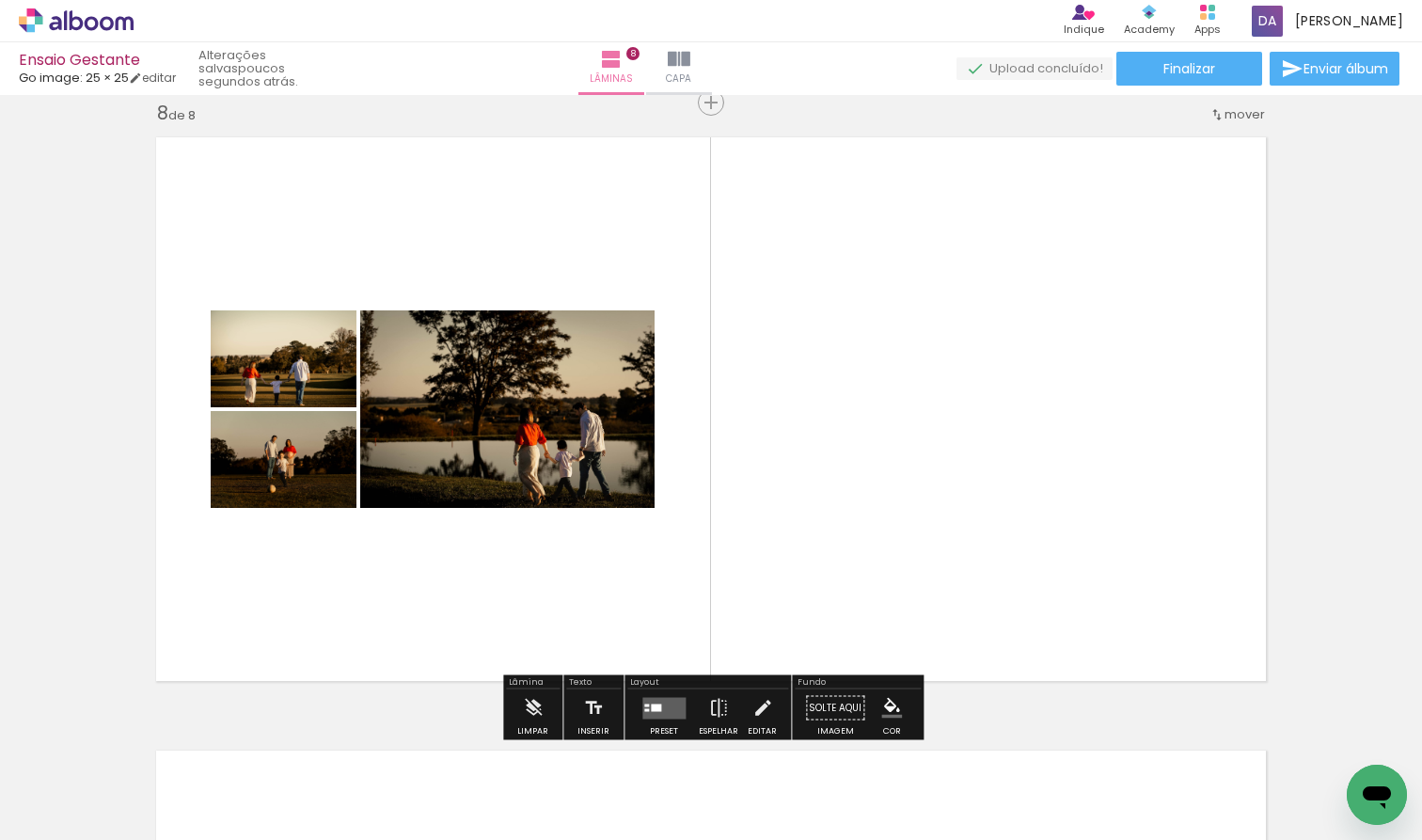
click at [661, 709] on quentale-layouter at bounding box center [663, 708] width 44 height 21
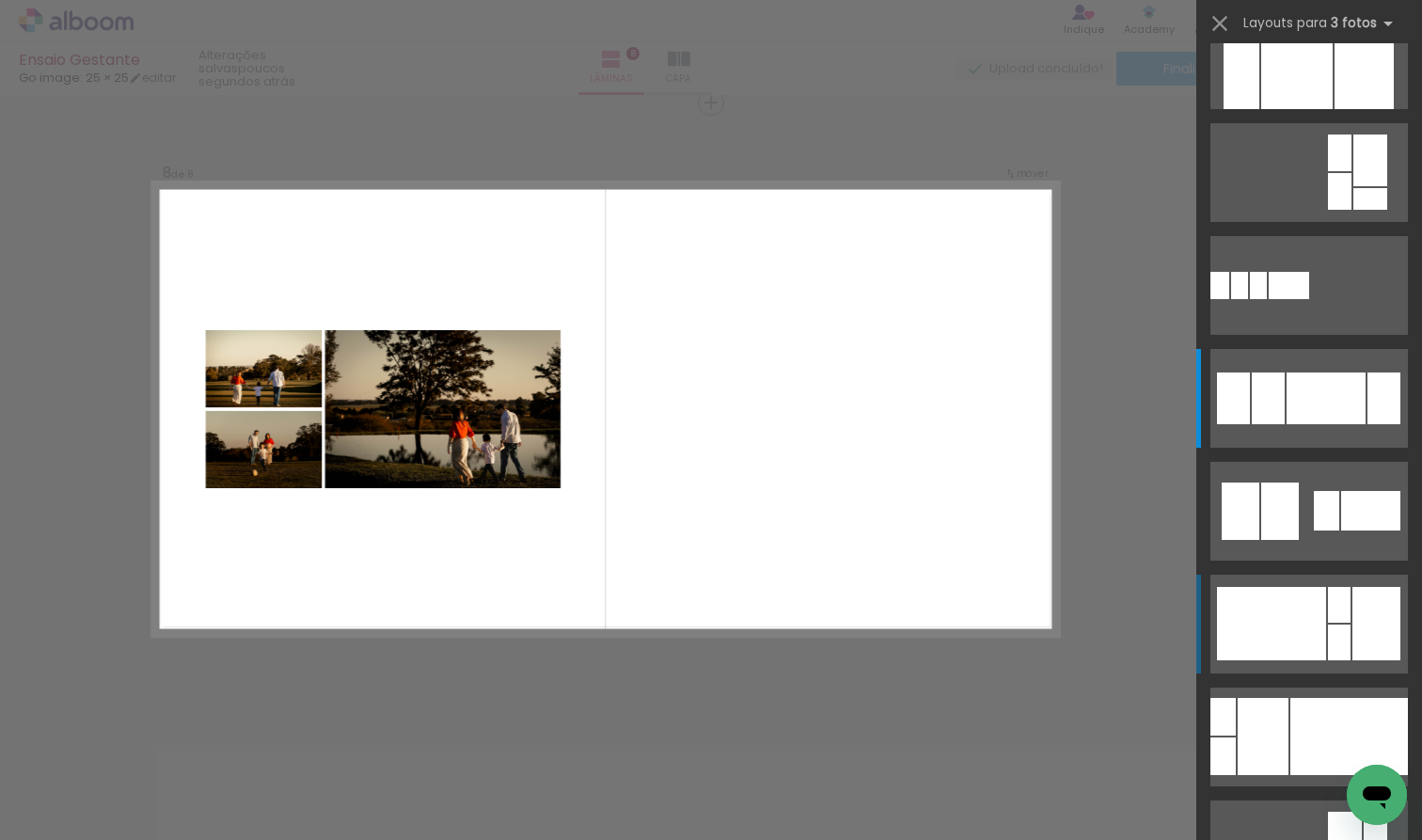
scroll to position [0, 0]
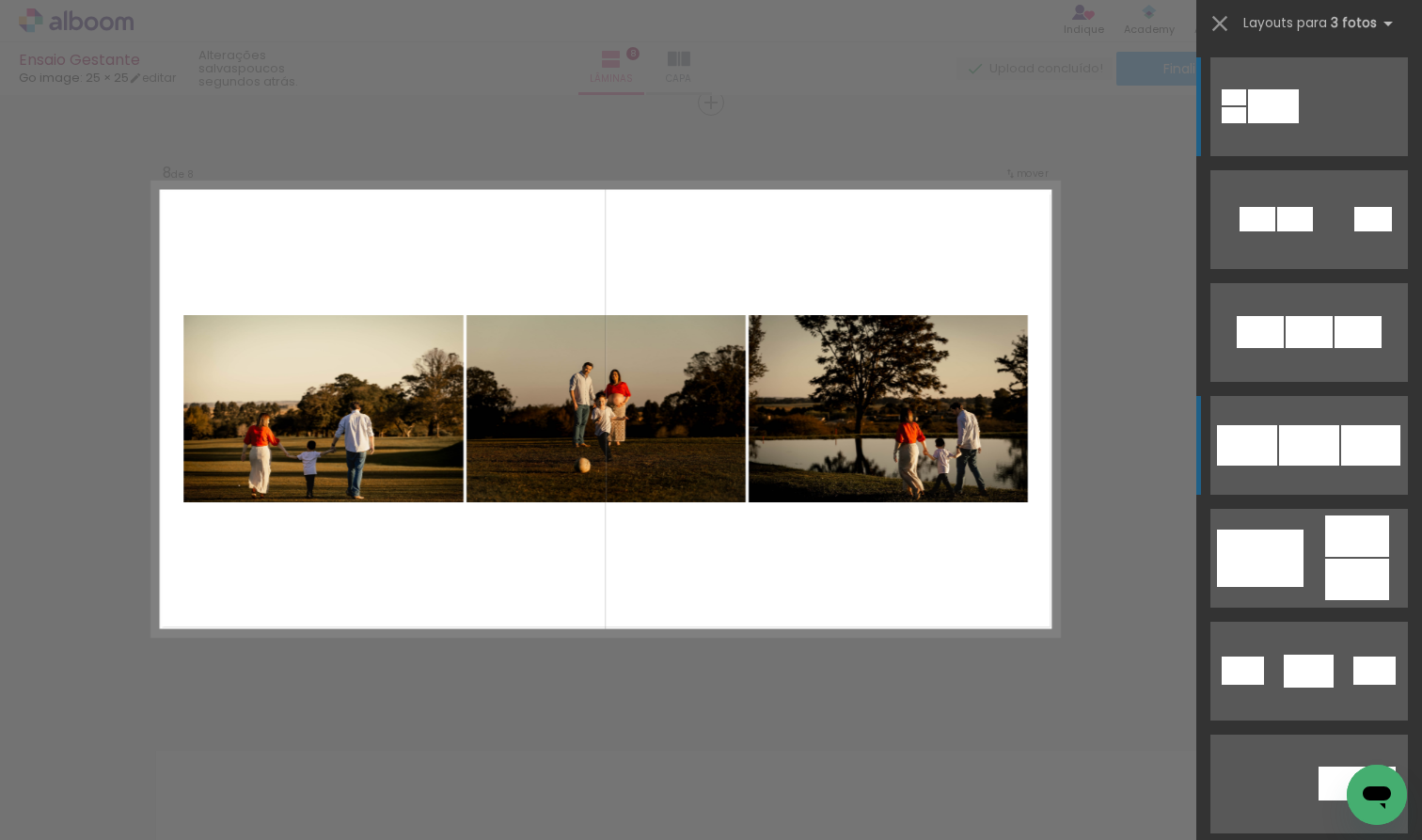
click at [1288, 348] on div at bounding box center [1309, 331] width 47 height 32
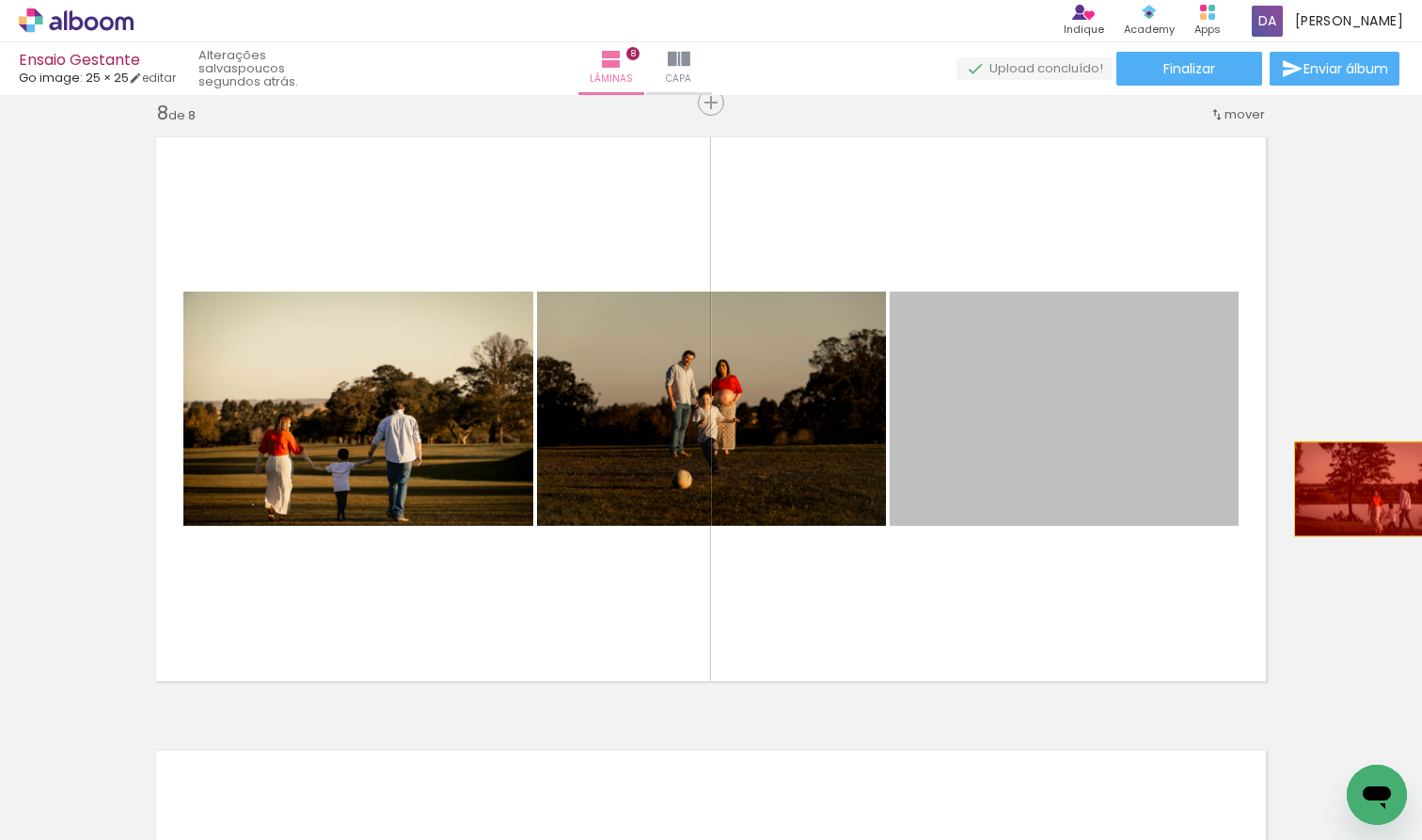
drag, startPoint x: 987, startPoint y: 482, endPoint x: 1421, endPoint y: 511, distance: 435.0
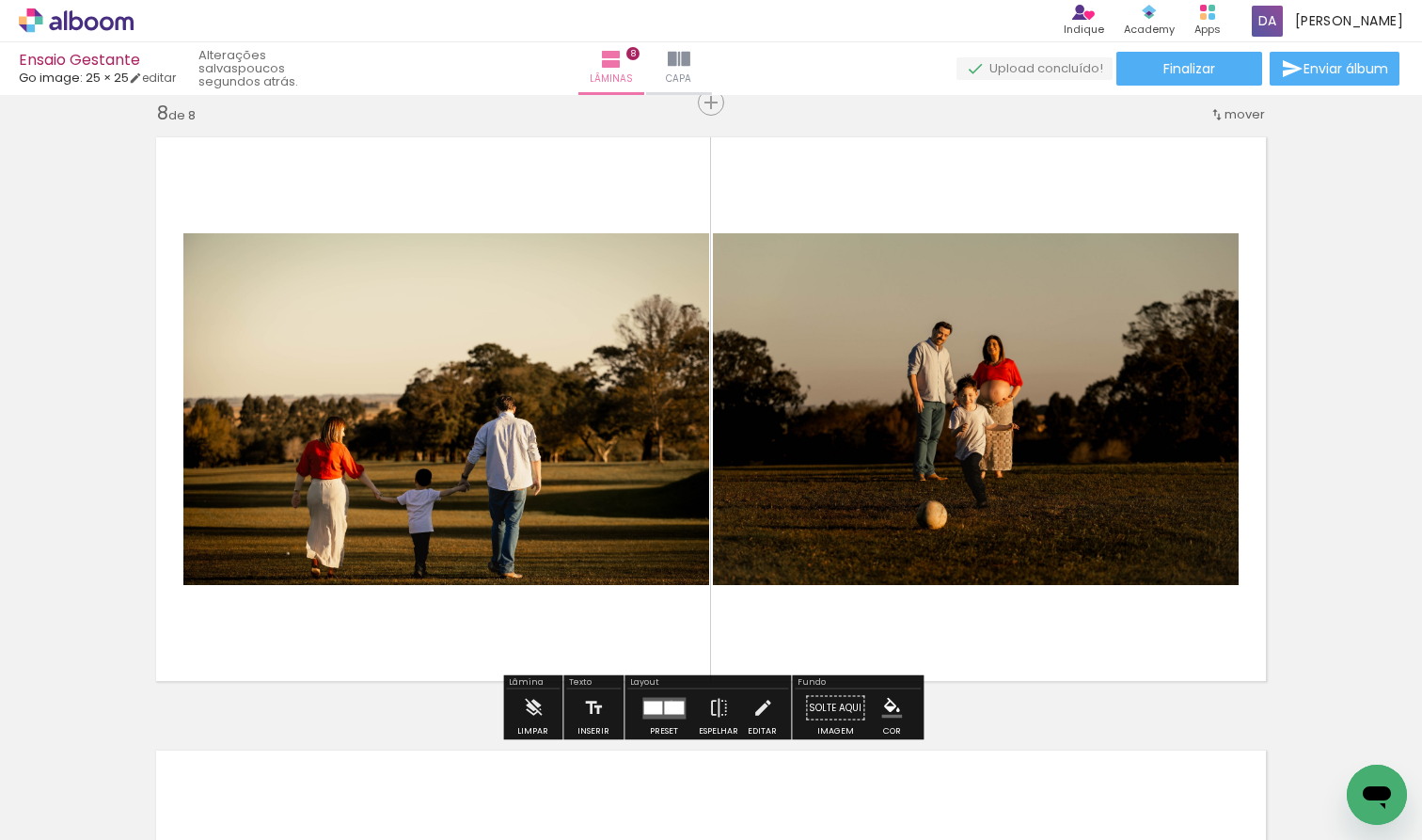
click at [667, 701] on div at bounding box center [674, 708] width 19 height 14
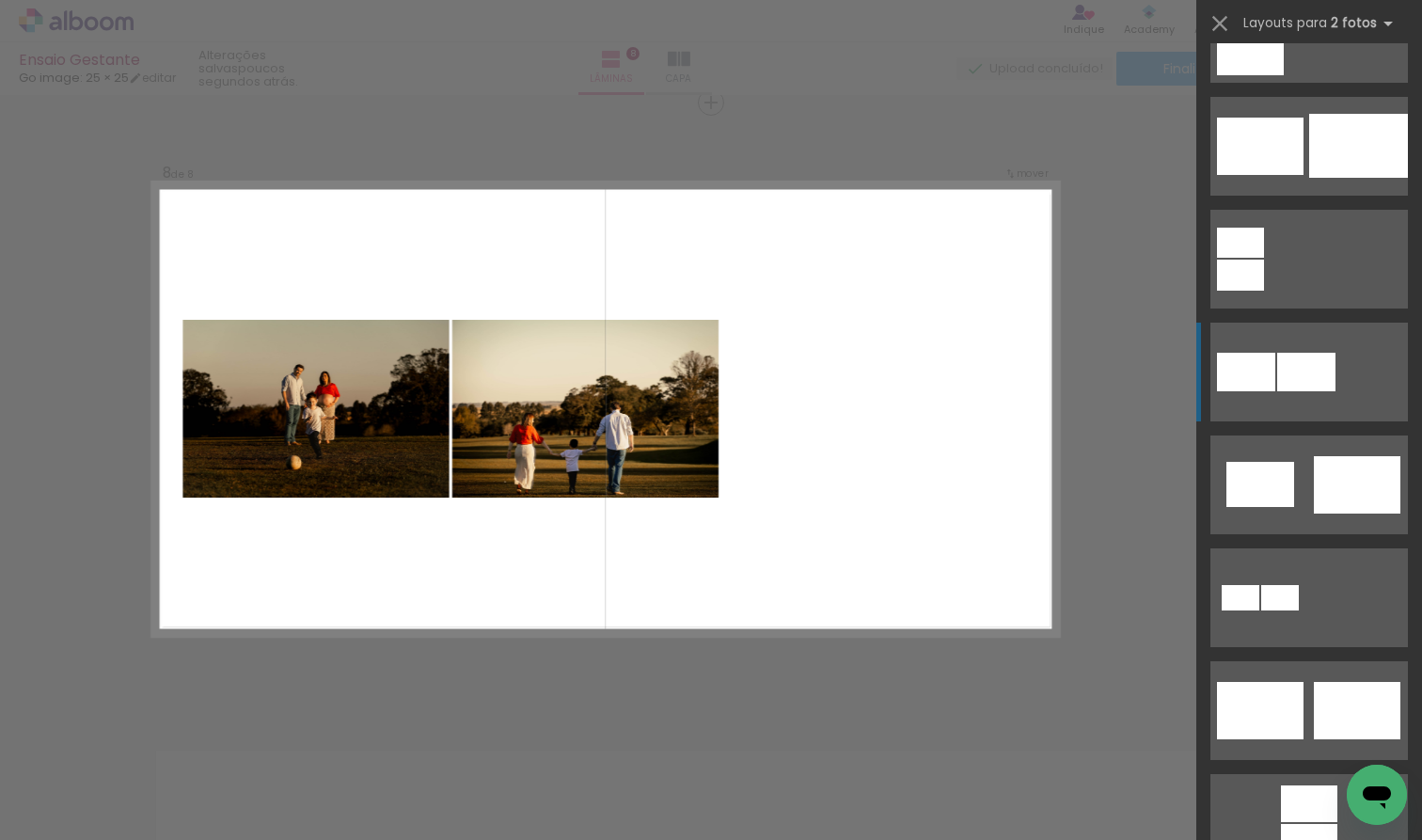
scroll to position [233, 0]
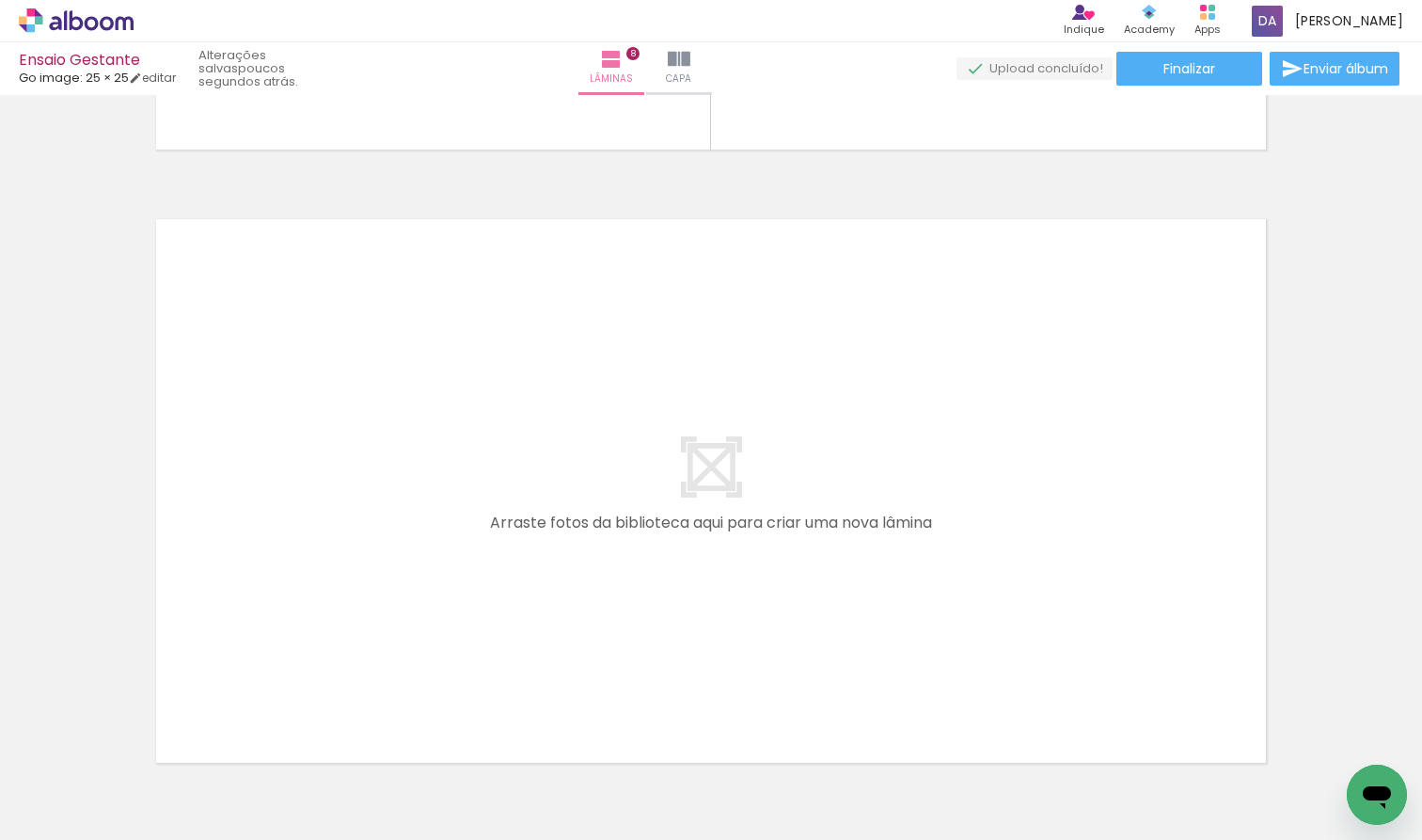
scroll to position [0, 3109]
drag, startPoint x: 1077, startPoint y: 790, endPoint x: 937, endPoint y: 613, distance: 225.7
click at [937, 613] on quentale-workspace at bounding box center [711, 420] width 1422 height 840
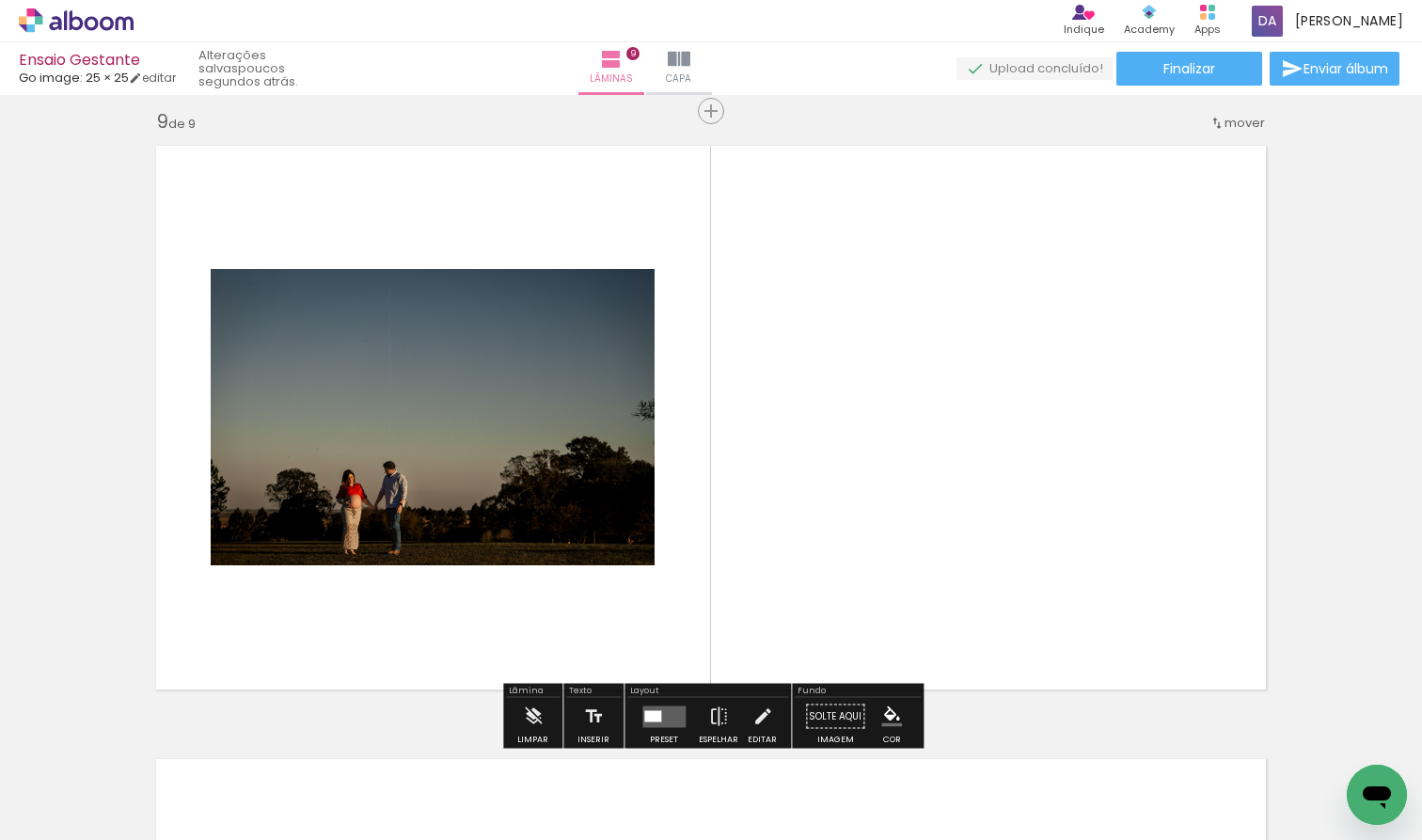
scroll to position [4929, 0]
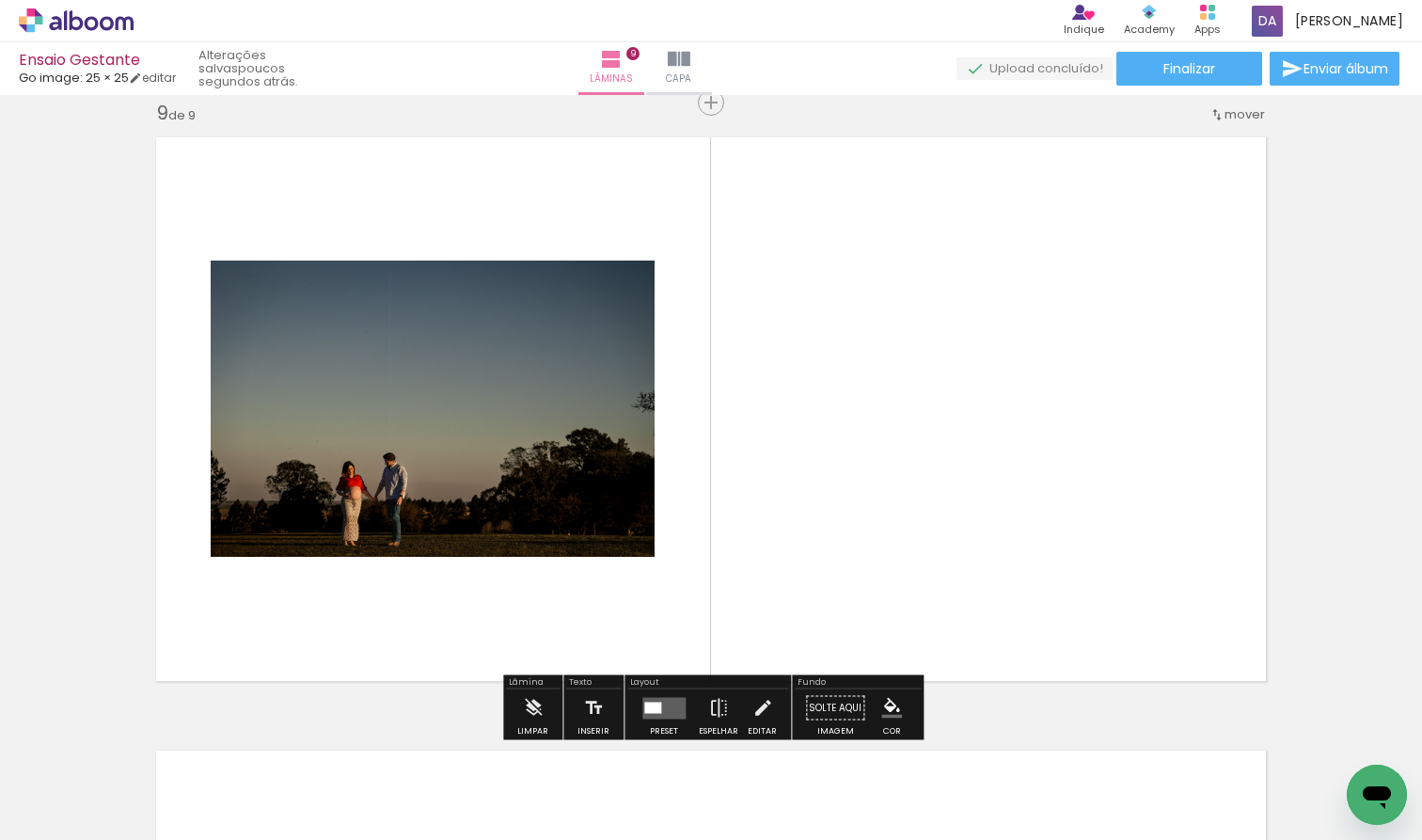
drag, startPoint x: 1193, startPoint y: 783, endPoint x: 1037, endPoint y: 610, distance: 232.9
click at [1037, 610] on quentale-workspace at bounding box center [711, 420] width 1422 height 840
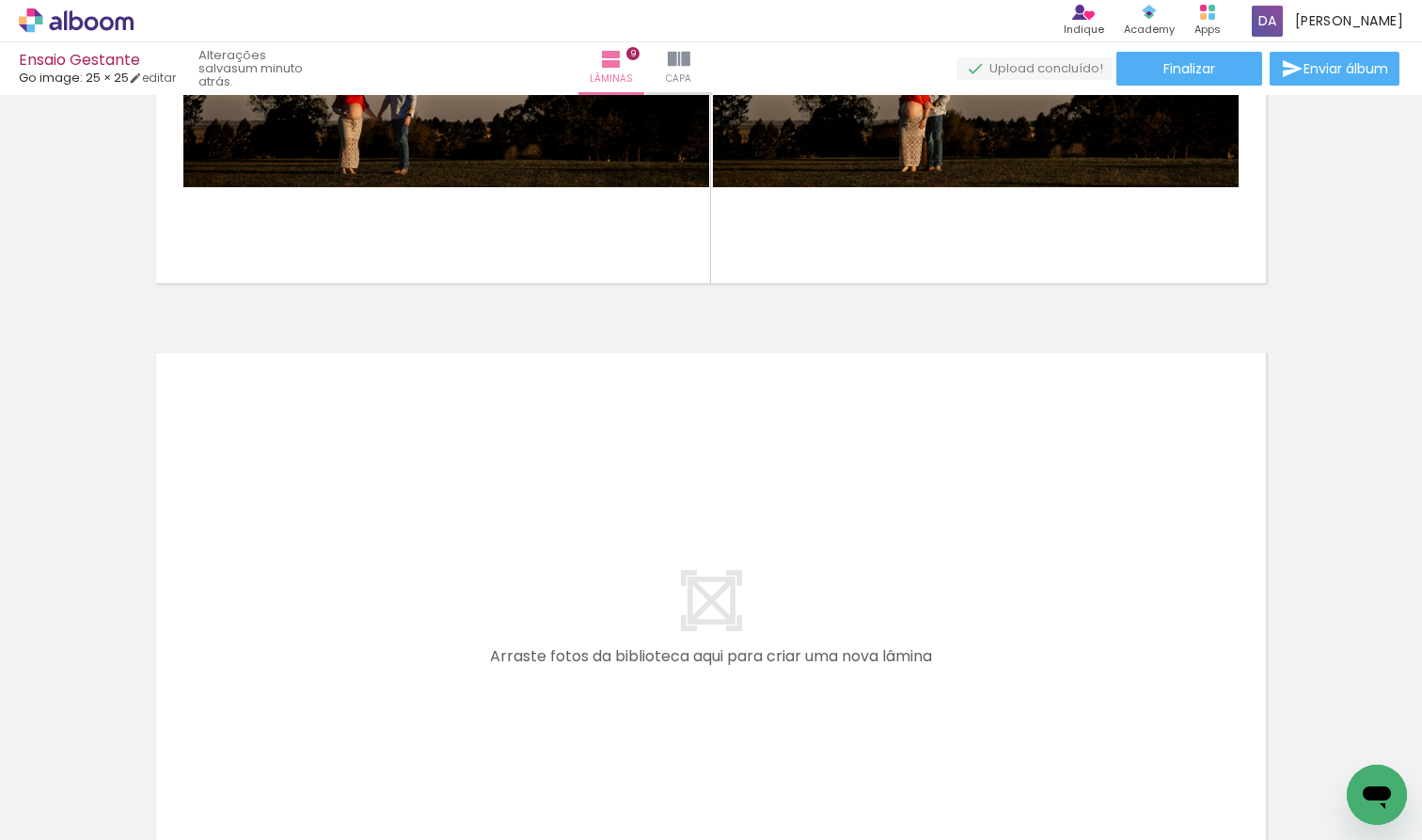
scroll to position [5360, 0]
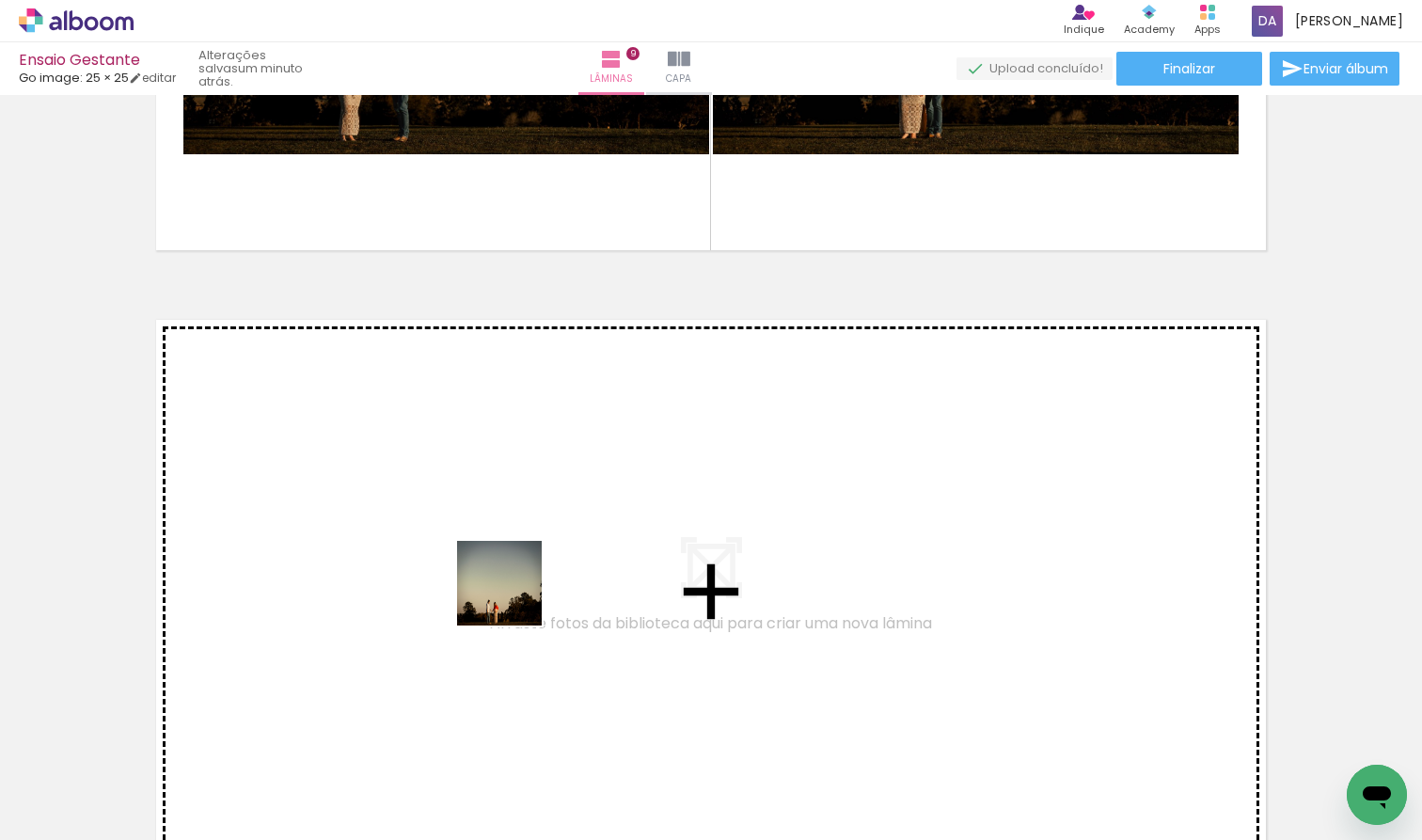
drag, startPoint x: 462, startPoint y: 784, endPoint x: 524, endPoint y: 578, distance: 215.1
click at [524, 578] on quentale-workspace at bounding box center [711, 420] width 1422 height 840
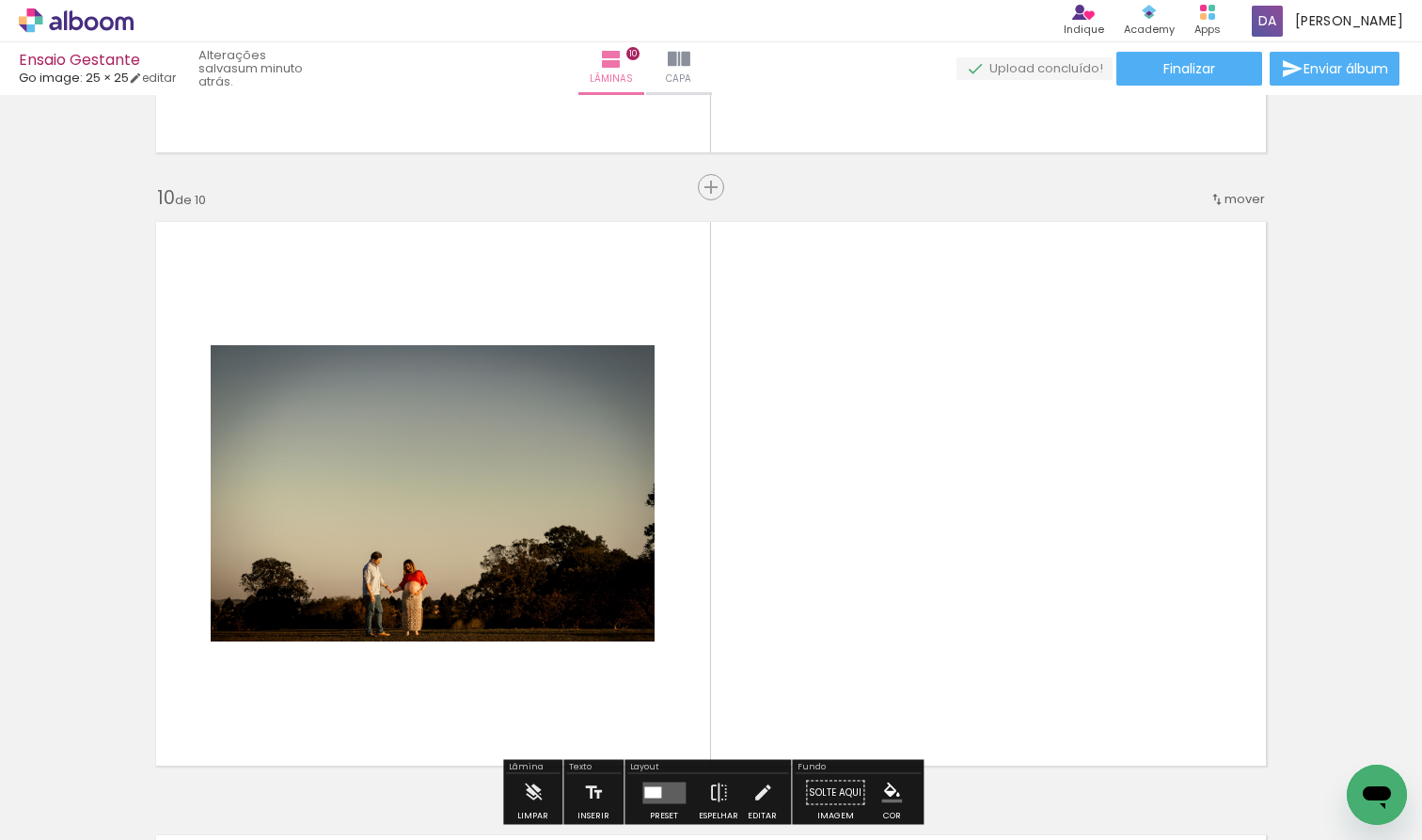
scroll to position [5542, 0]
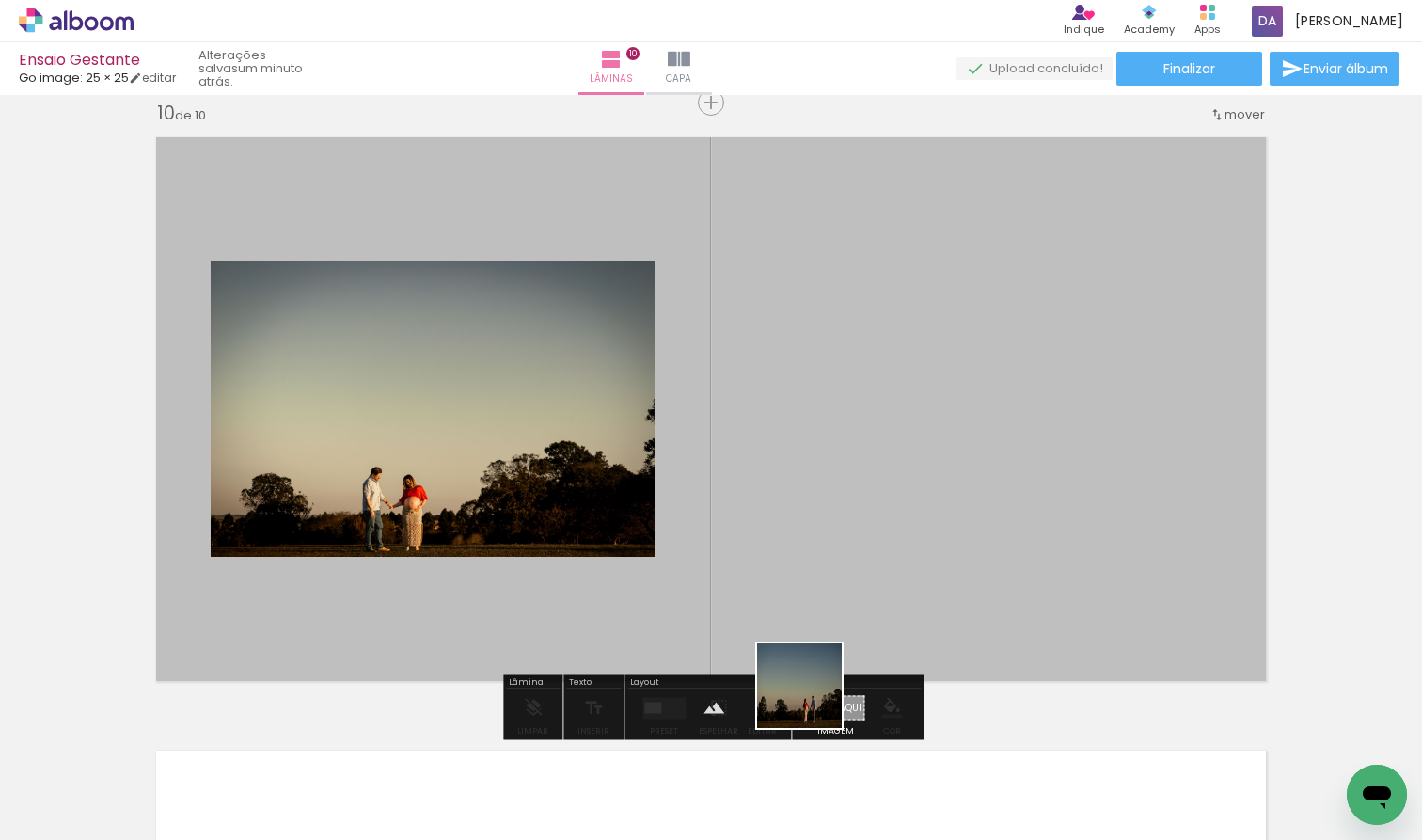
drag, startPoint x: 796, startPoint y: 787, endPoint x: 832, endPoint y: 618, distance: 172.8
click at [832, 618] on quentale-workspace at bounding box center [711, 420] width 1422 height 840
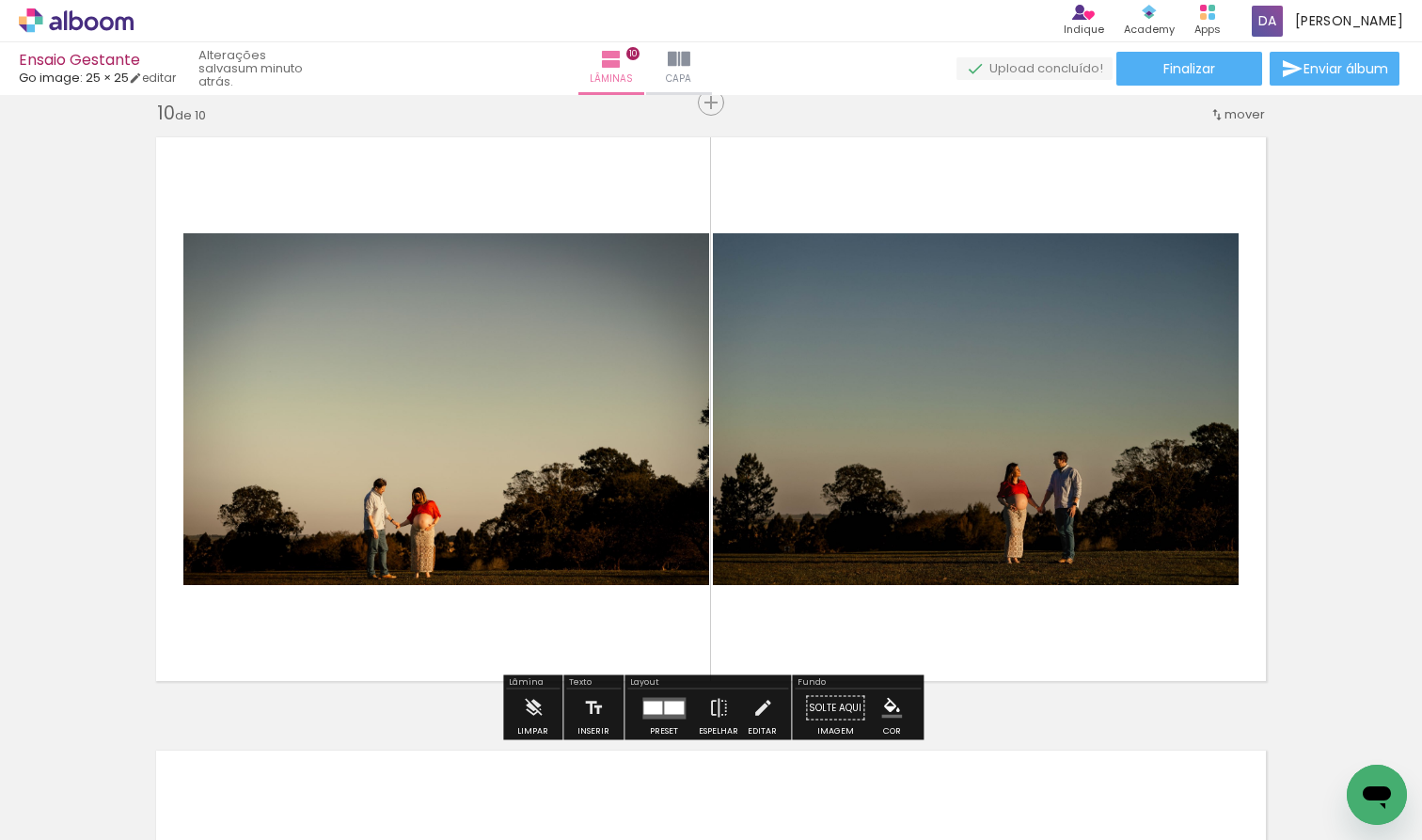
drag, startPoint x: 896, startPoint y: 794, endPoint x: 910, endPoint y: 645, distance: 149.7
click at [910, 645] on quentale-workspace at bounding box center [711, 420] width 1422 height 840
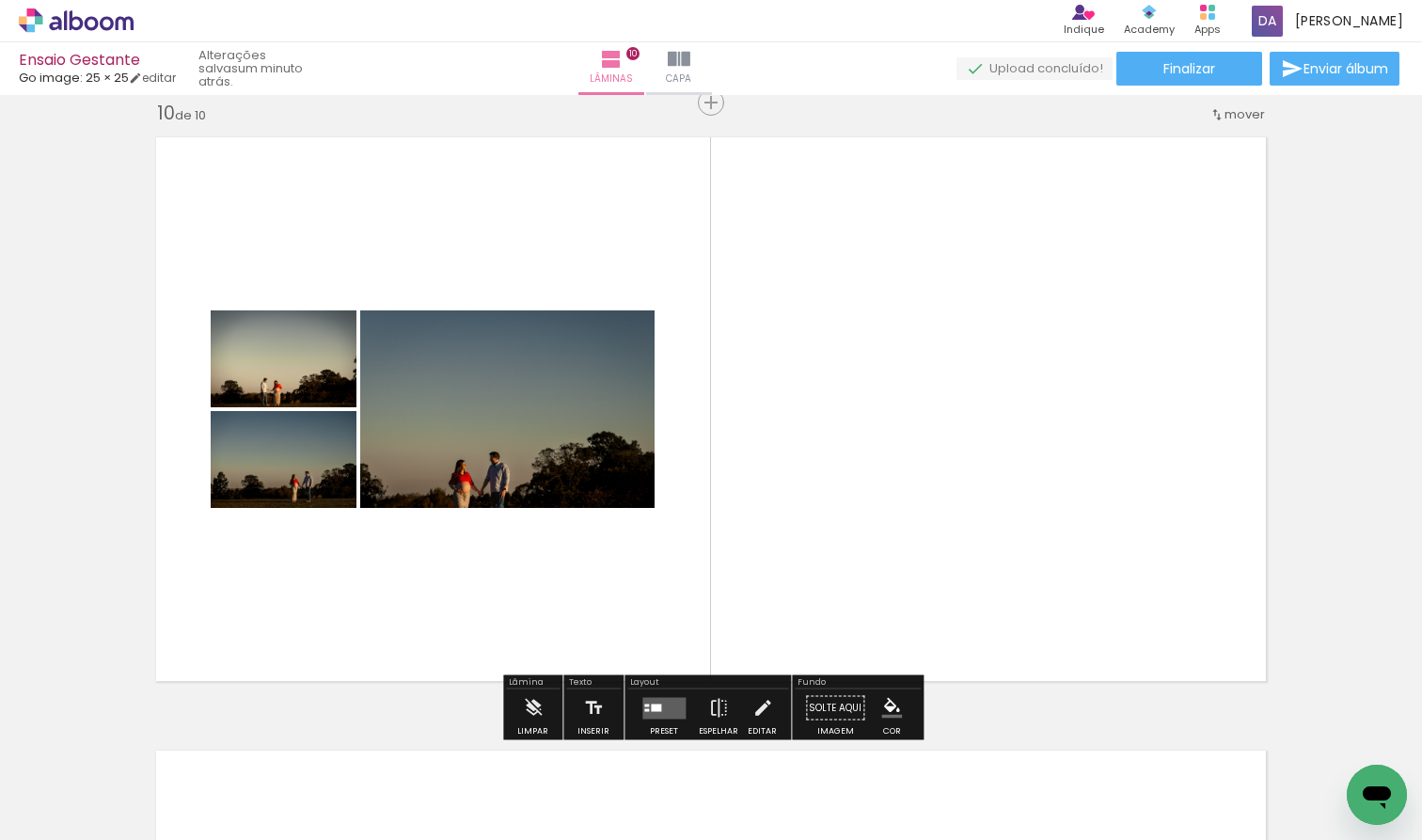
click at [660, 708] on quentale-layouter at bounding box center [663, 708] width 44 height 21
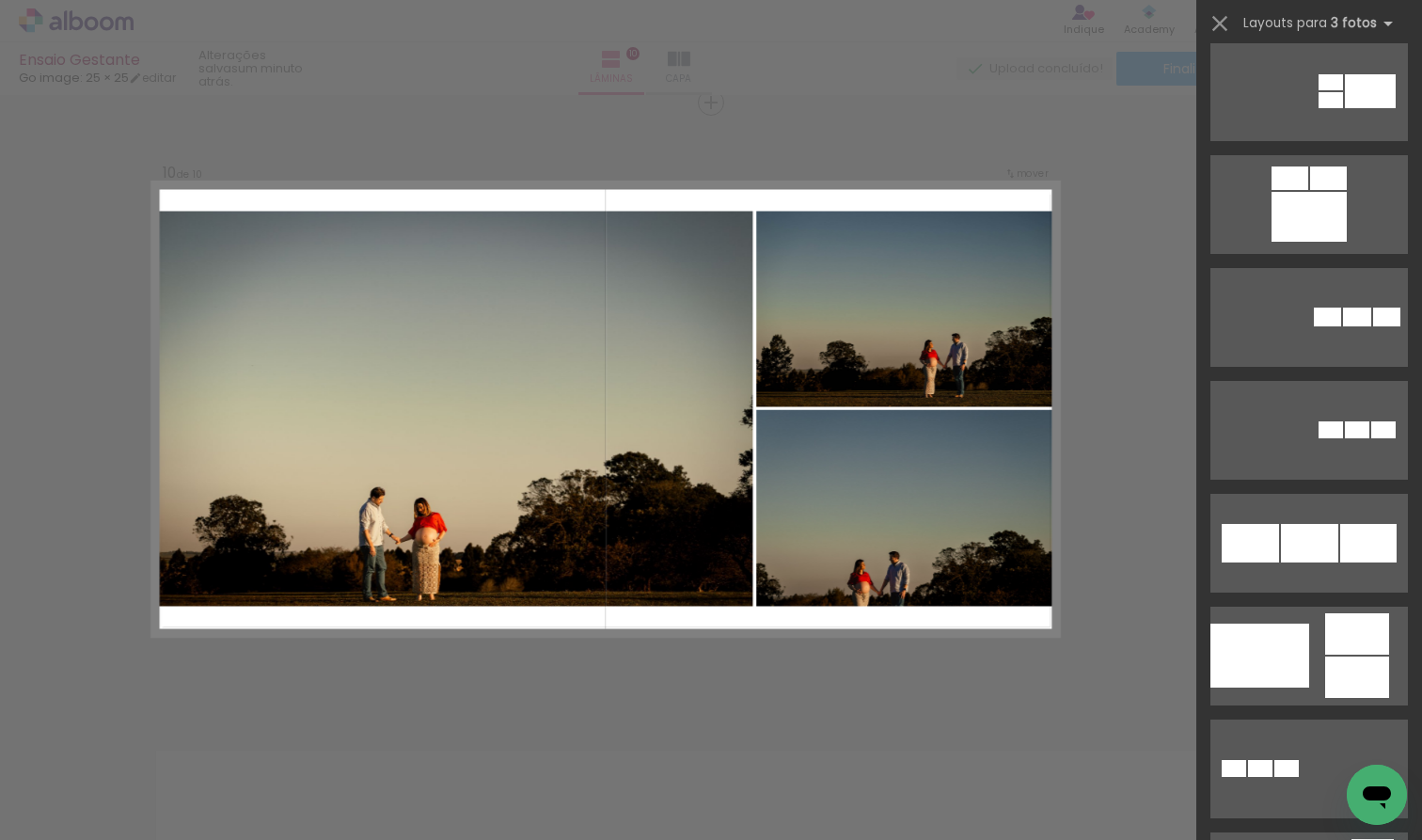
scroll to position [2950, 0]
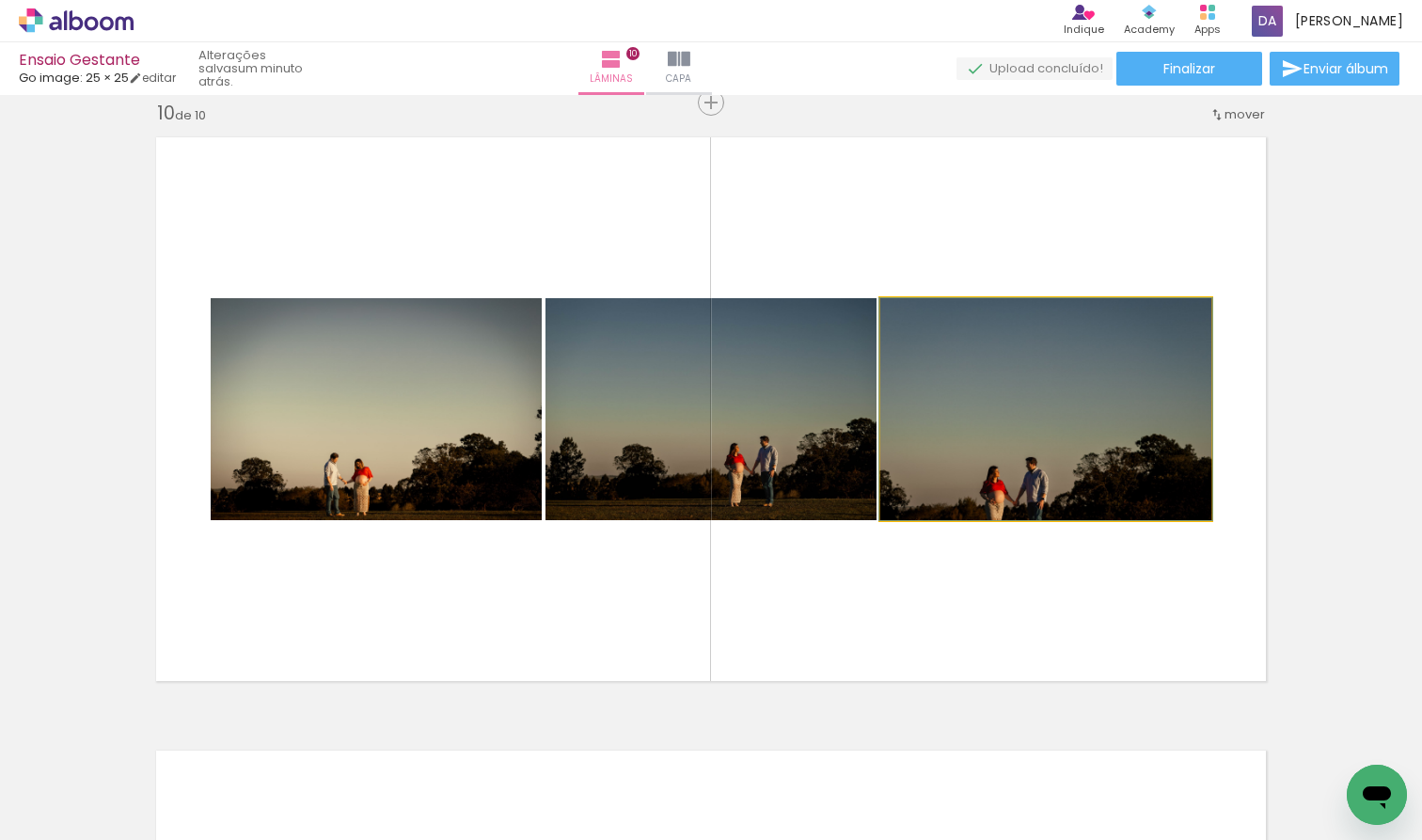
drag, startPoint x: 1025, startPoint y: 484, endPoint x: 728, endPoint y: 478, distance: 297.1
click at [0, 0] on slot at bounding box center [0, 0] width 0 height 0
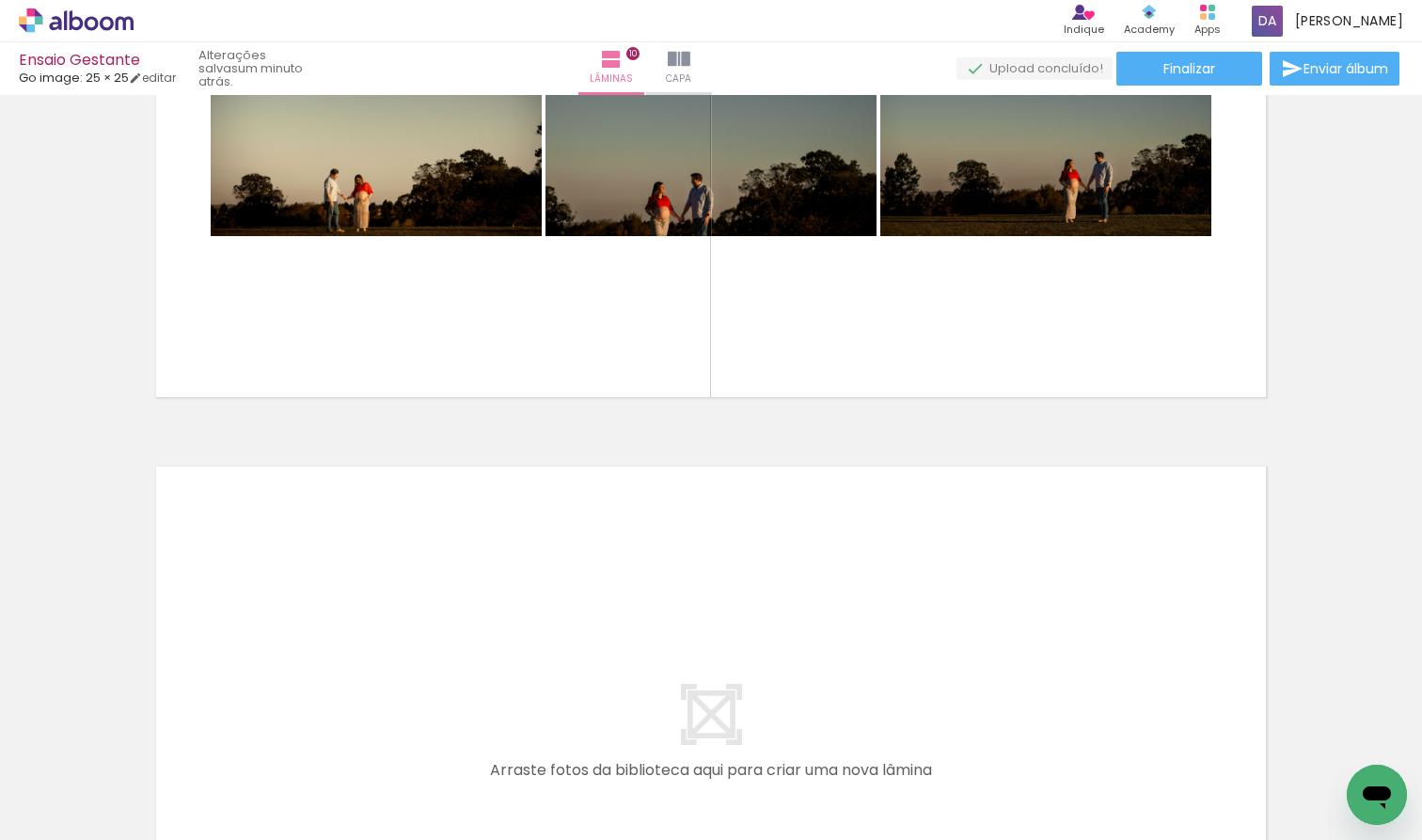
scroll to position [5800, 0]
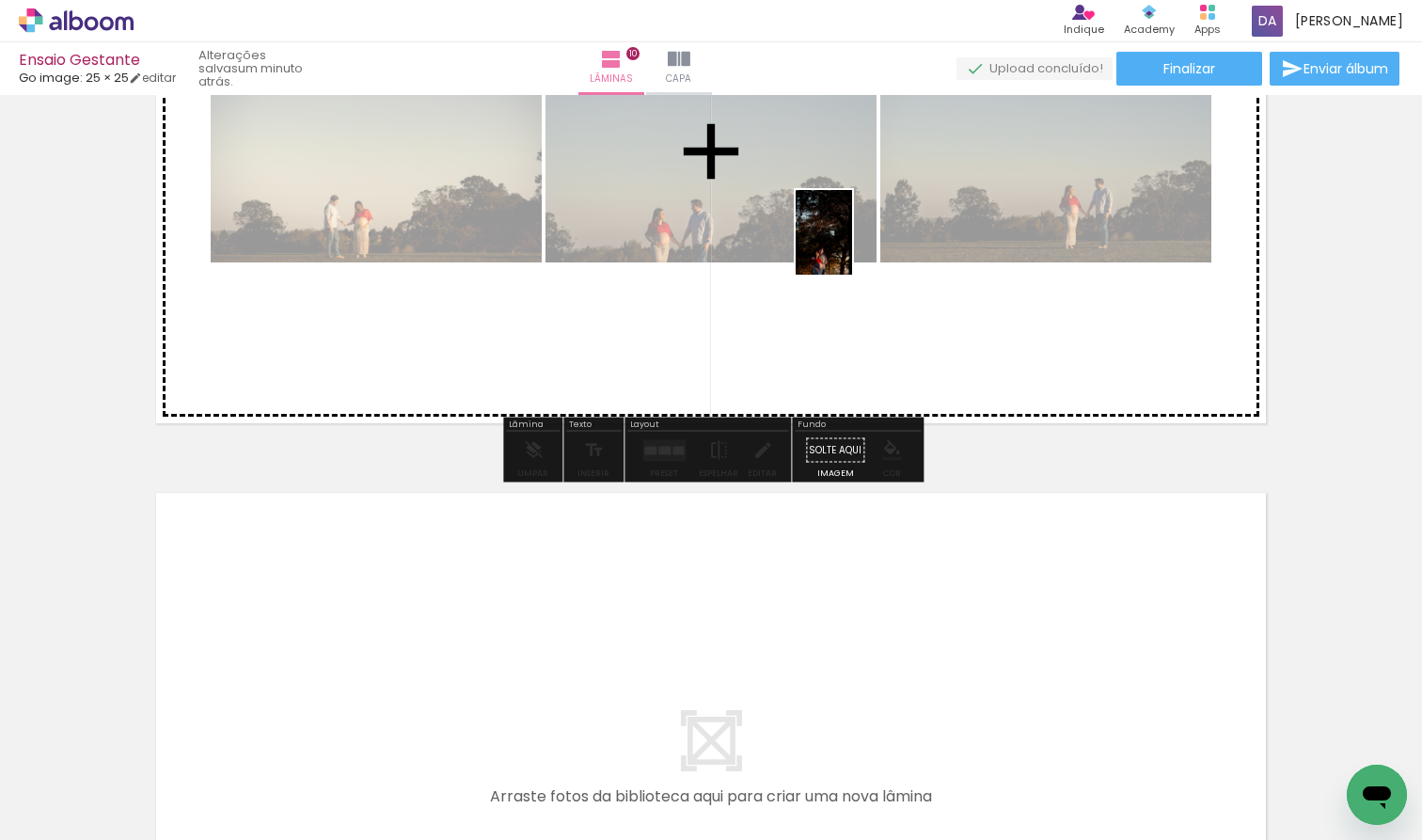
drag, startPoint x: 1360, startPoint y: 751, endPoint x: 852, endPoint y: 247, distance: 715.6
click at [852, 247] on quentale-workspace at bounding box center [711, 420] width 1422 height 840
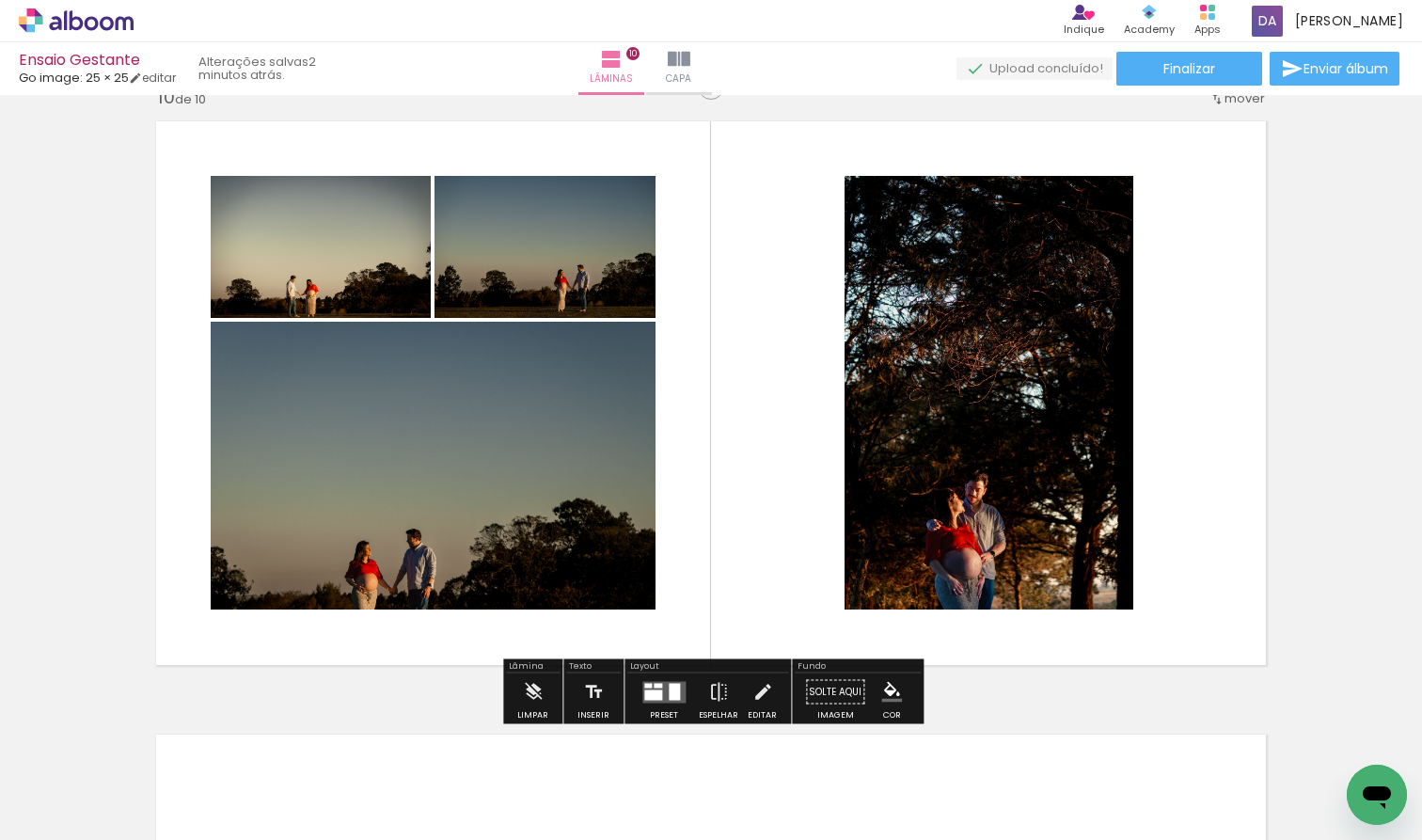
scroll to position [5536, 0]
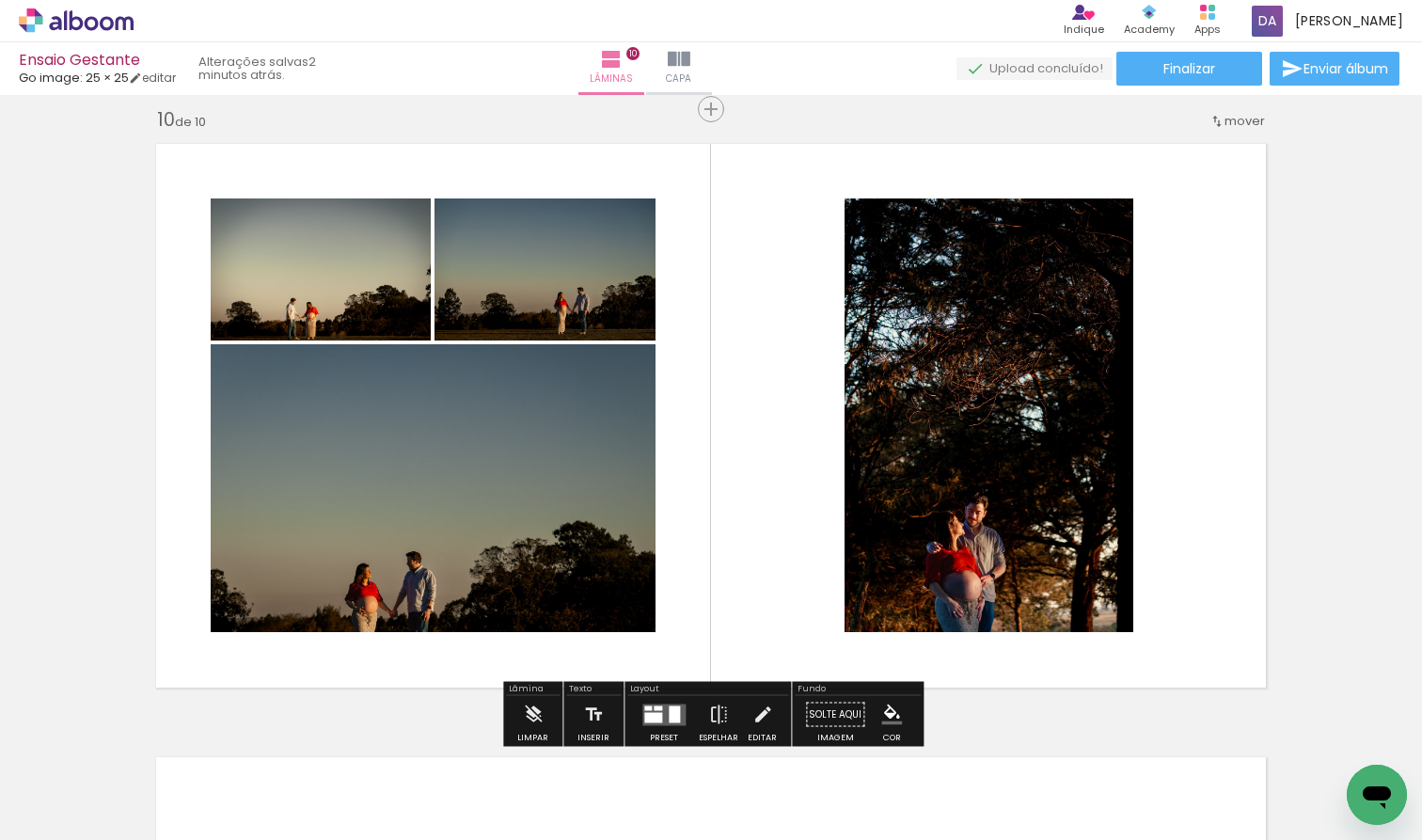
click at [360, 284] on quentale-photo at bounding box center [321, 269] width 220 height 142
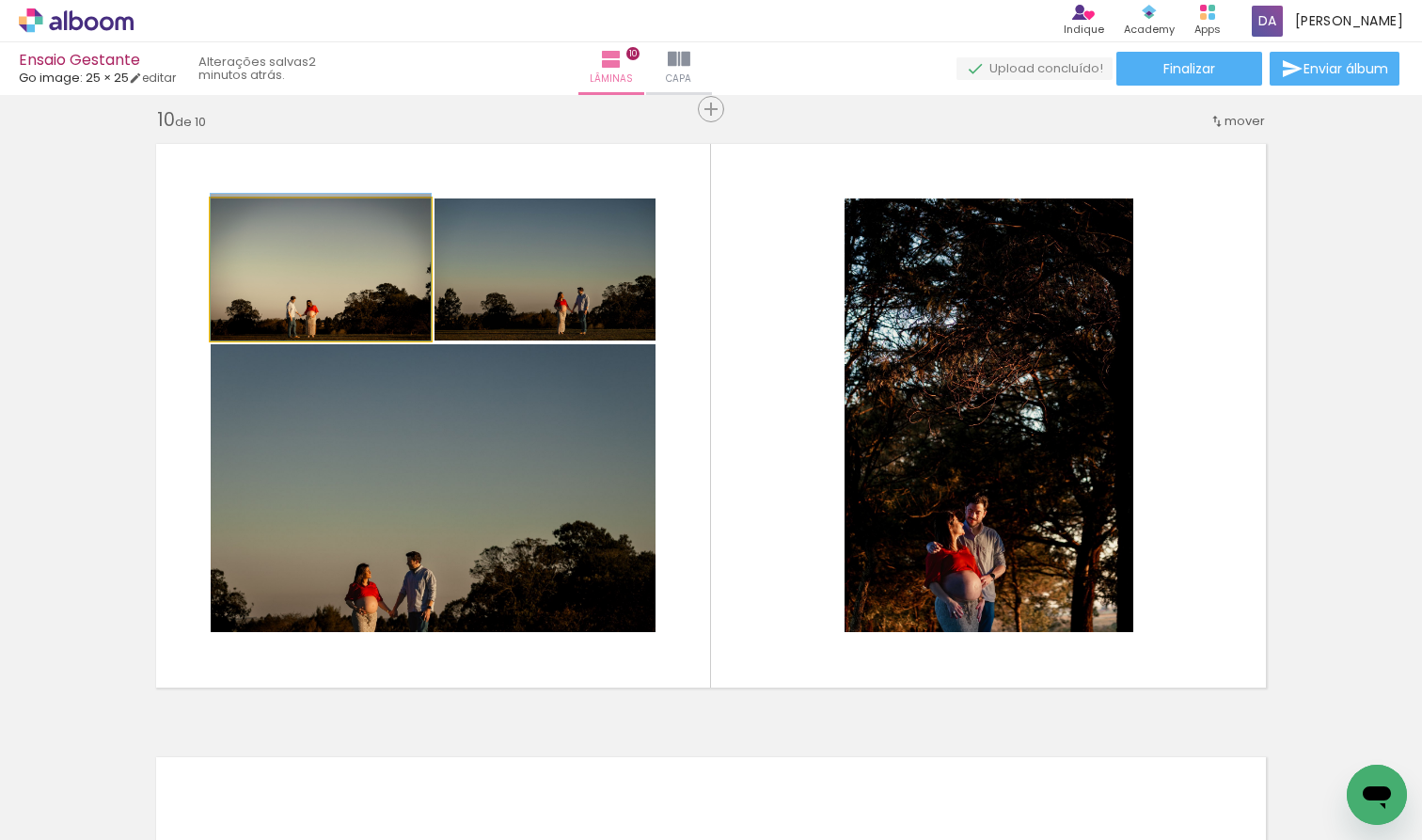
drag, startPoint x: 360, startPoint y: 285, endPoint x: 356, endPoint y: 251, distance: 34.2
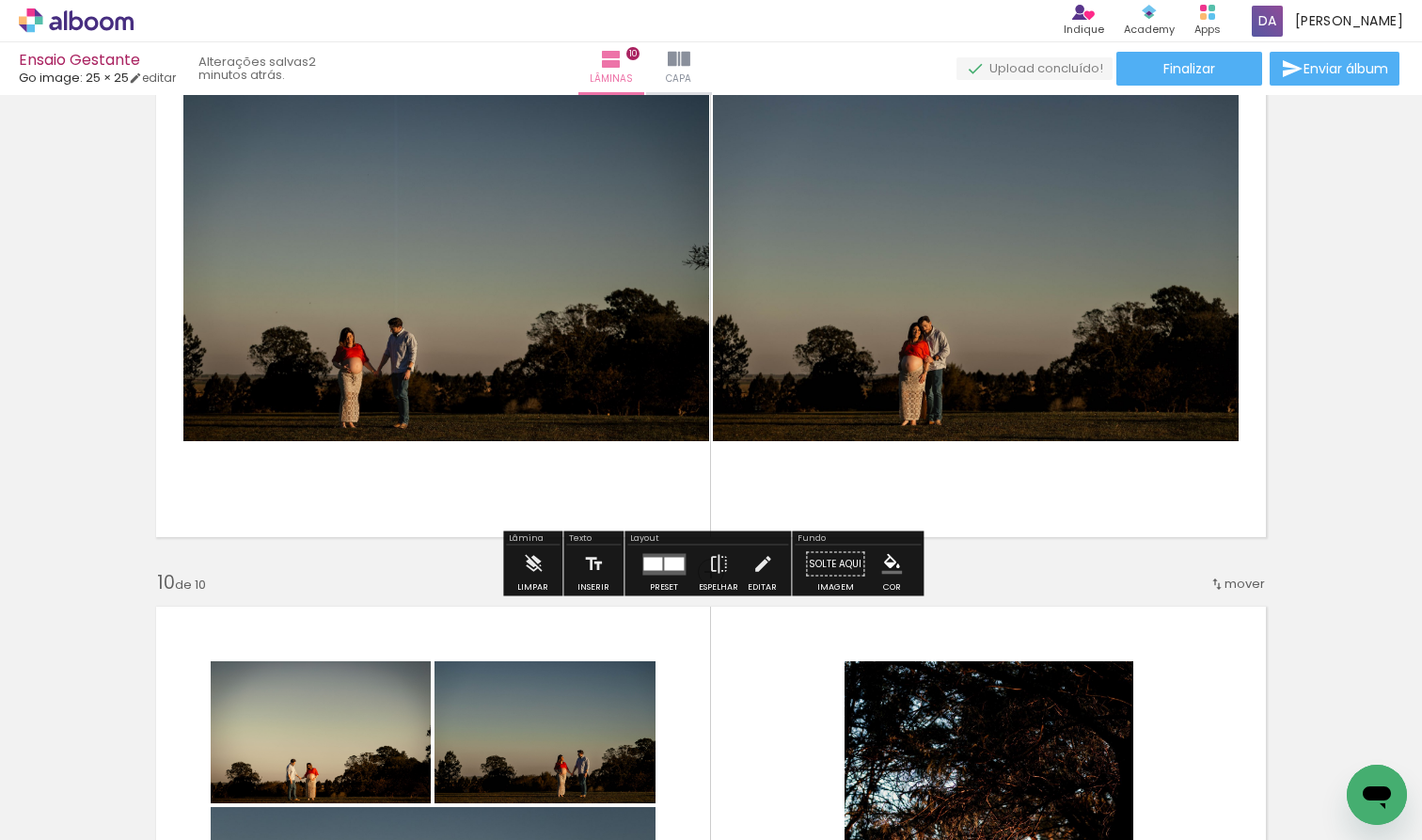
scroll to position [5081, 0]
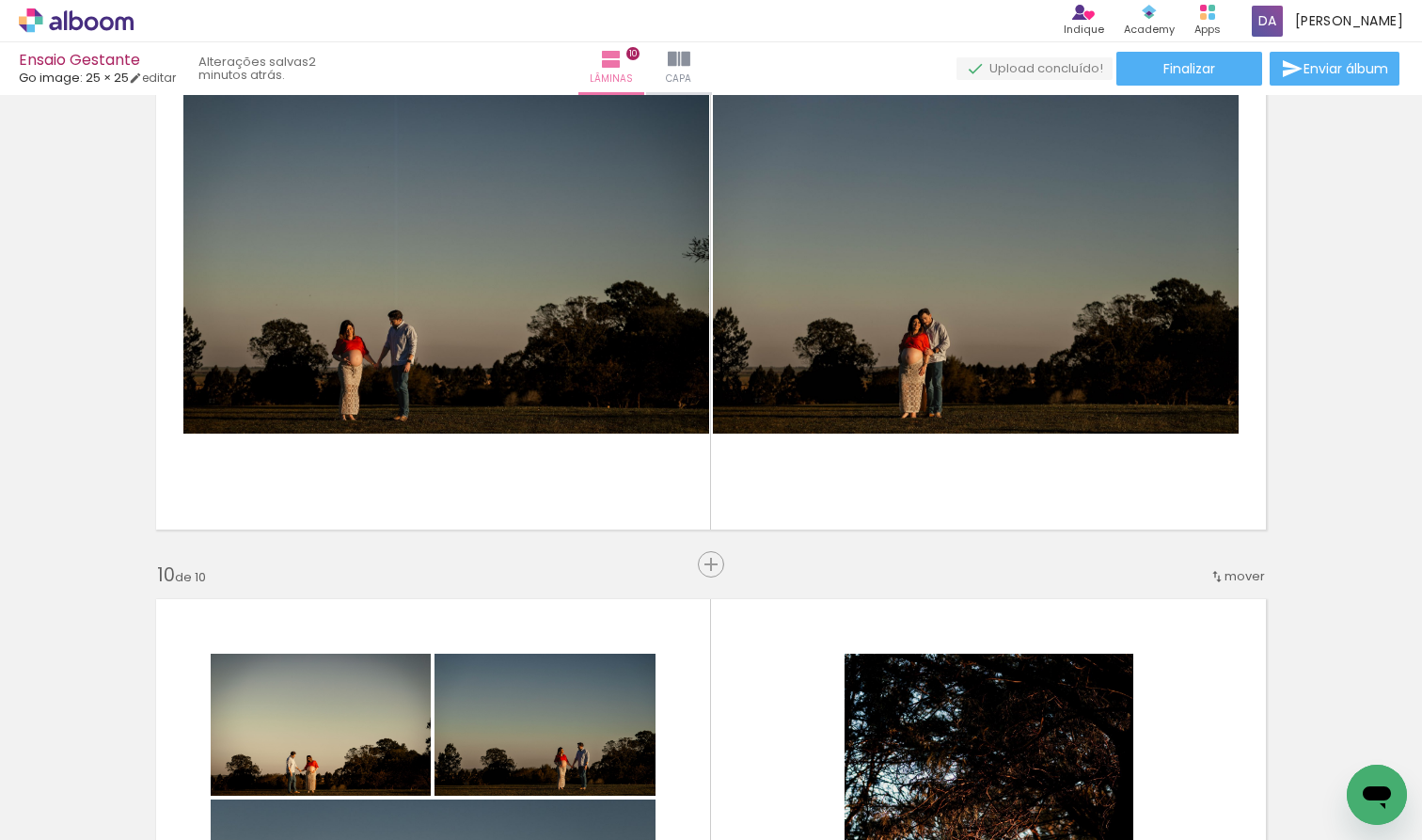
click at [1233, 581] on span "mover" at bounding box center [1245, 576] width 41 height 17
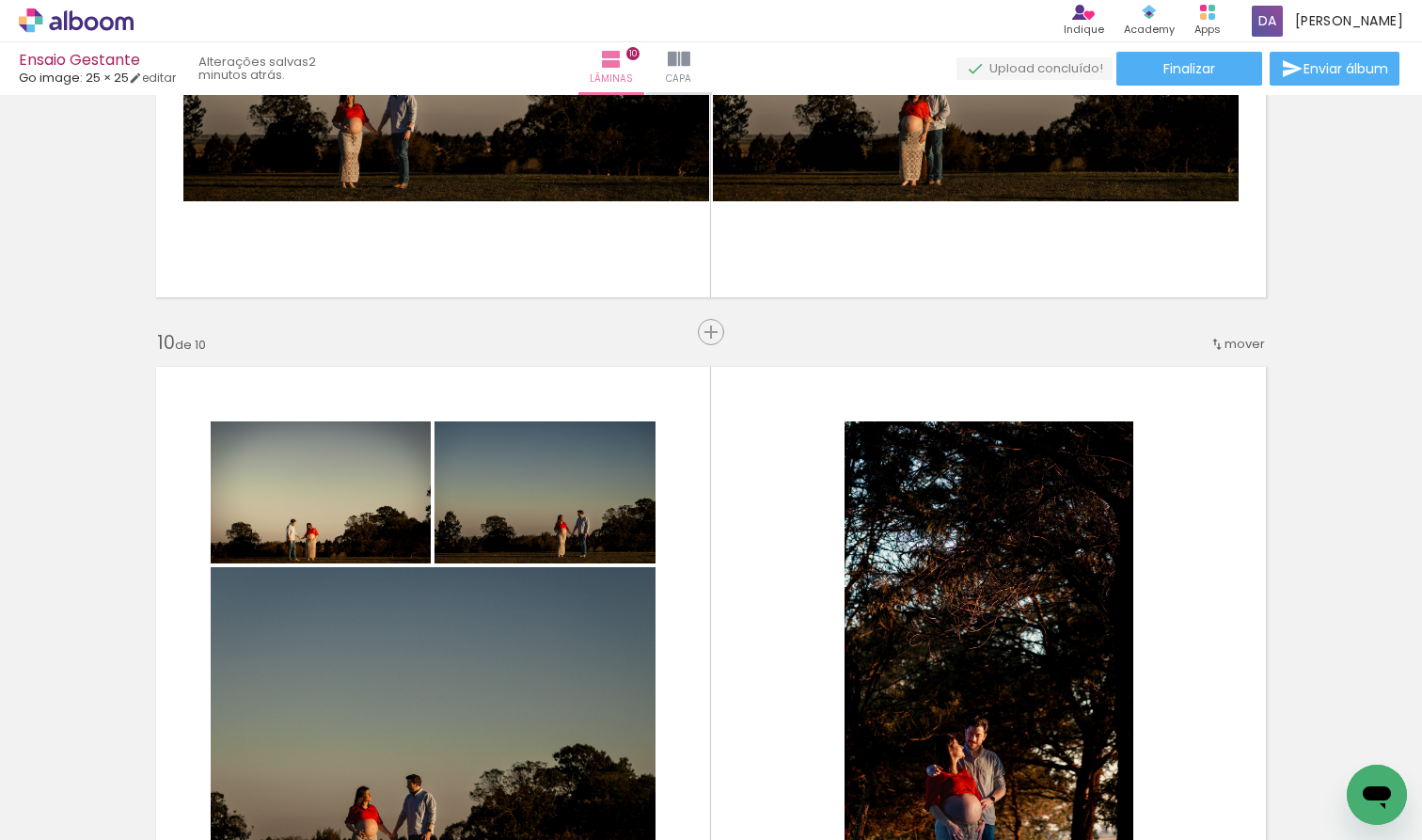
scroll to position [5318, 0]
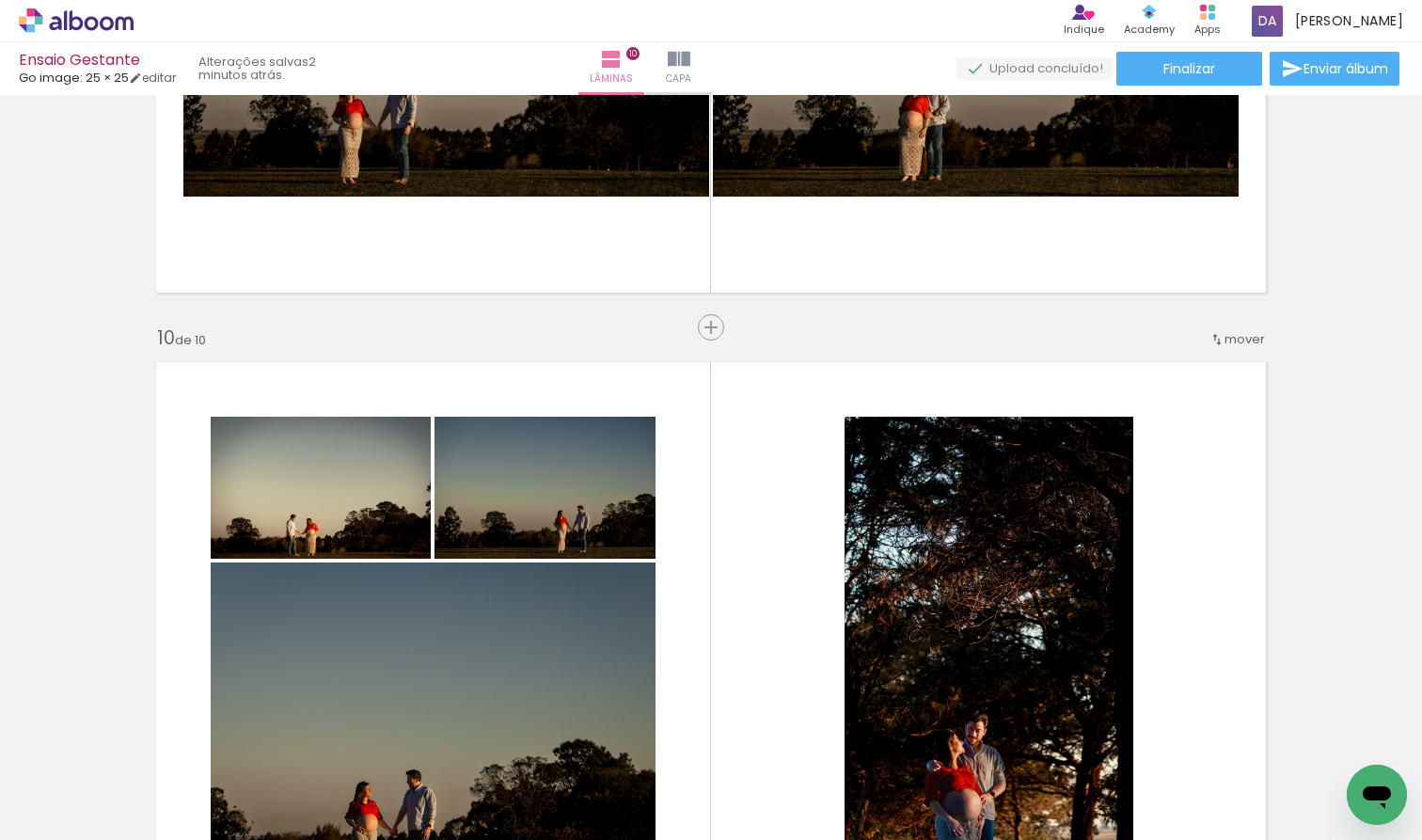
click at [1246, 333] on span "mover" at bounding box center [1245, 339] width 41 height 17
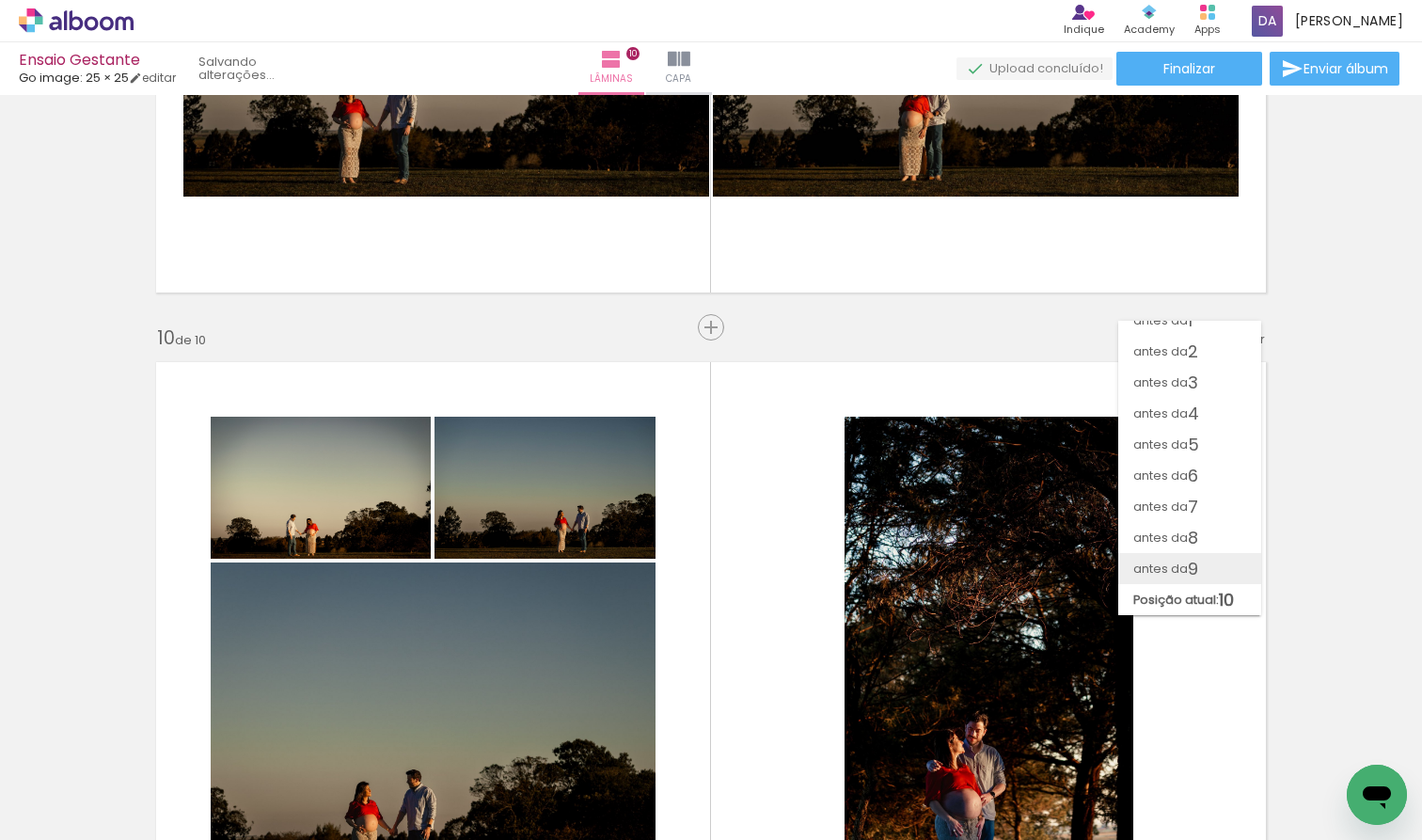
click at [1191, 561] on span "9" at bounding box center [1193, 568] width 11 height 31
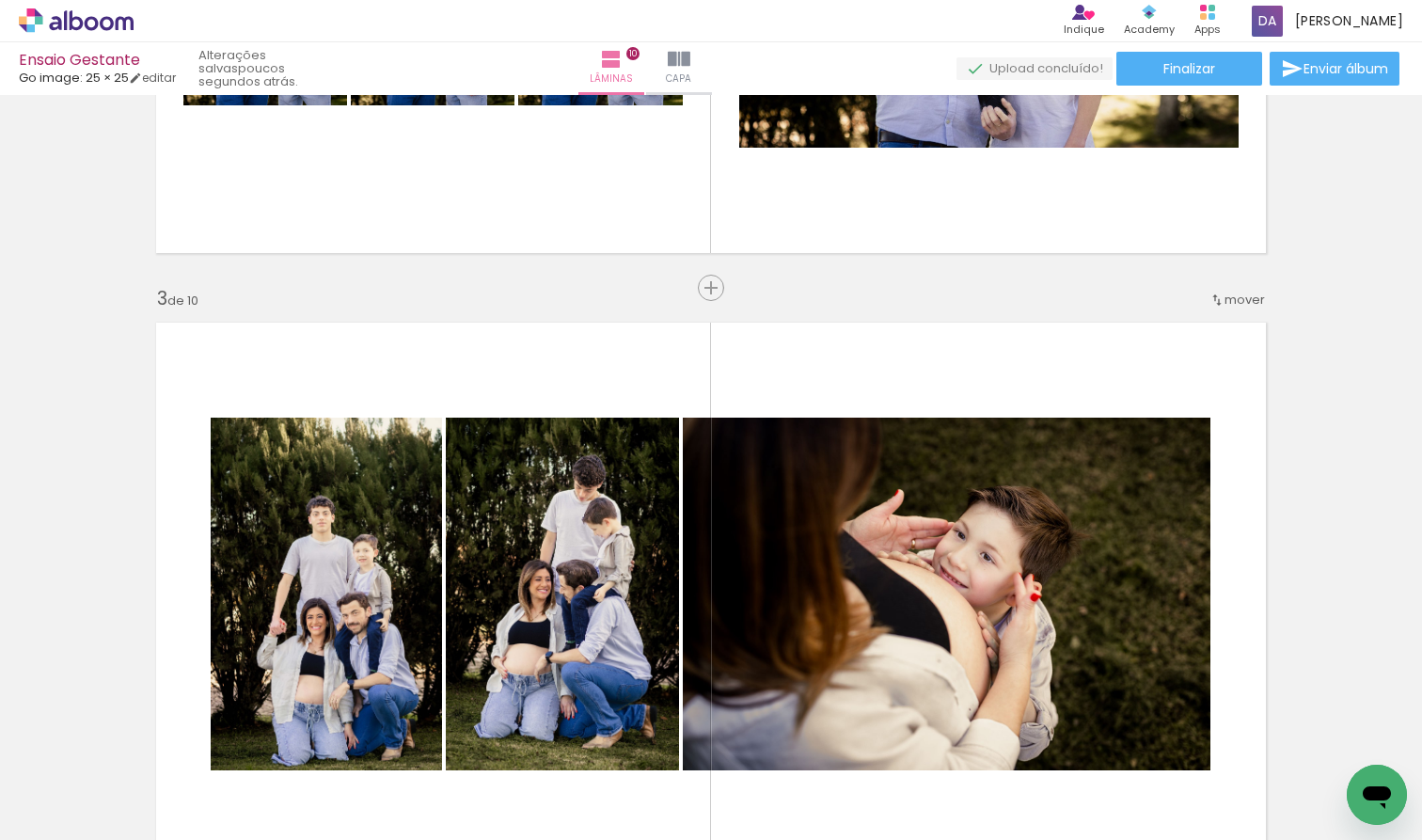
scroll to position [1109, 0]
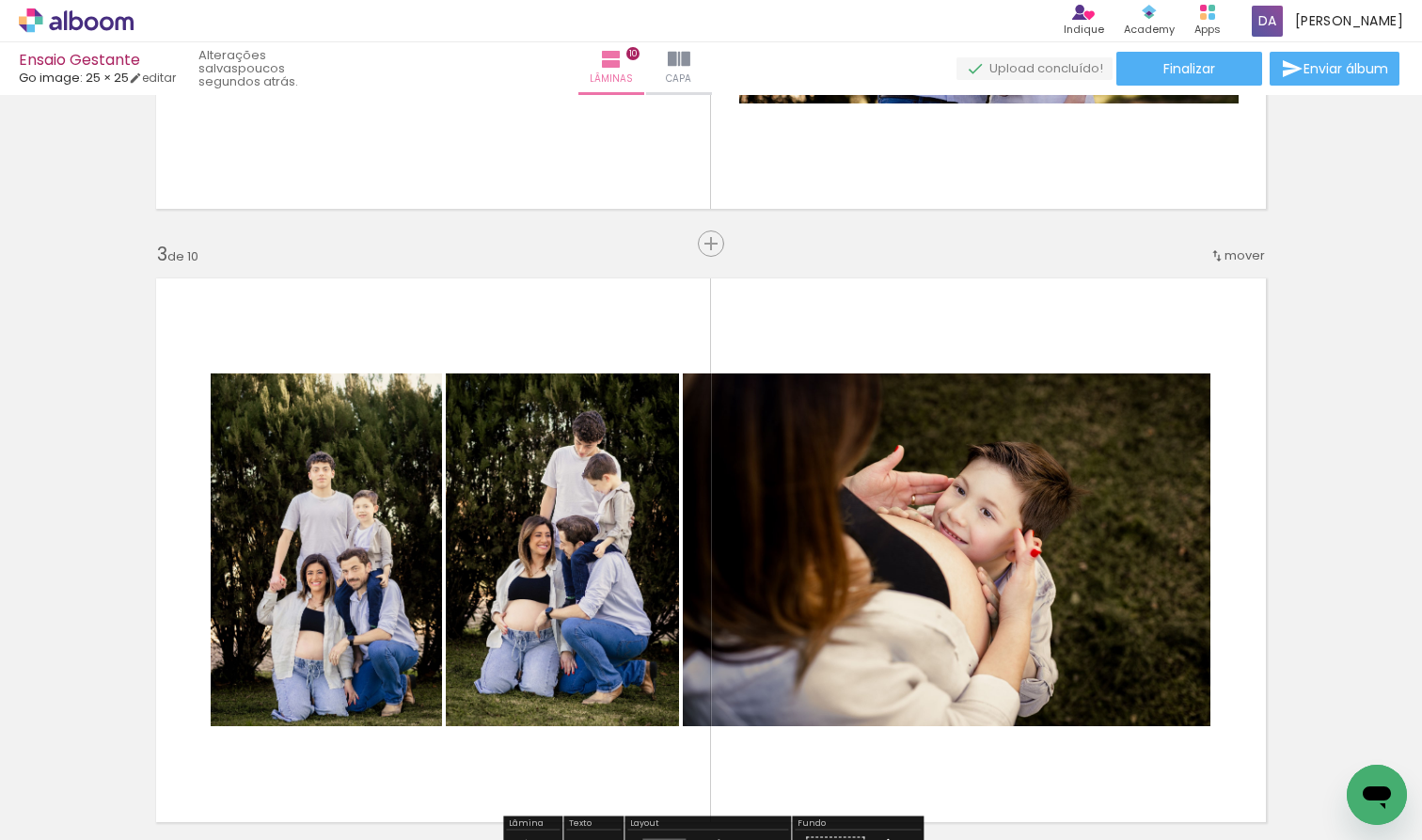
click at [1234, 252] on span "mover" at bounding box center [1245, 255] width 41 height 17
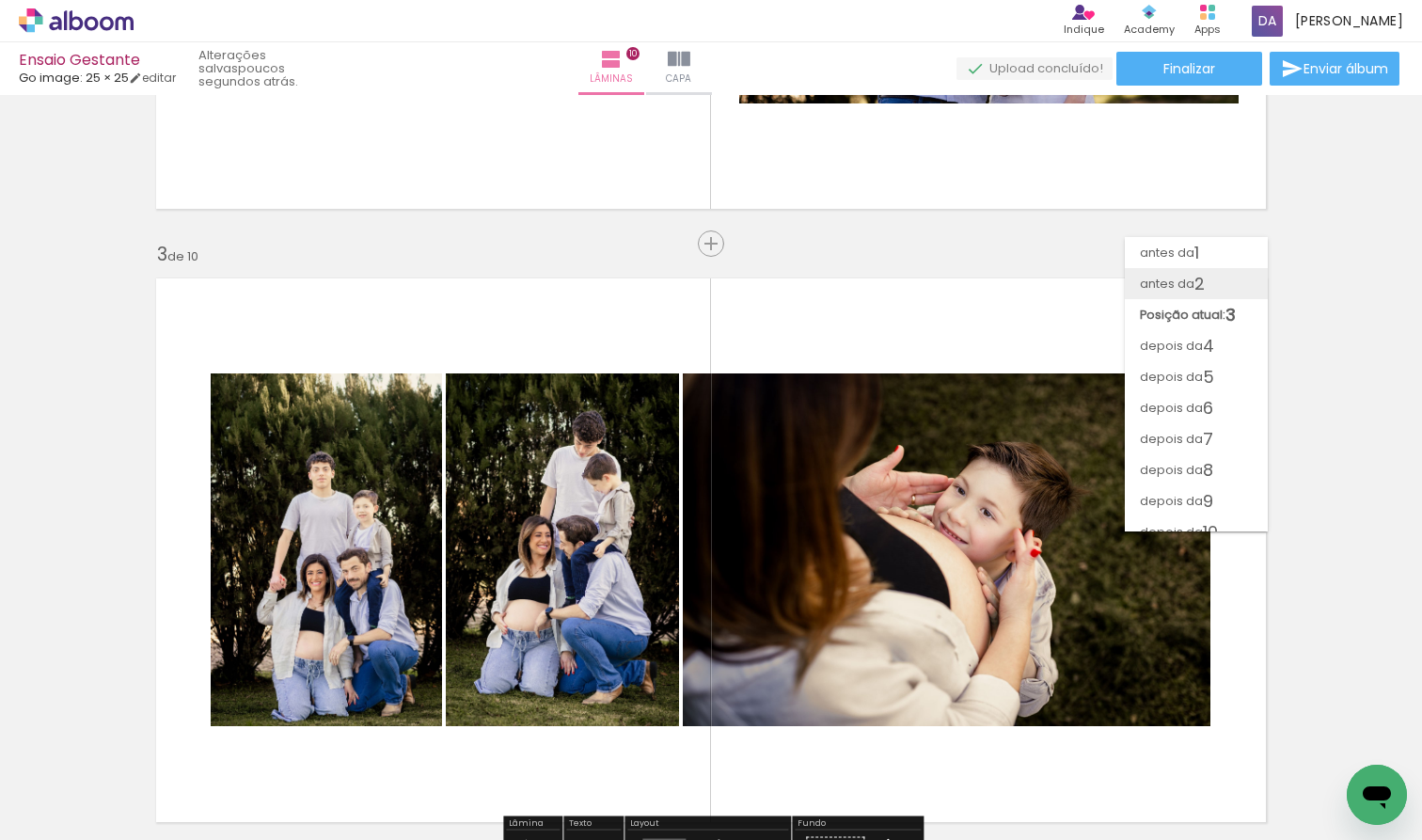
click at [1226, 292] on paper-item "antes da 2" at bounding box center [1196, 284] width 143 height 31
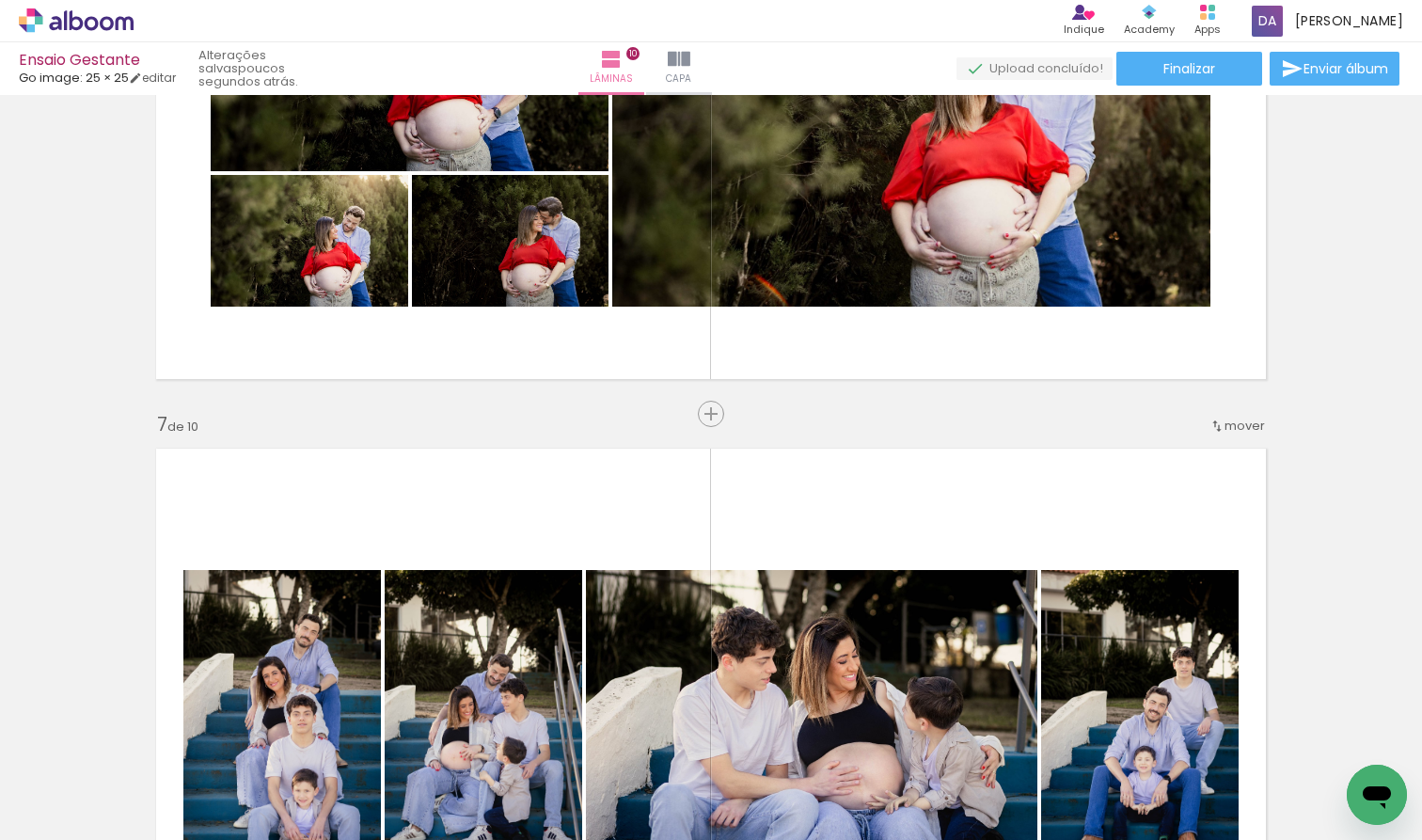
scroll to position [3455, 0]
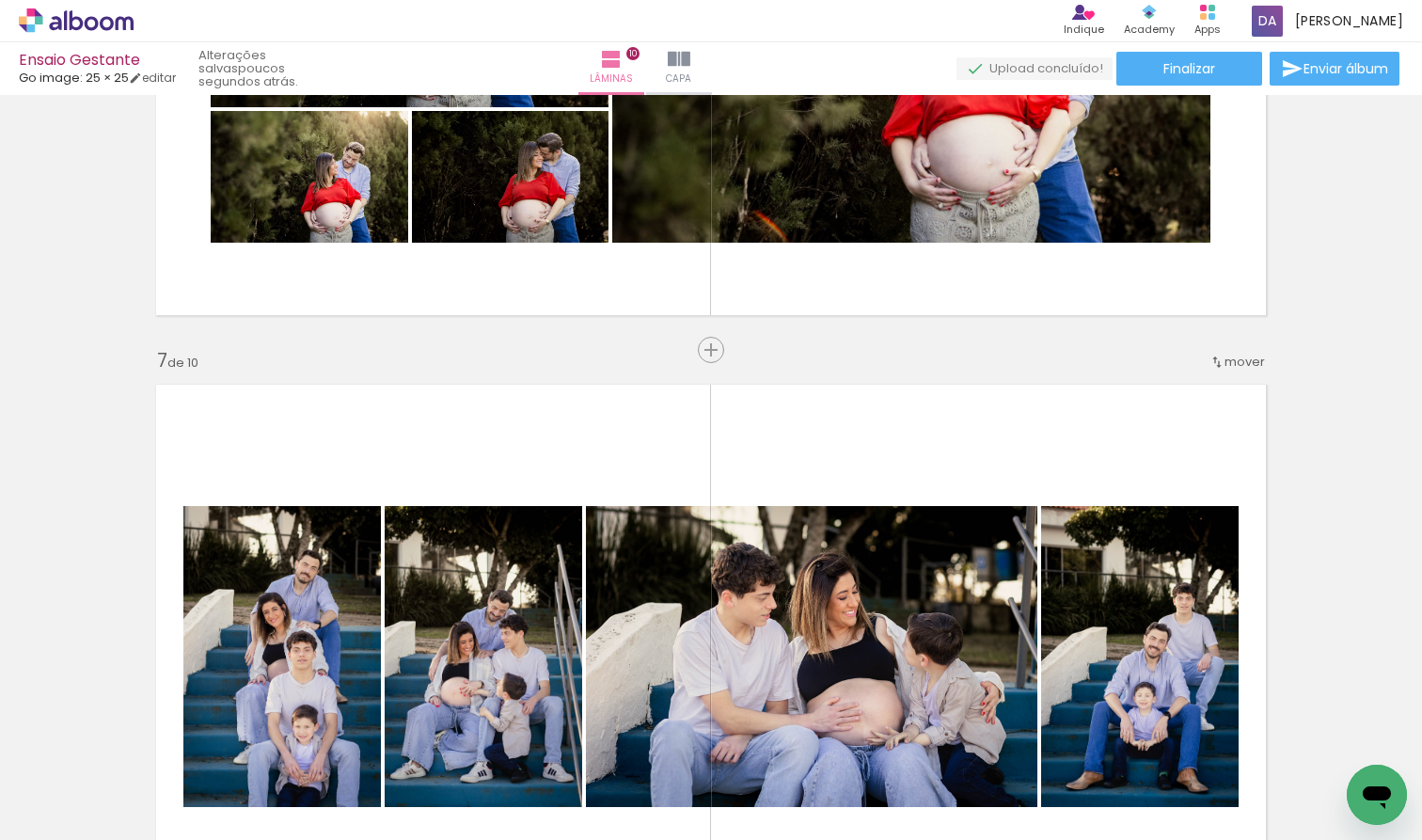
click at [1249, 363] on span "mover" at bounding box center [1245, 361] width 41 height 17
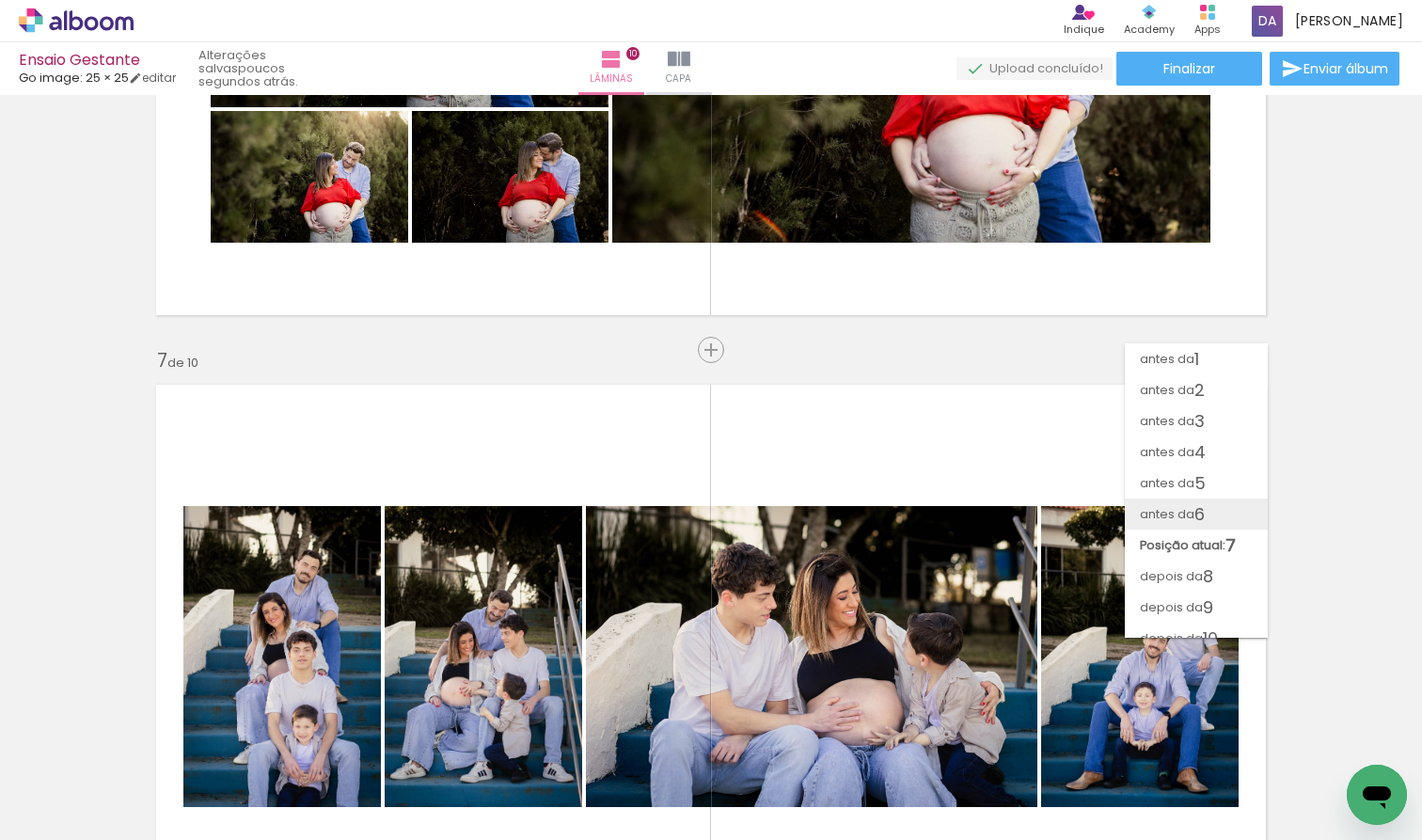
click at [1219, 507] on paper-item "antes da 6" at bounding box center [1196, 514] width 143 height 31
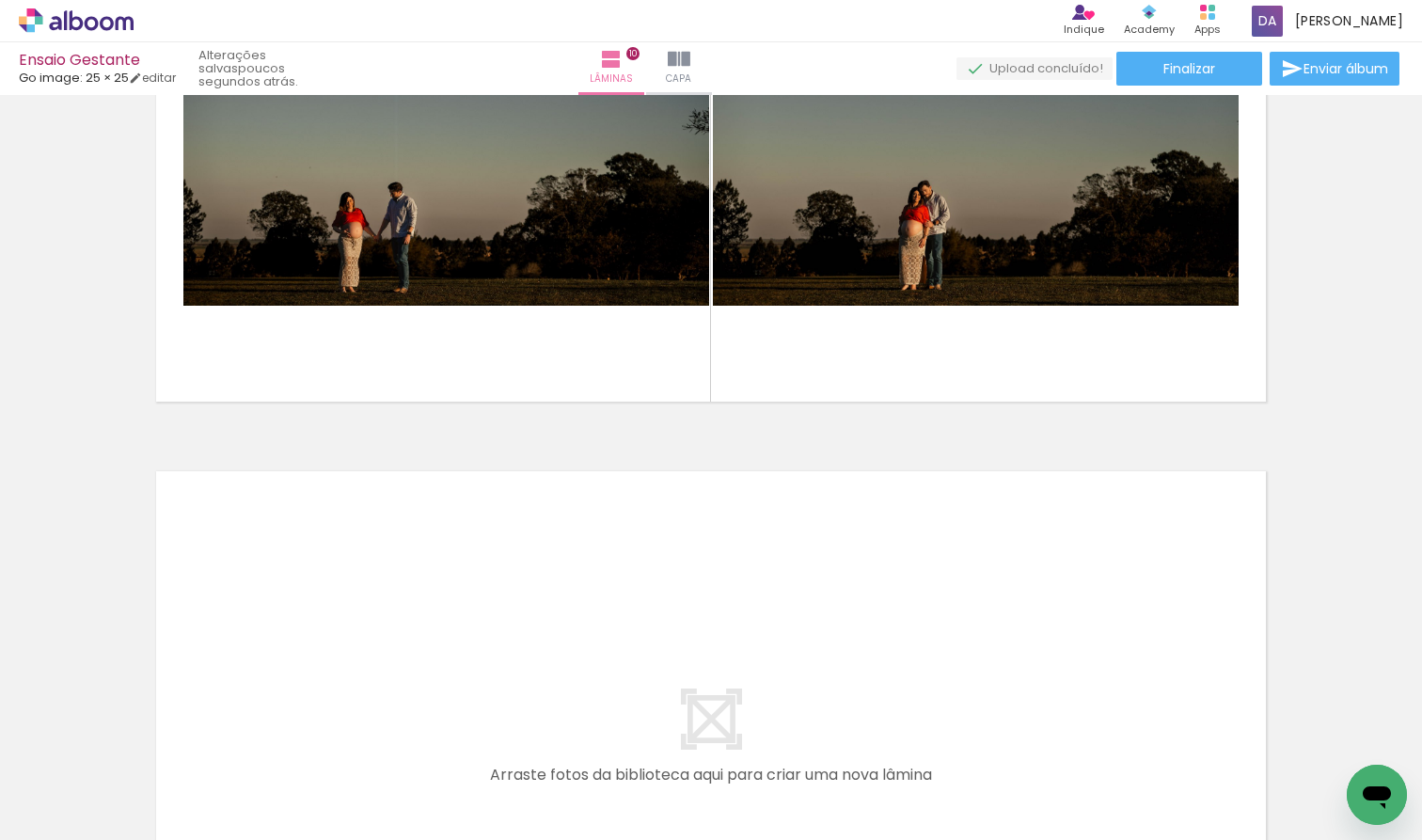
scroll to position [5824, 0]
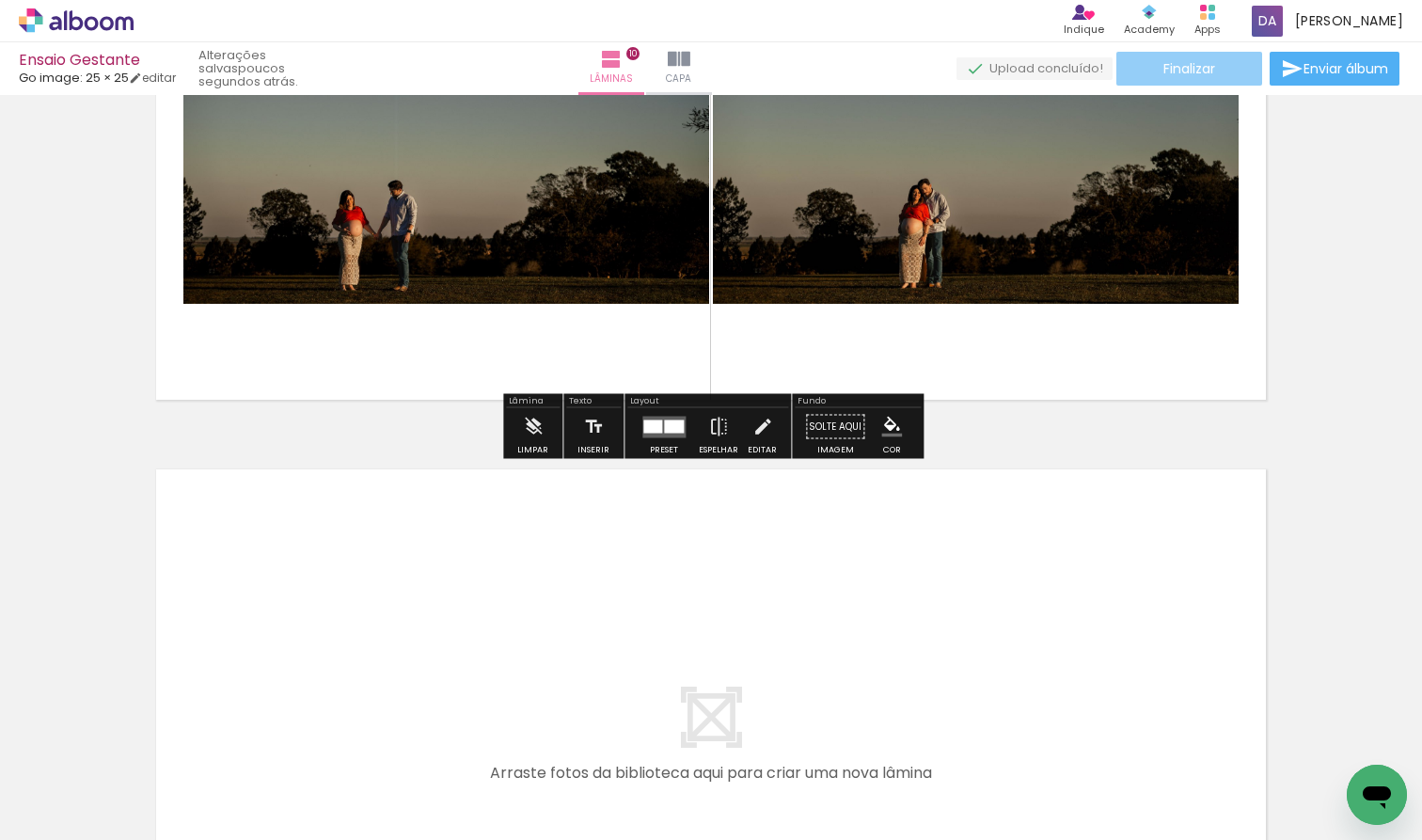
click at [1217, 64] on paper-button "Finalizar" at bounding box center [1190, 68] width 146 height 34
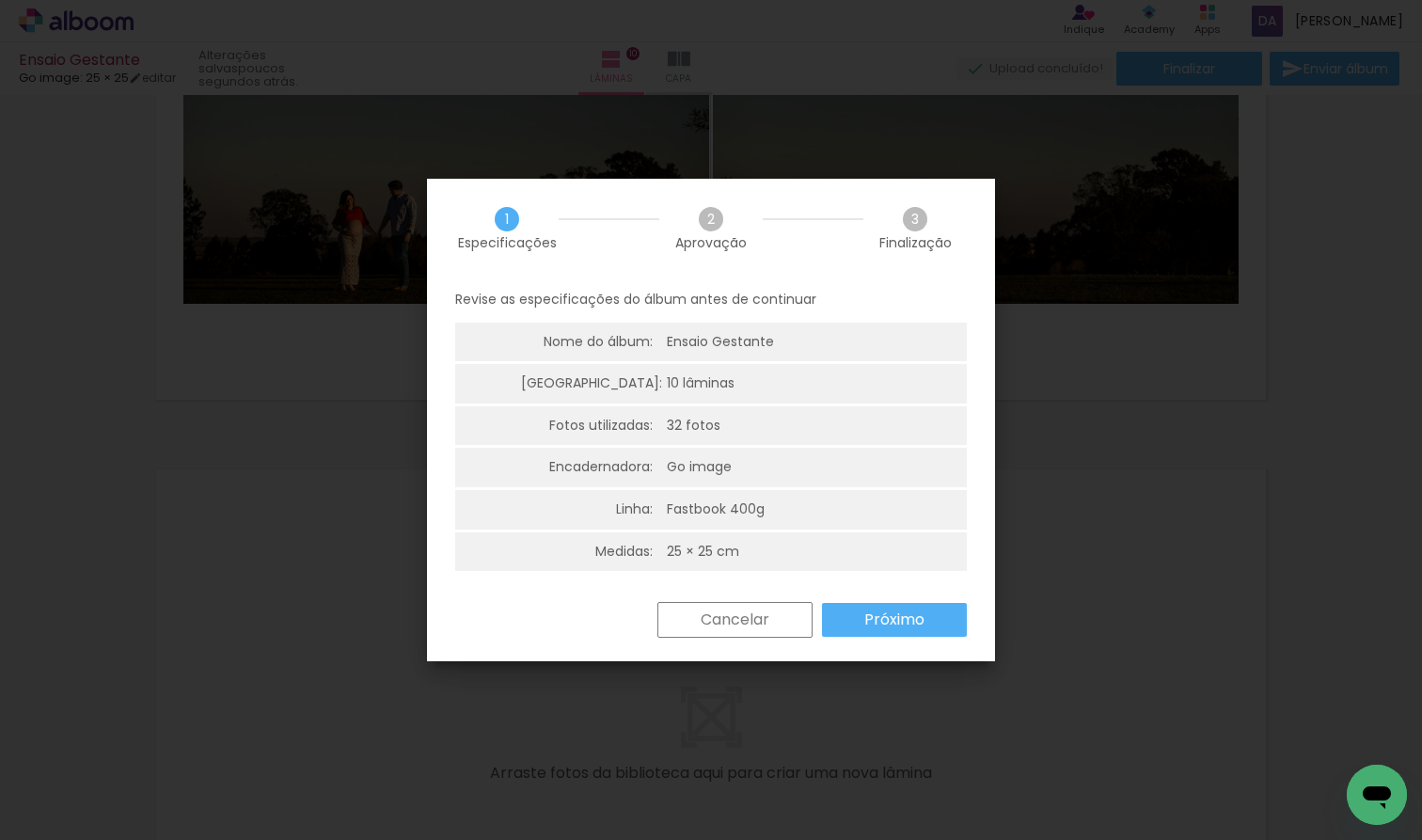
click at [0, 0] on slot "Próximo" at bounding box center [0, 0] width 0 height 0
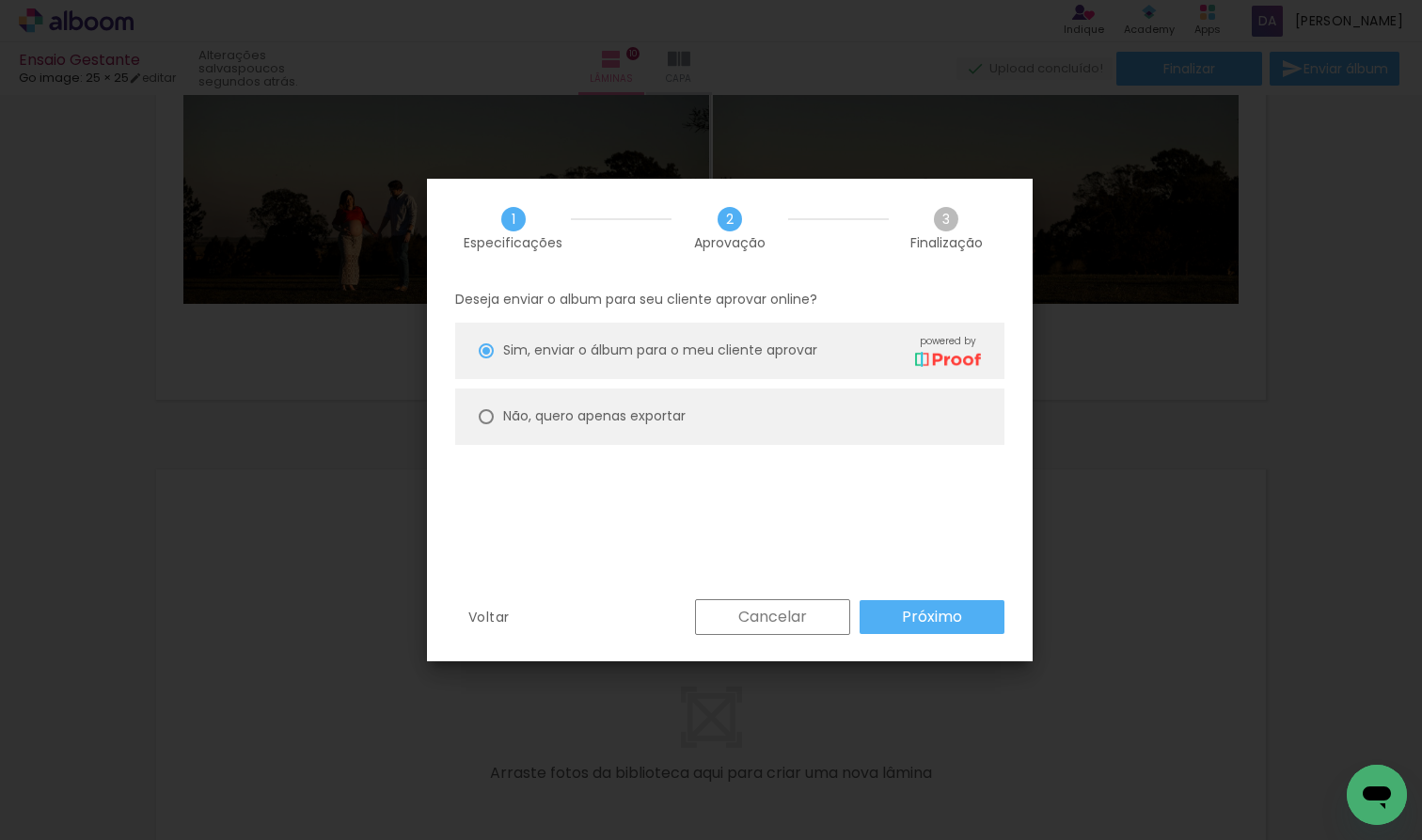
click at [0, 0] on slot "Não, quero apenas exportar" at bounding box center [0, 0] width 0 height 0
type paper-radio-button "on"
click at [0, 0] on slot "Próximo" at bounding box center [0, 0] width 0 height 0
type input "Alta, 300 DPI"
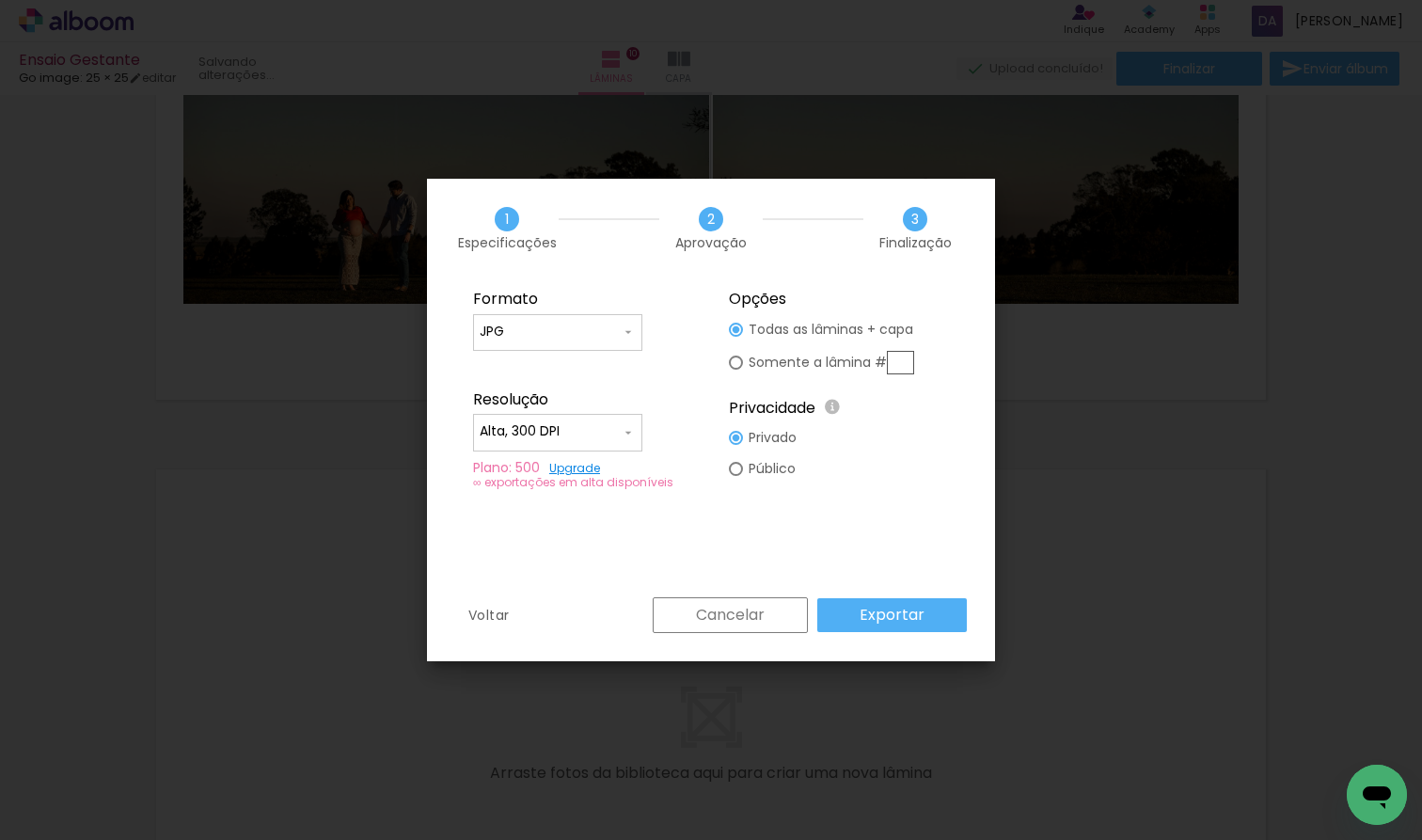
click at [930, 618] on paper-button "Exportar" at bounding box center [893, 615] width 150 height 34
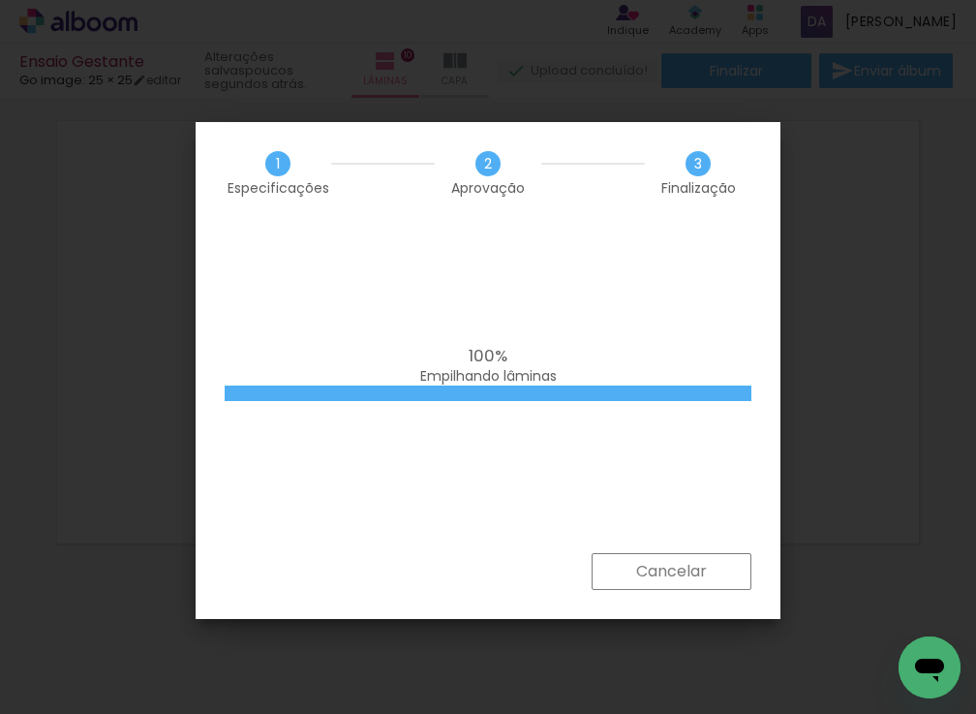
scroll to position [4865, 0]
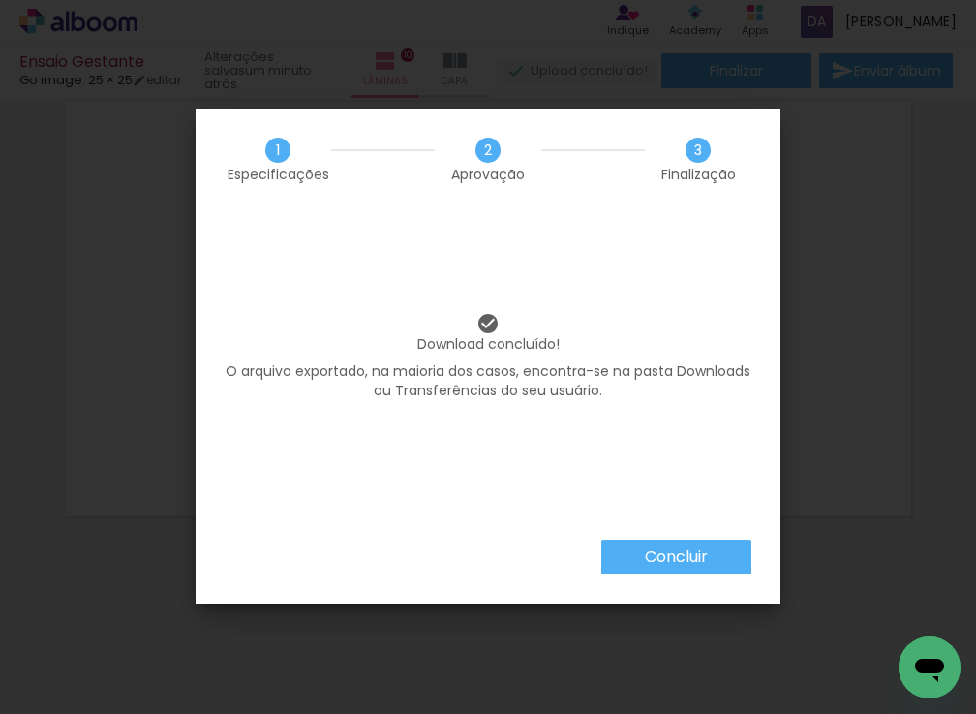
click at [0, 0] on slot "Concluir" at bounding box center [0, 0] width 0 height 0
